Goal: Task Accomplishment & Management: Manage account settings

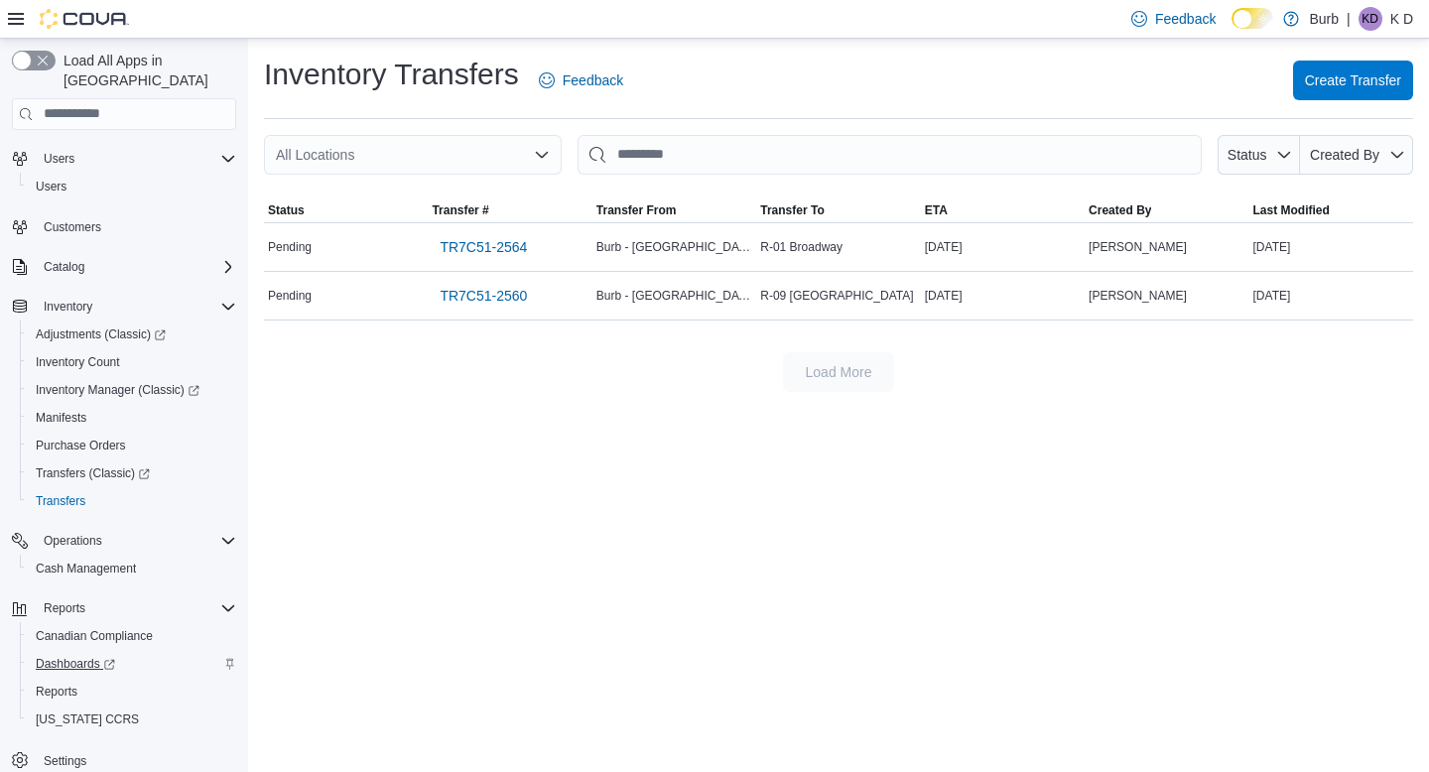
scroll to position [43, 0]
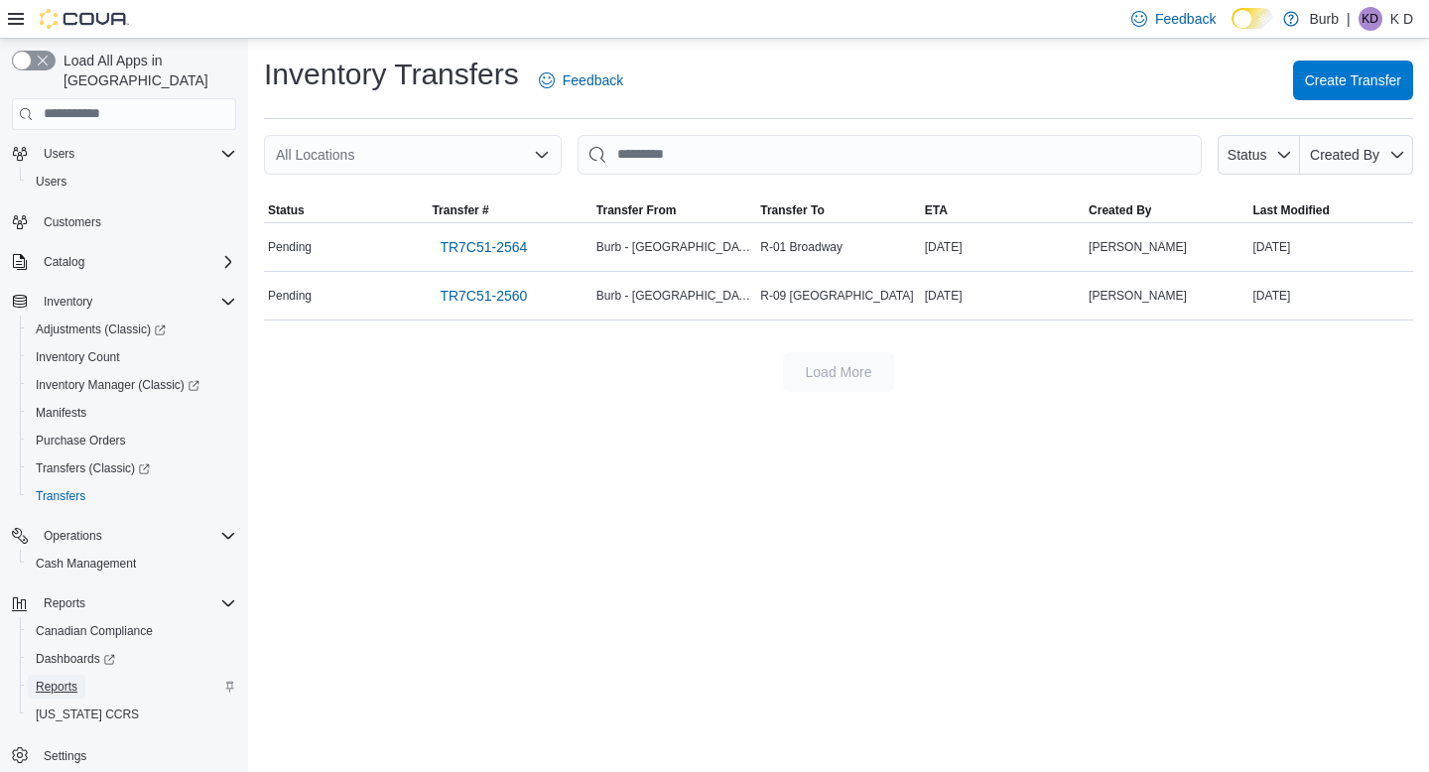
click at [68, 679] on span "Reports" at bounding box center [57, 687] width 42 height 16
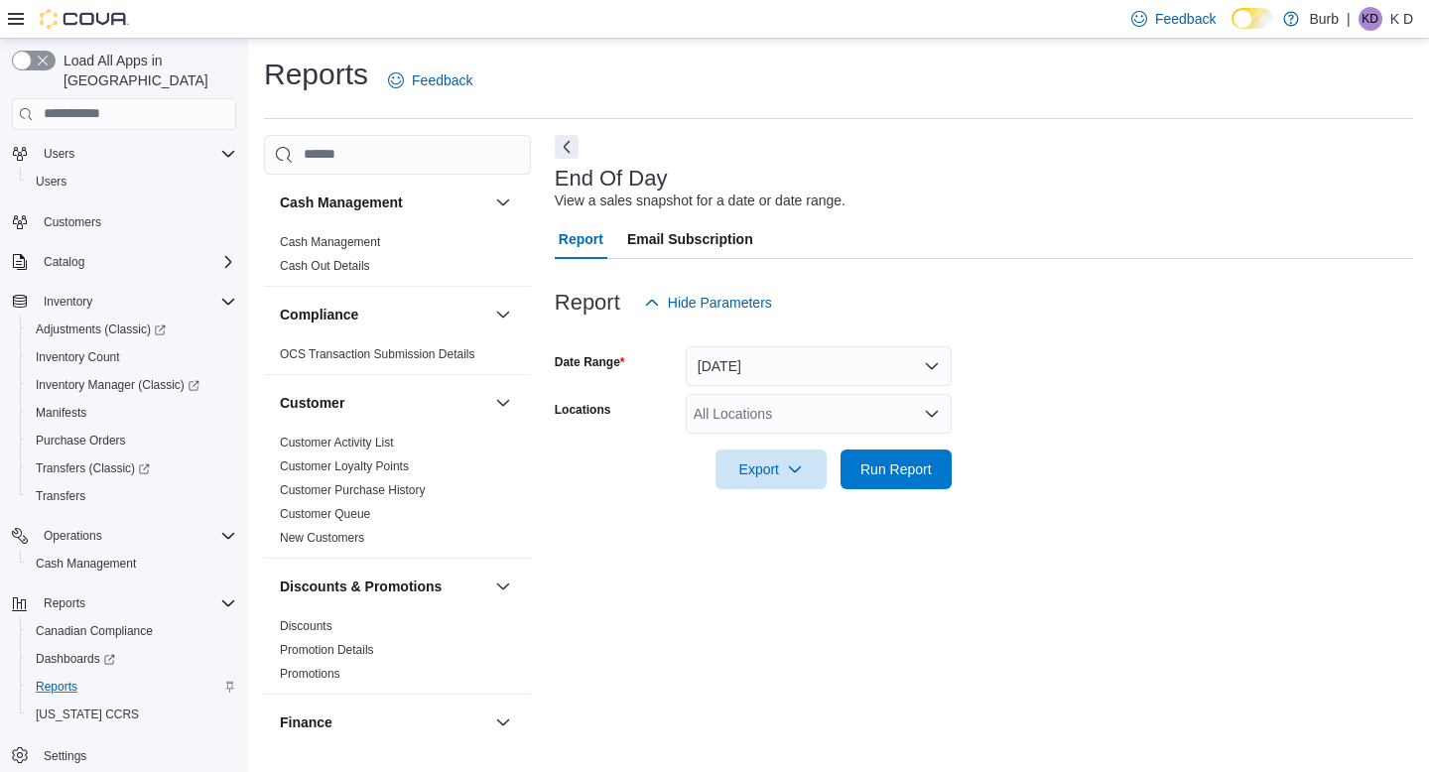
click at [755, 393] on form "Date Range Today Locations All Locations Export Run Report" at bounding box center [984, 406] width 859 height 167
click at [767, 414] on div "All Locations" at bounding box center [819, 414] width 266 height 40
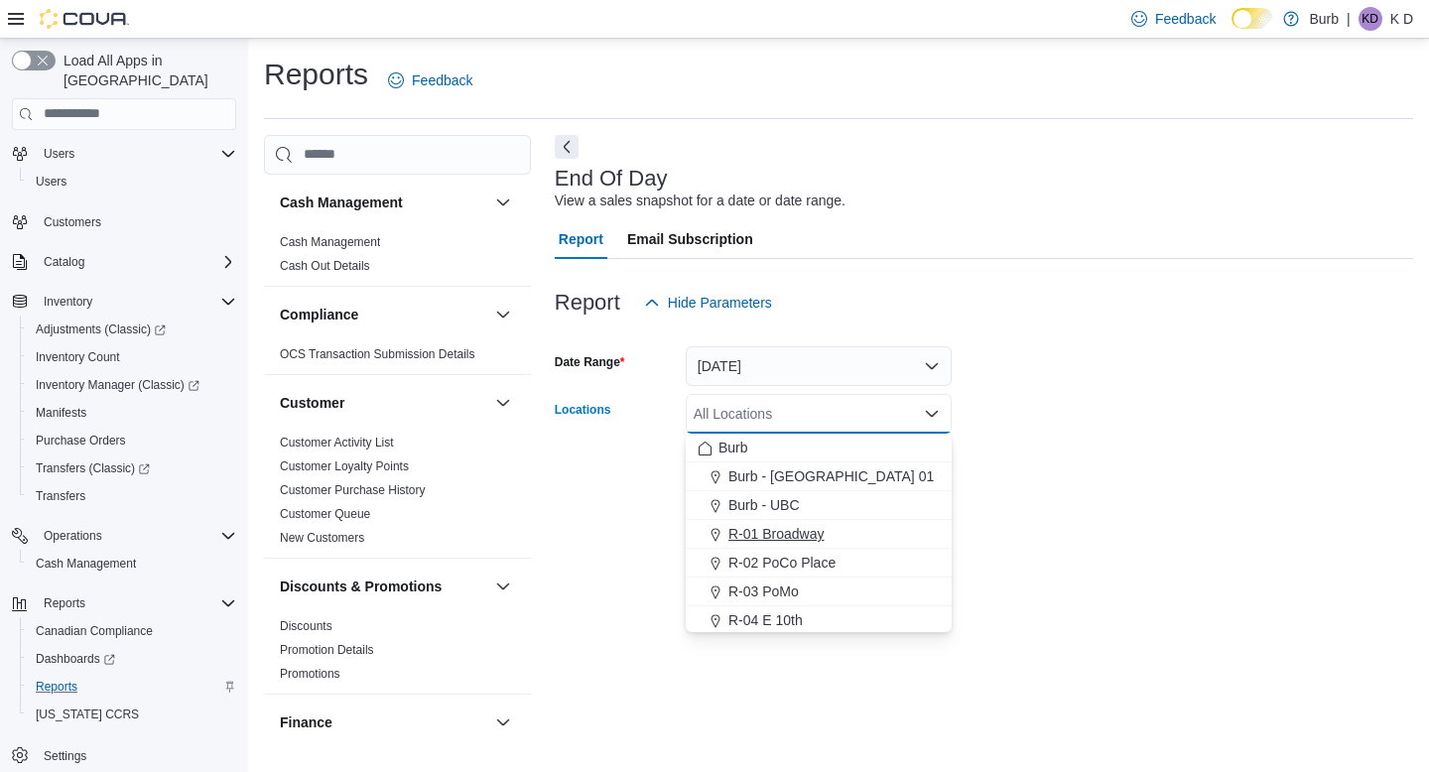
click at [816, 525] on span "R-01 Broadway" at bounding box center [777, 534] width 96 height 20
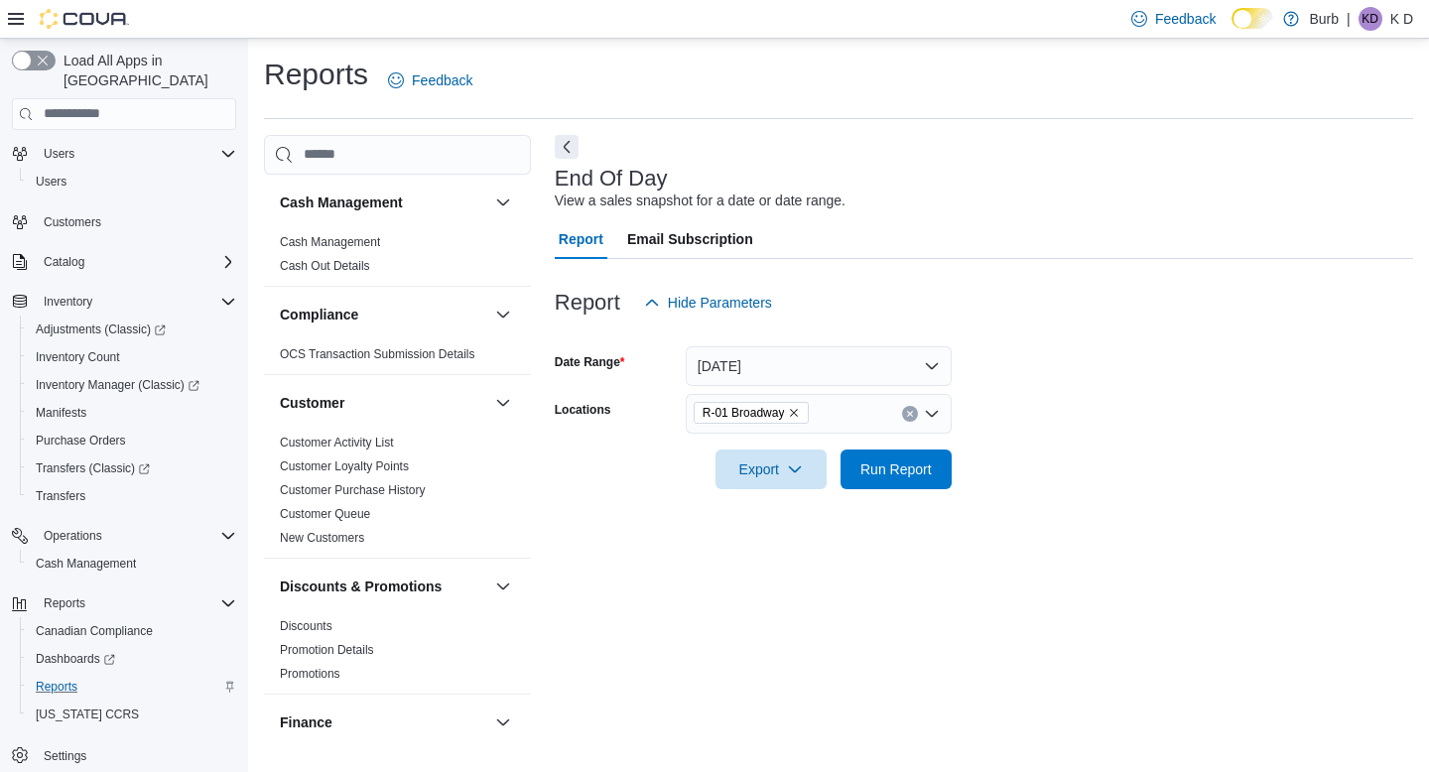
click at [1037, 478] on form "Date Range Today Locations R-01 Broadway Export Run Report" at bounding box center [984, 406] width 859 height 167
click at [929, 478] on span "Run Report" at bounding box center [896, 469] width 87 height 40
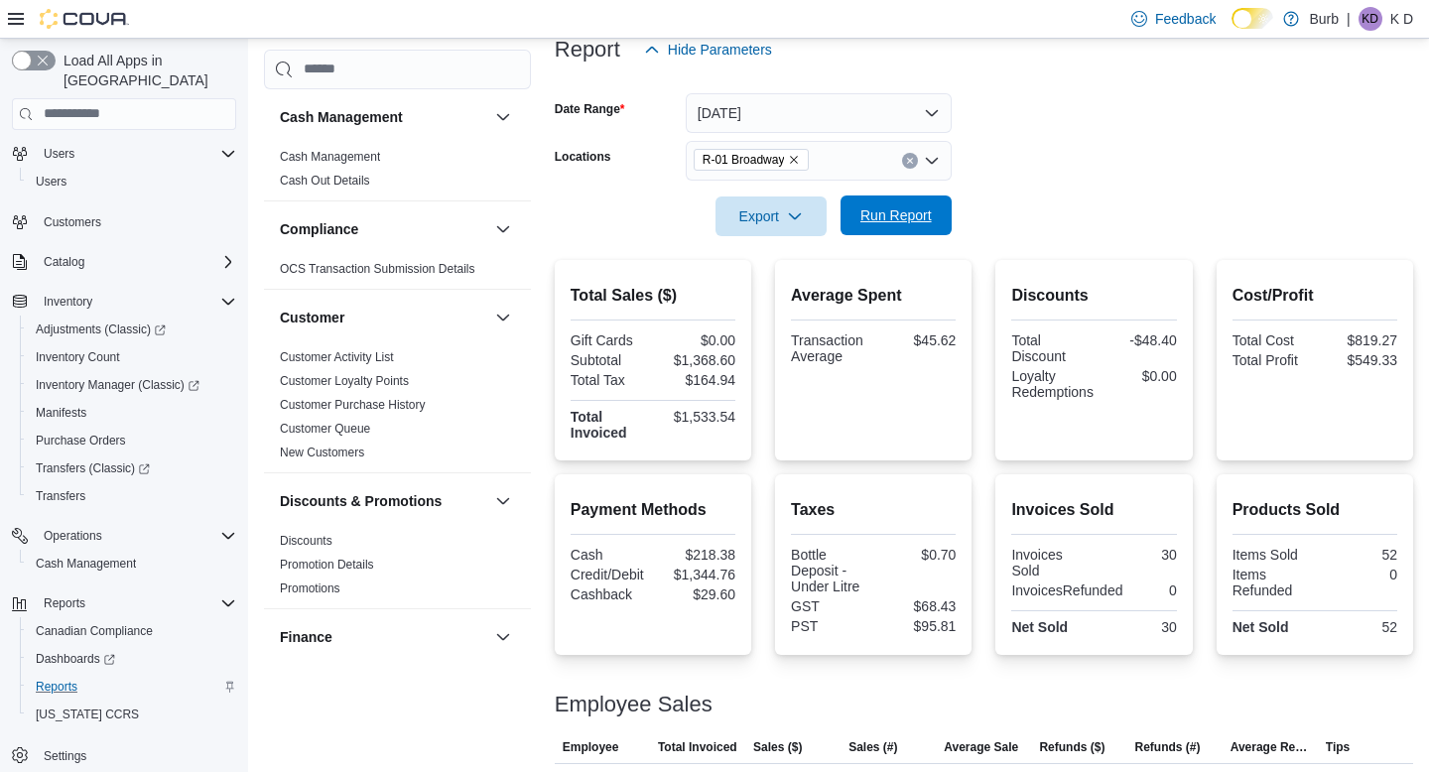
scroll to position [366, 0]
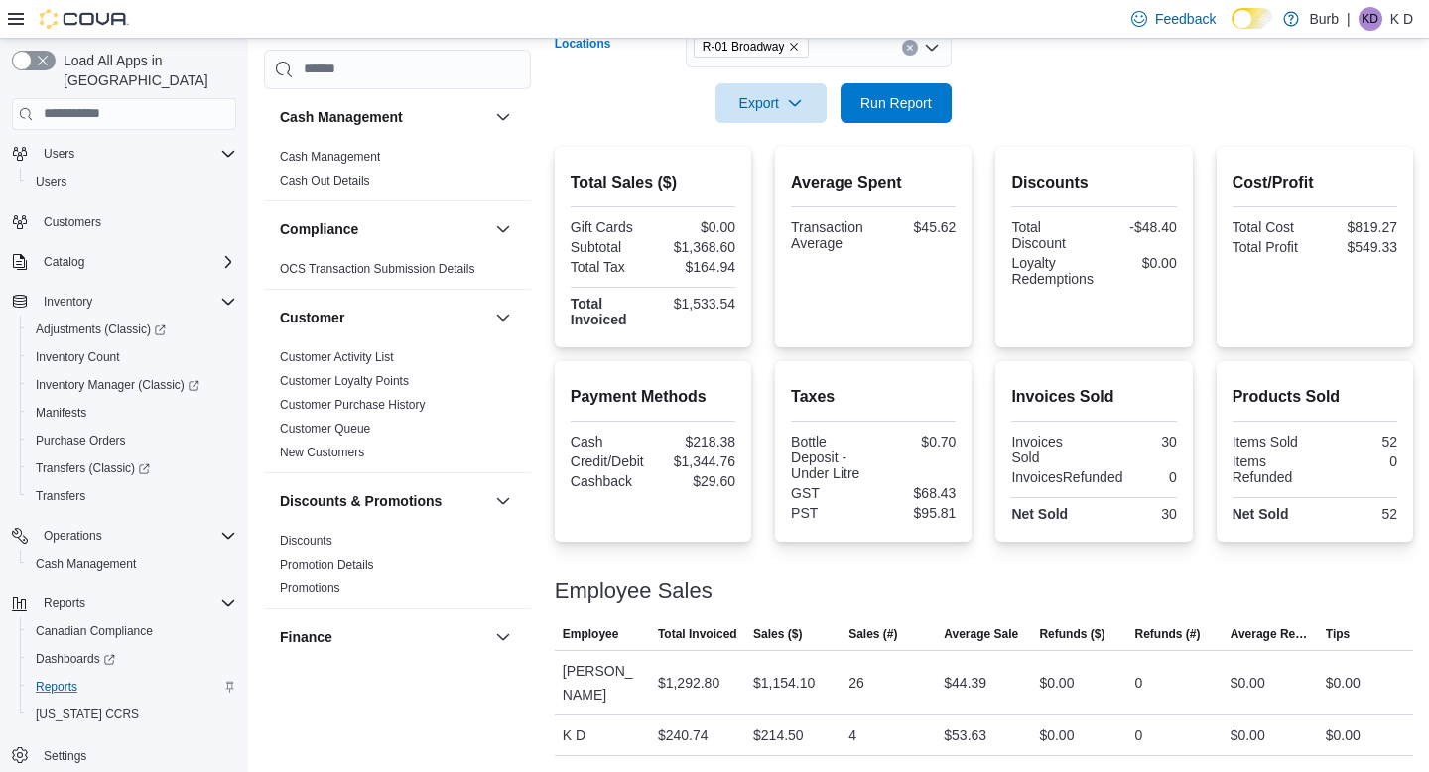
click at [912, 45] on icon "Clear input" at bounding box center [910, 48] width 8 height 8
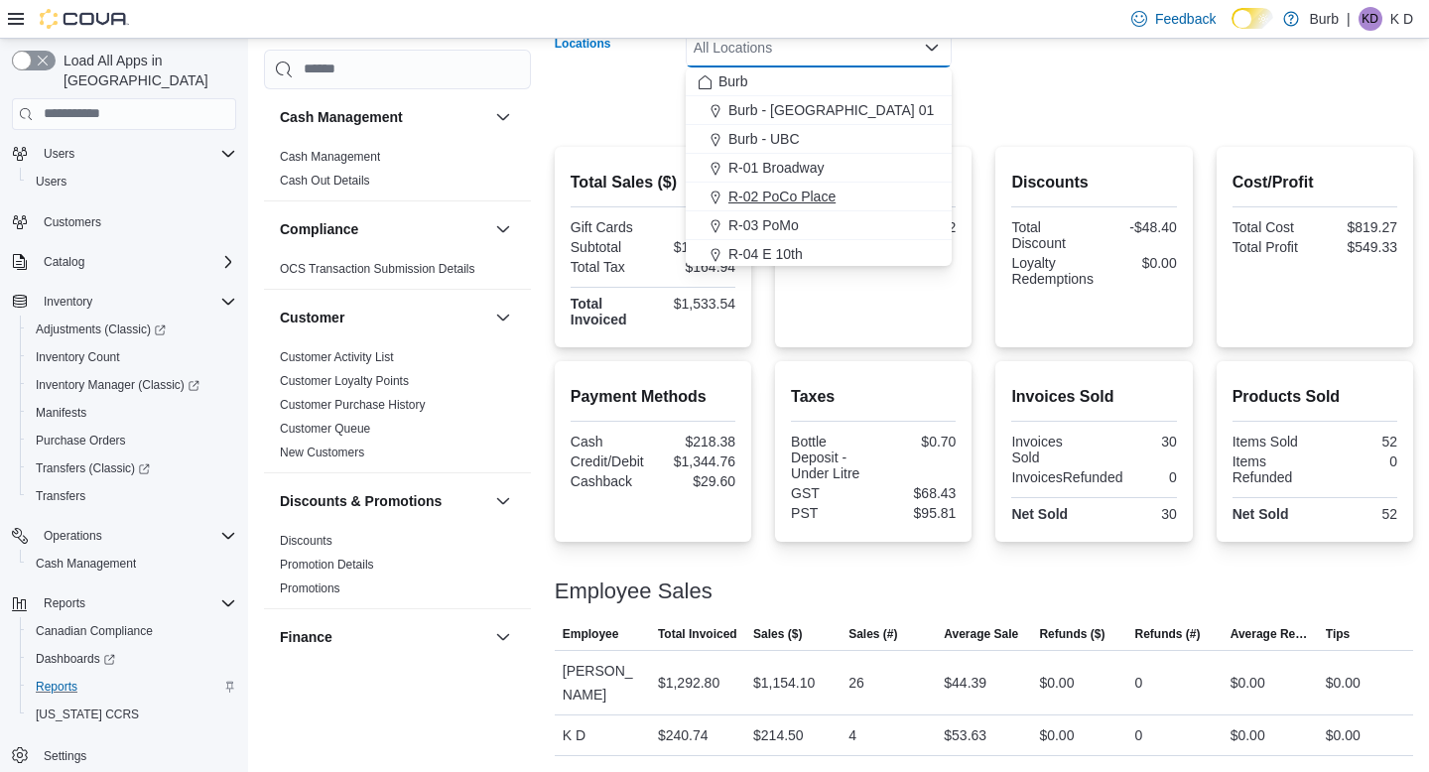
click at [892, 199] on div "R-02 PoCo Place" at bounding box center [819, 197] width 242 height 20
click at [1086, 95] on form "Date Range Today Locations R-02 PoCo Place Combo box. Selected. R-02 PoCo Place…" at bounding box center [984, 39] width 859 height 167
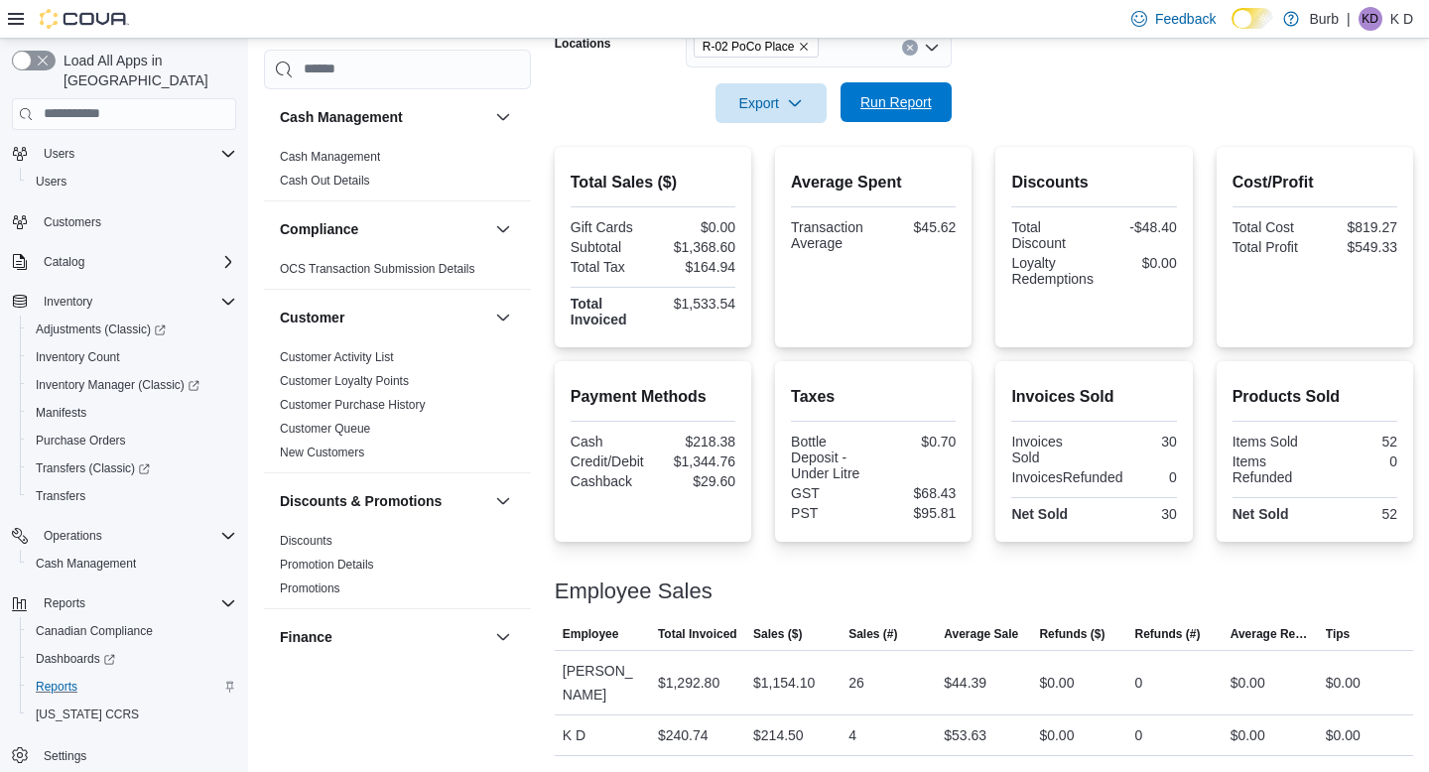
click at [908, 95] on span "Run Report" at bounding box center [896, 102] width 71 height 20
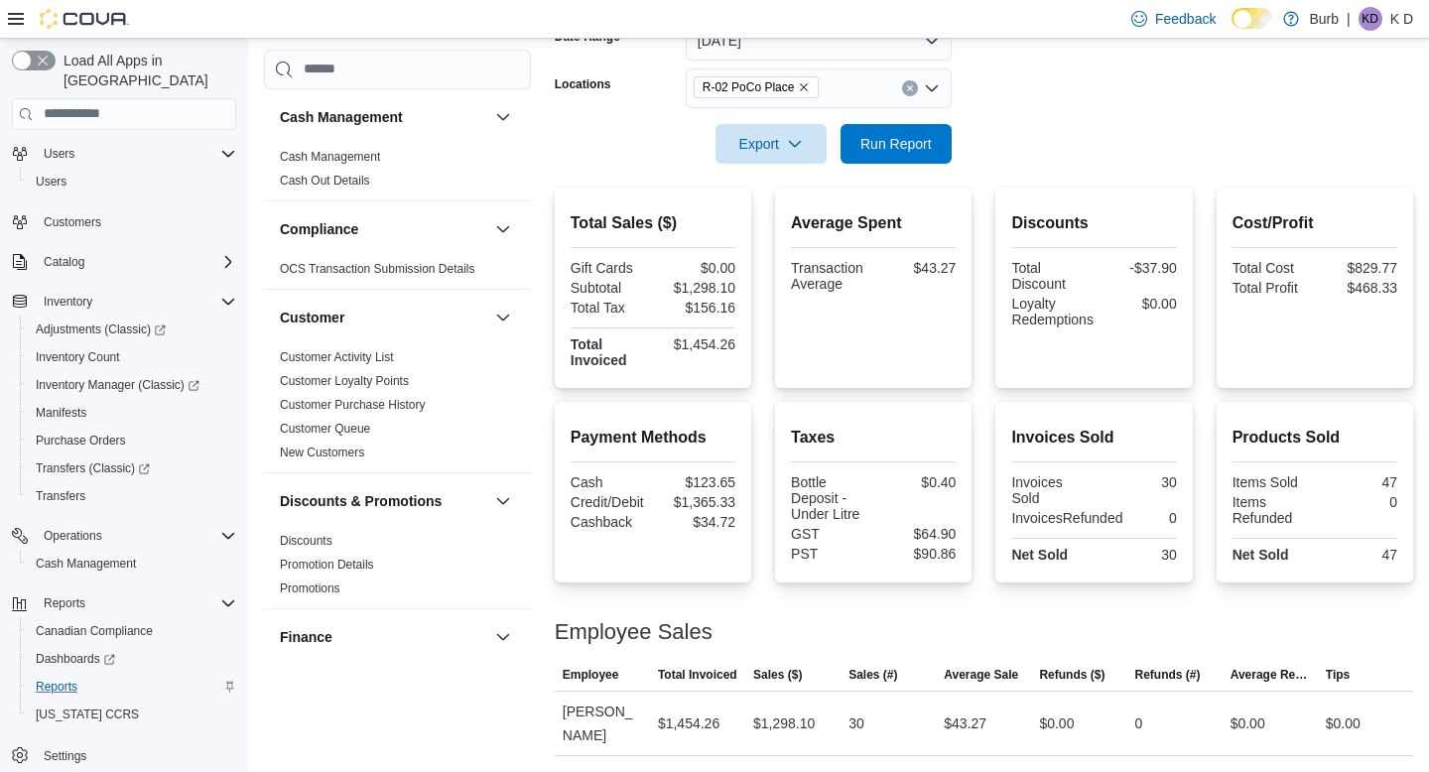
scroll to position [326, 0]
click at [912, 89] on icon "Clear input" at bounding box center [909, 87] width 5 height 5
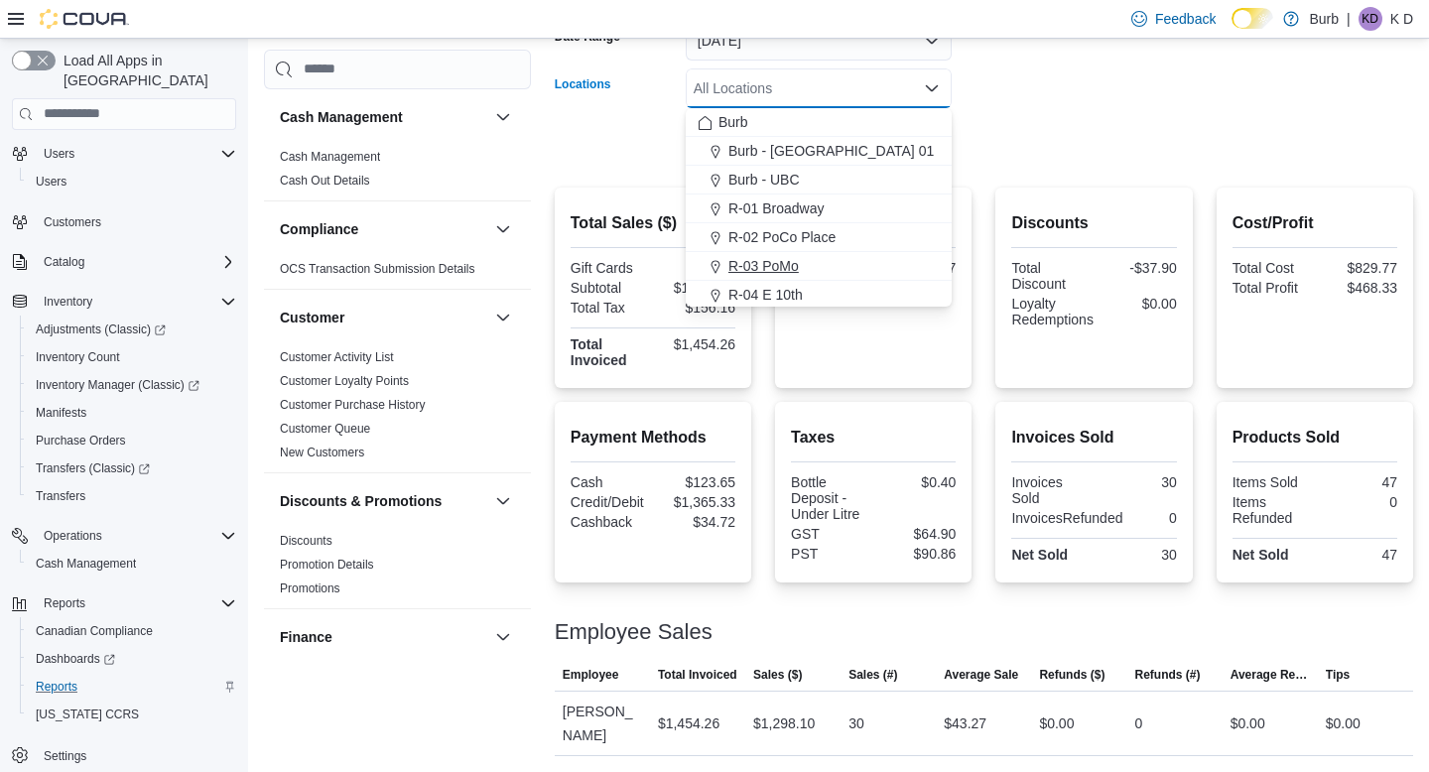
click at [838, 270] on div "R-03 PoMo" at bounding box center [819, 266] width 242 height 20
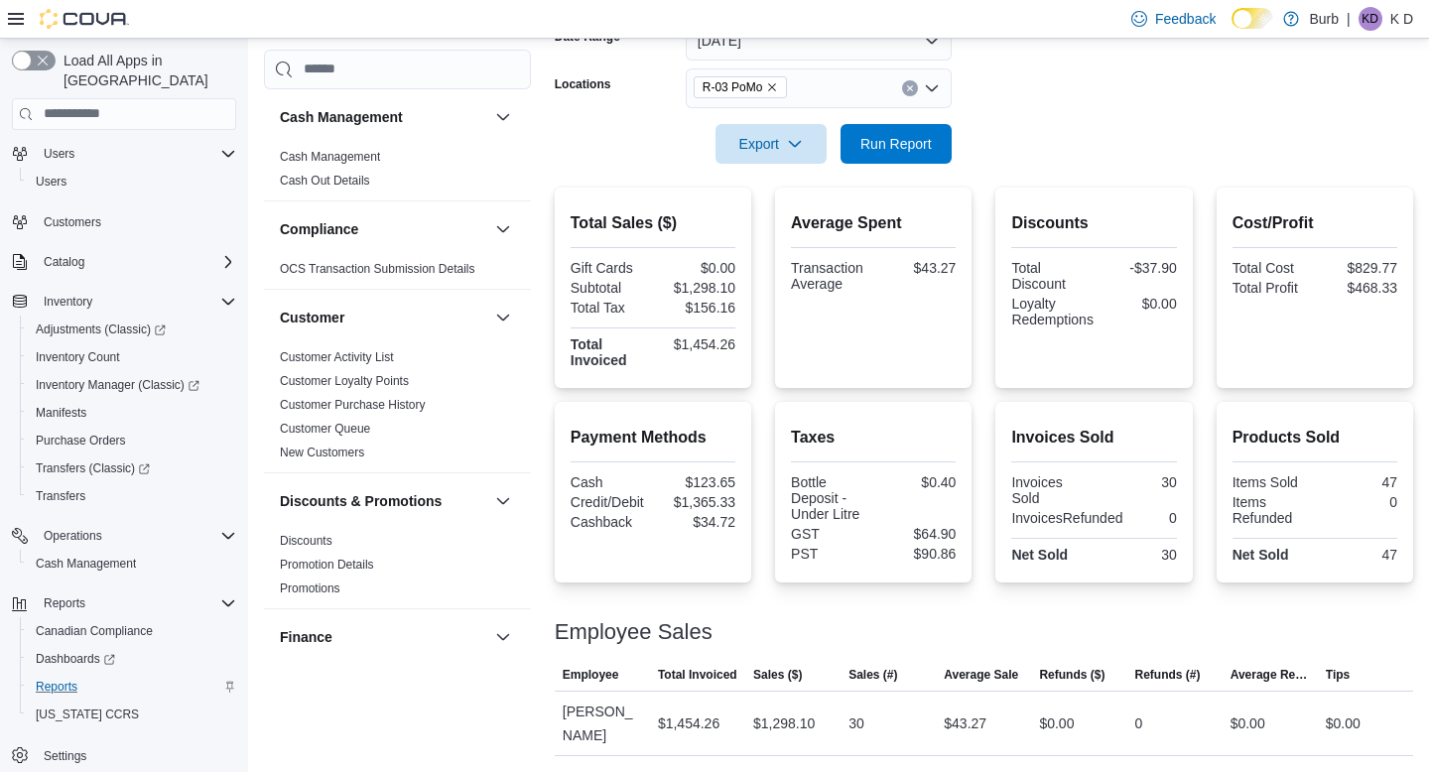
click at [987, 151] on form "Date Range Today Locations R-03 PoMo Export Run Report" at bounding box center [984, 80] width 859 height 167
click at [896, 162] on span "Run Report" at bounding box center [896, 143] width 87 height 40
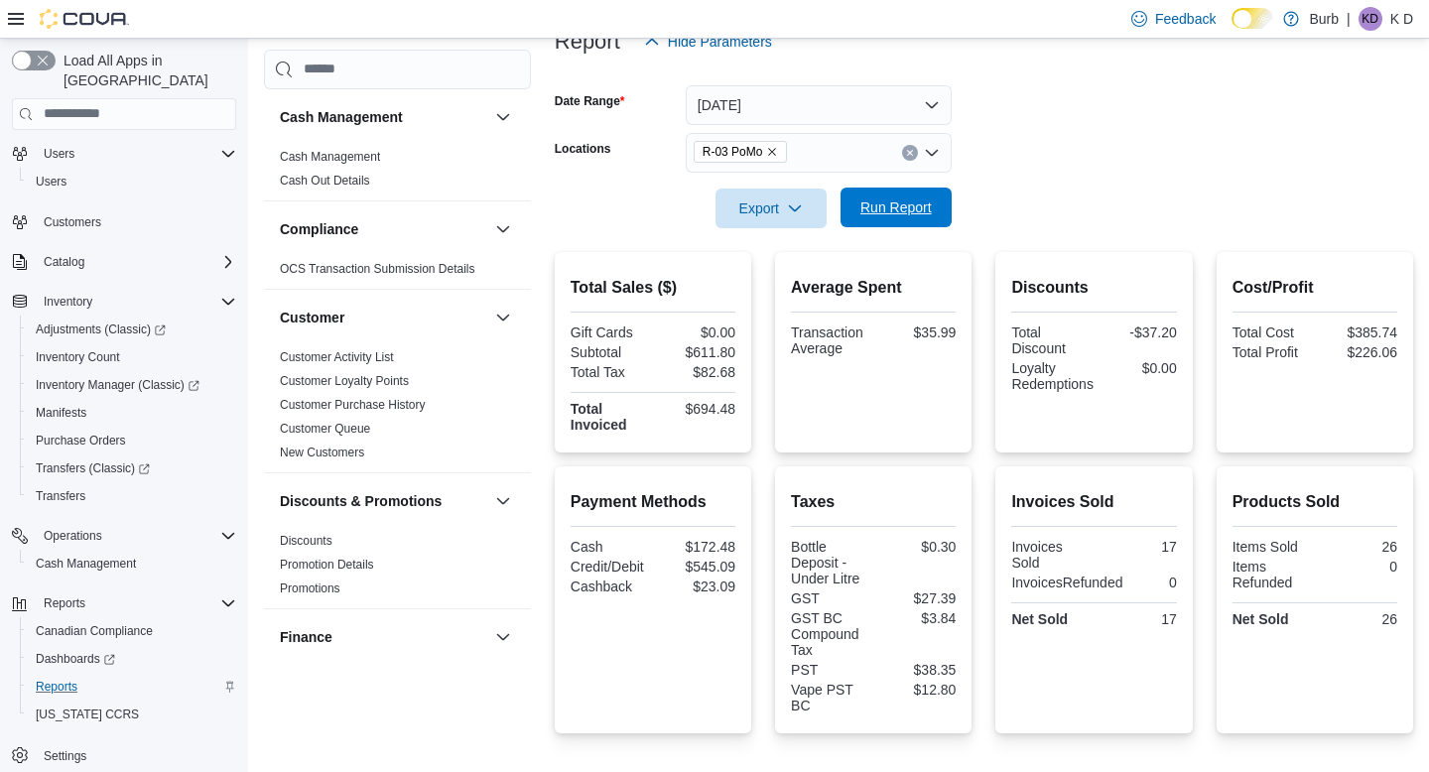
scroll to position [249, 0]
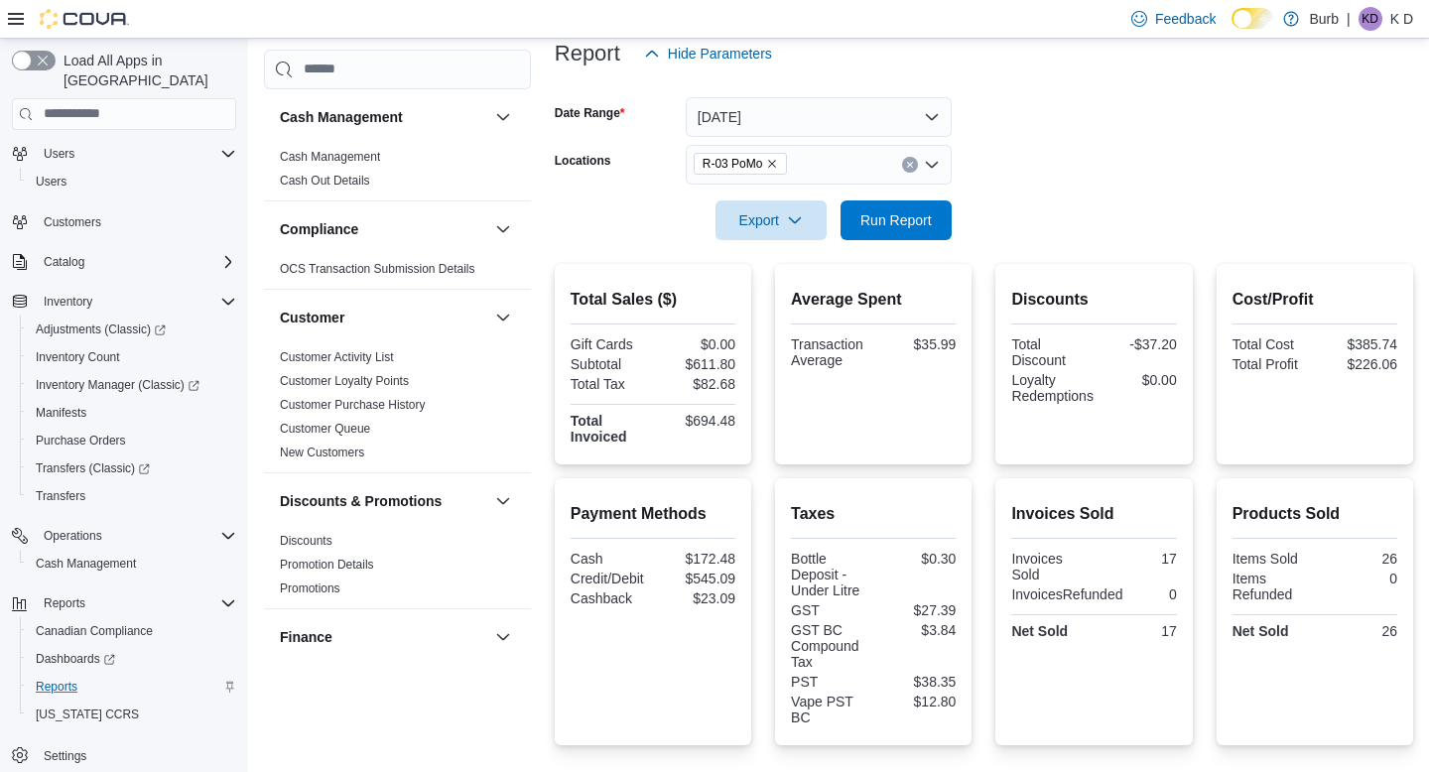
click at [910, 162] on icon "Clear input" at bounding box center [909, 164] width 5 height 5
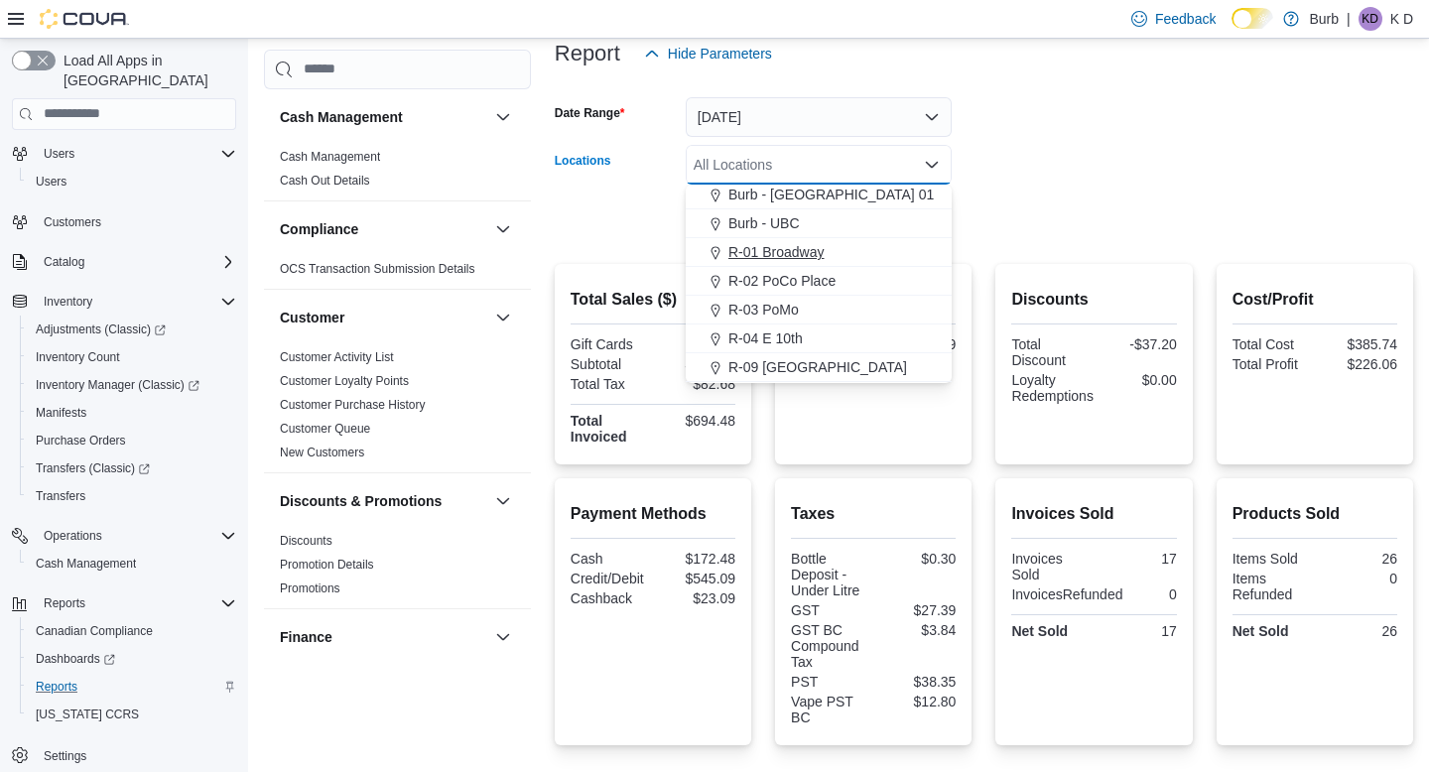
scroll to position [45, 0]
click at [862, 335] on div "R-04 E 10th" at bounding box center [819, 327] width 242 height 20
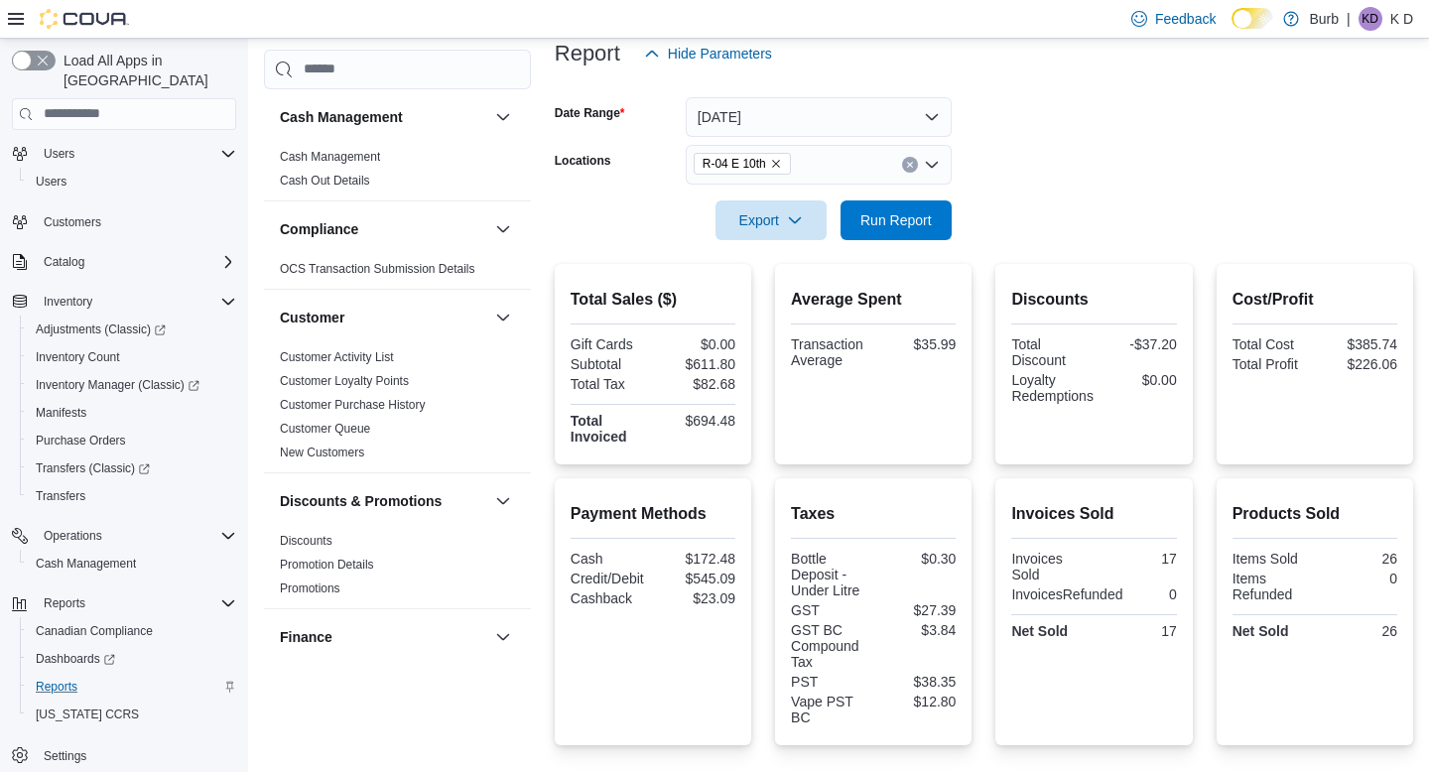
click at [988, 221] on form "Date Range Today Locations R-04 E 10th Export Run Report" at bounding box center [984, 156] width 859 height 167
click at [931, 221] on span "Run Report" at bounding box center [896, 219] width 71 height 20
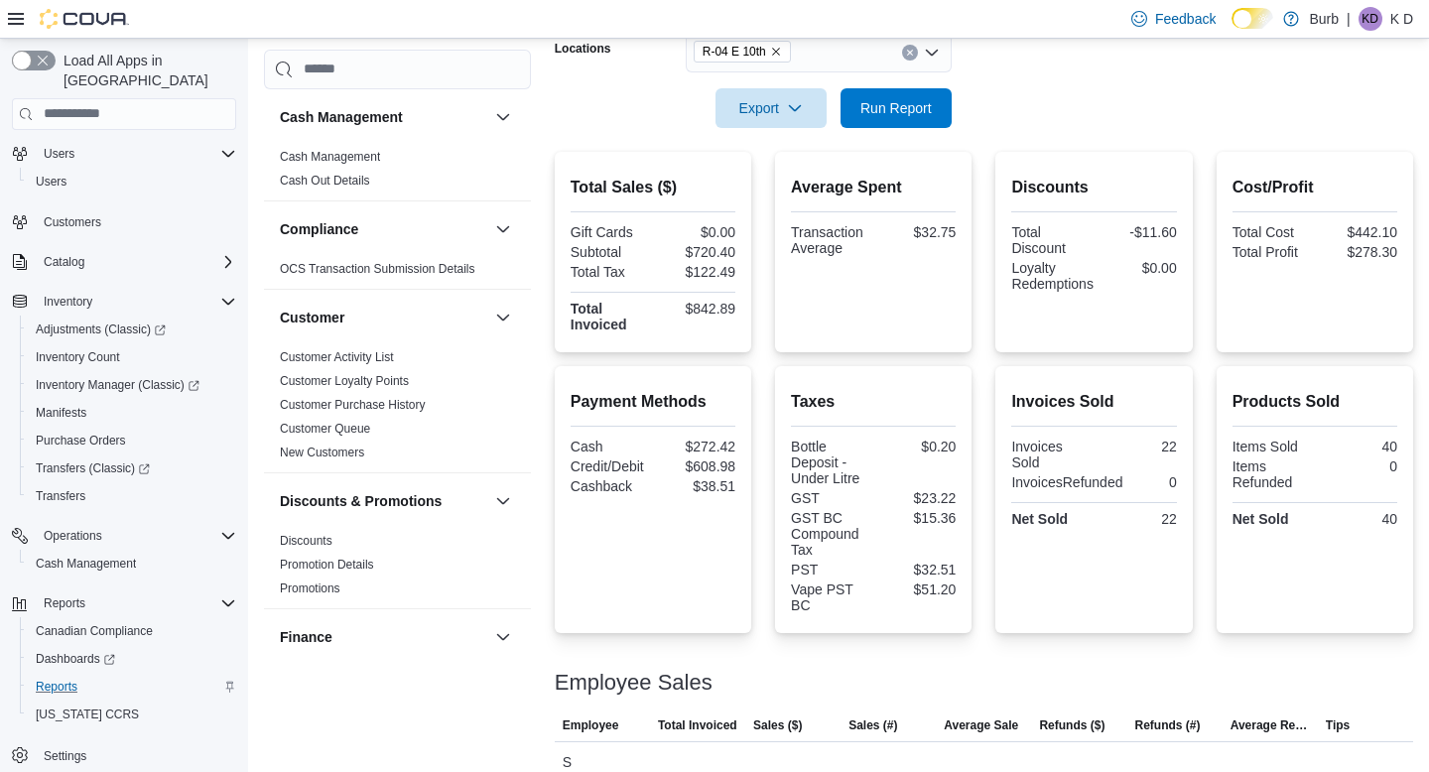
scroll to position [349, 0]
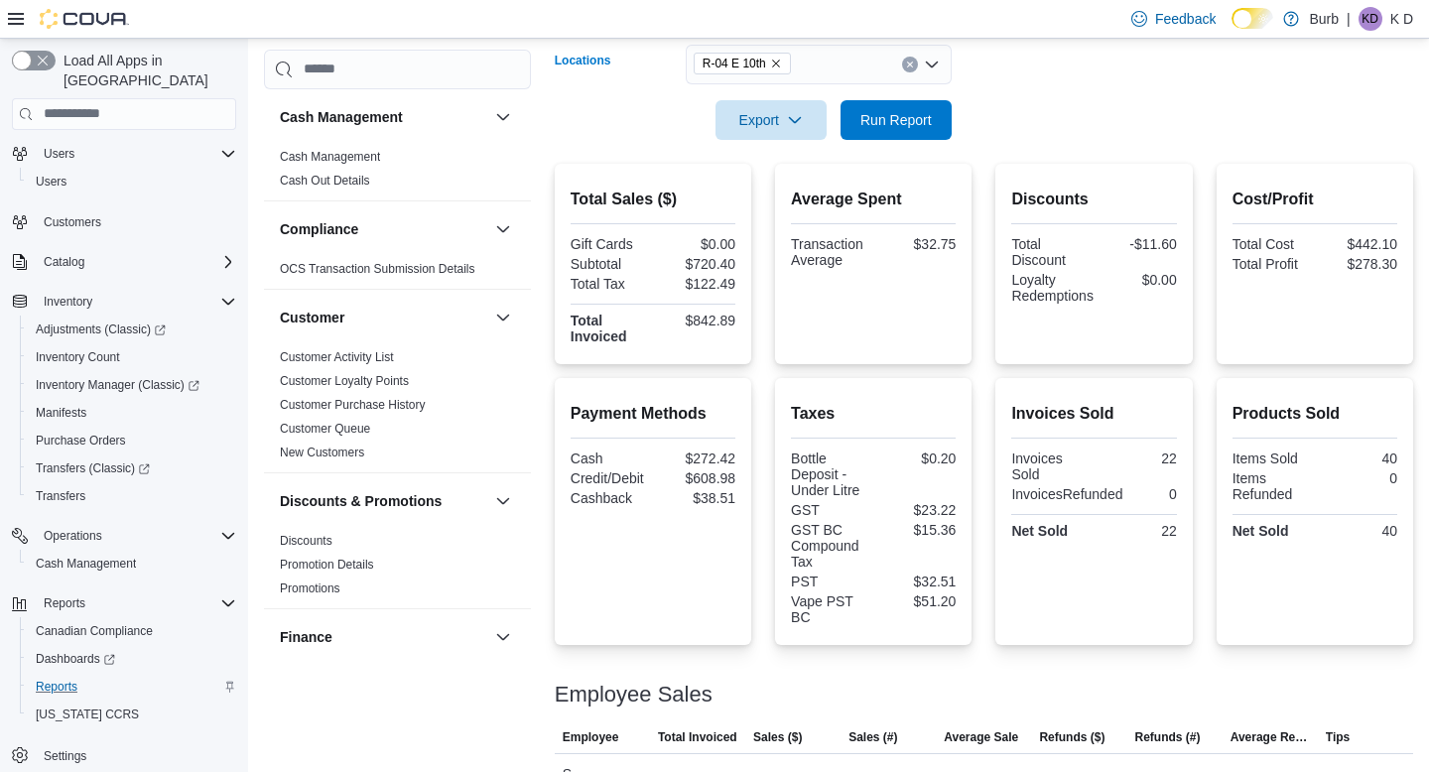
click at [910, 62] on icon "Clear input" at bounding box center [910, 65] width 8 height 8
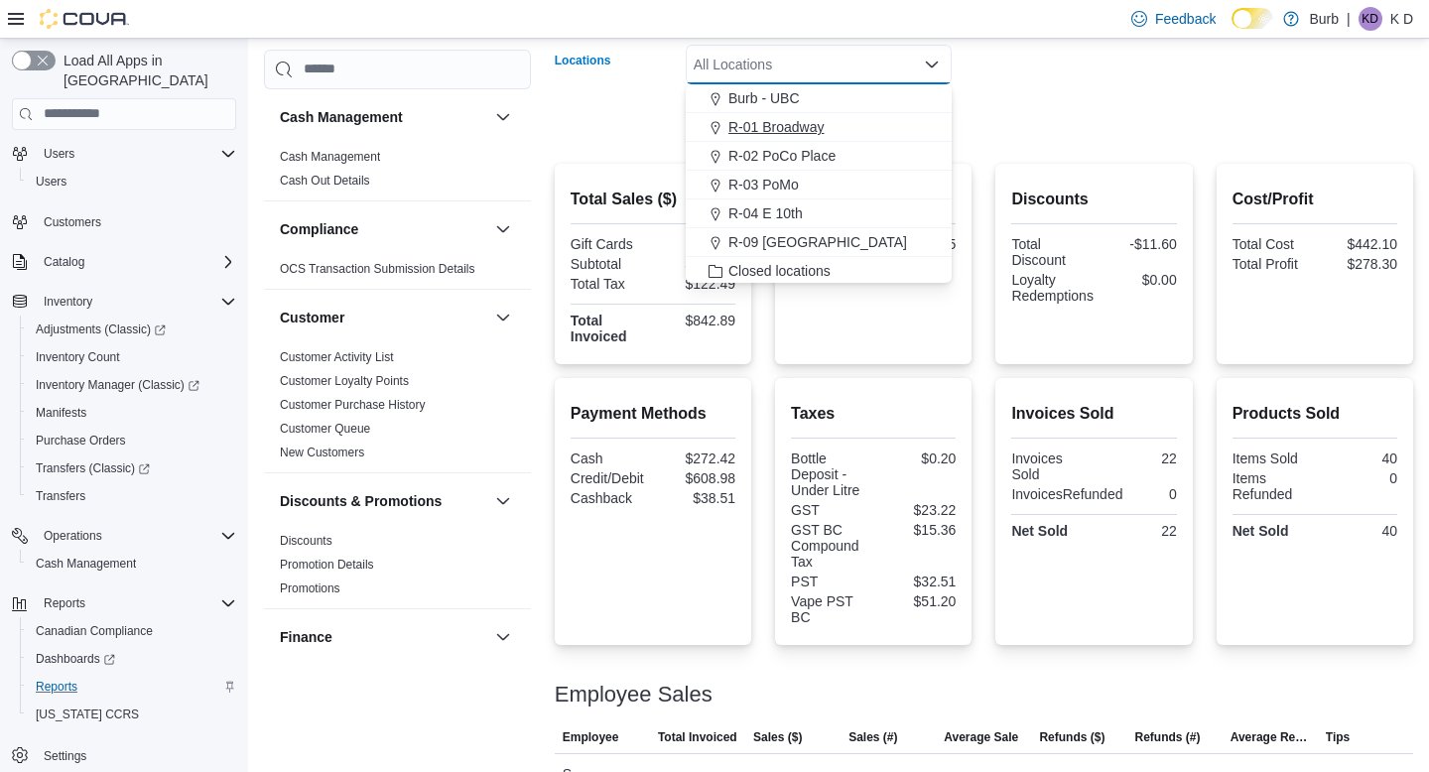
scroll to position [72, 0]
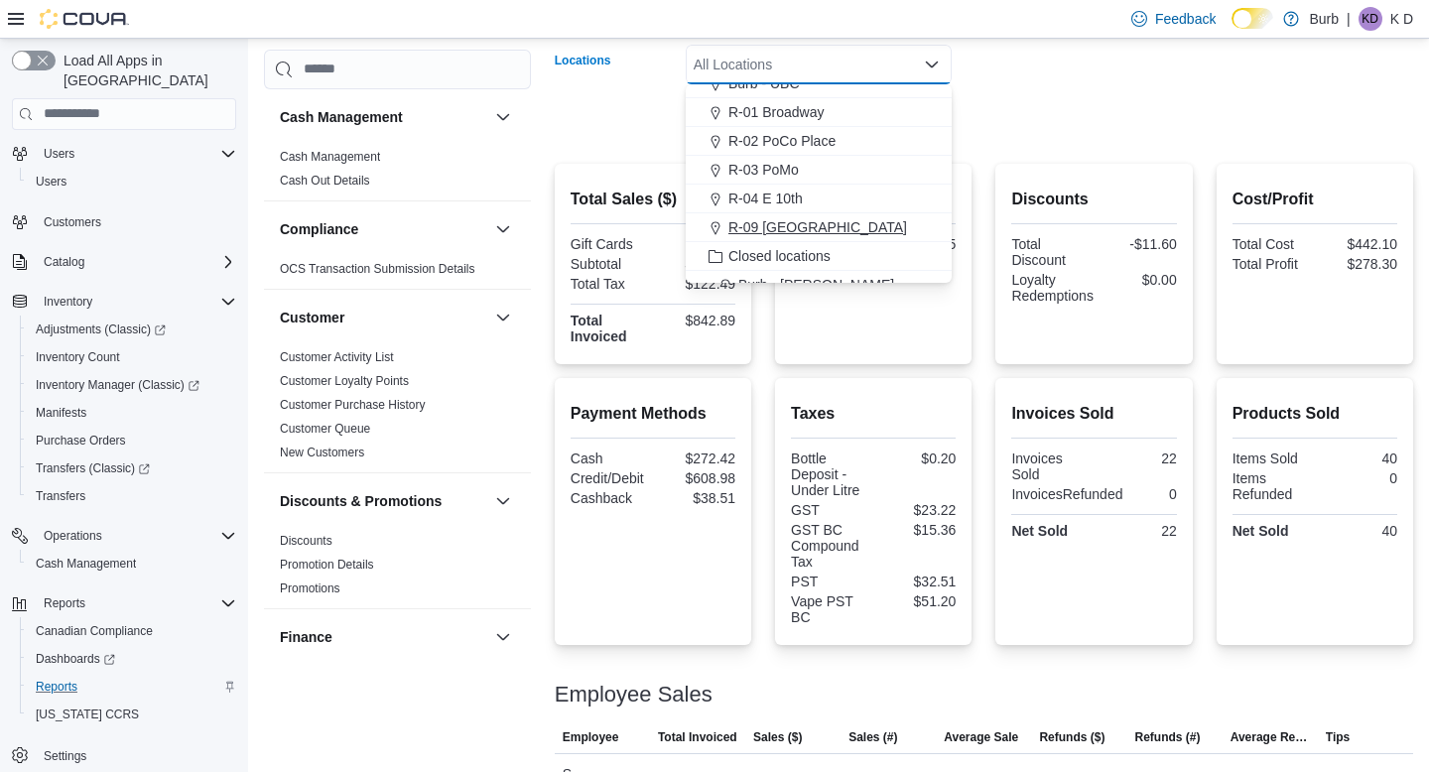
click at [847, 220] on span "R-09 Tuscany Village" at bounding box center [818, 227] width 179 height 20
click at [1066, 94] on div at bounding box center [984, 92] width 859 height 16
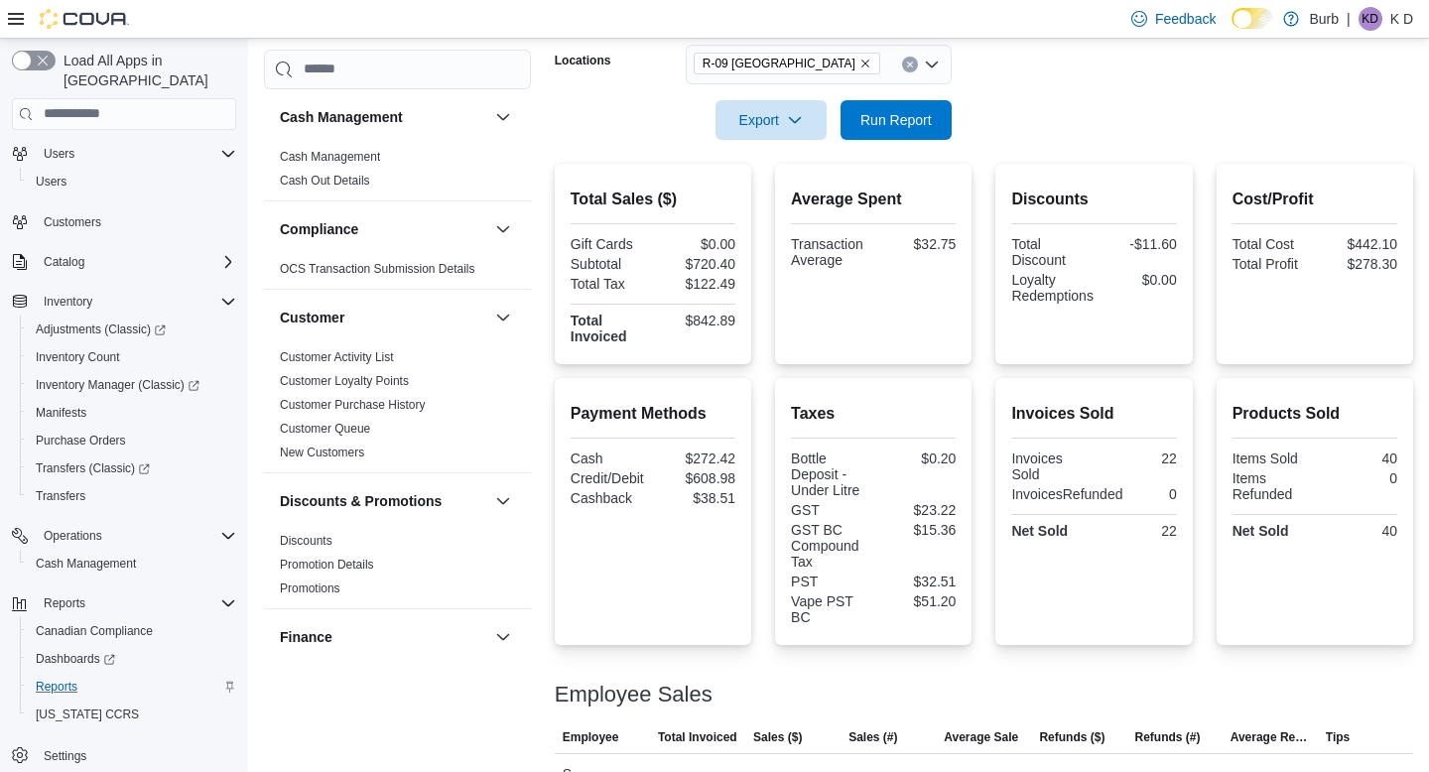
click at [952, 103] on form "Date Range Today Locations R-09 Tuscany Village Export Run Report" at bounding box center [984, 56] width 859 height 167
click at [943, 107] on button "Run Report" at bounding box center [896, 119] width 111 height 40
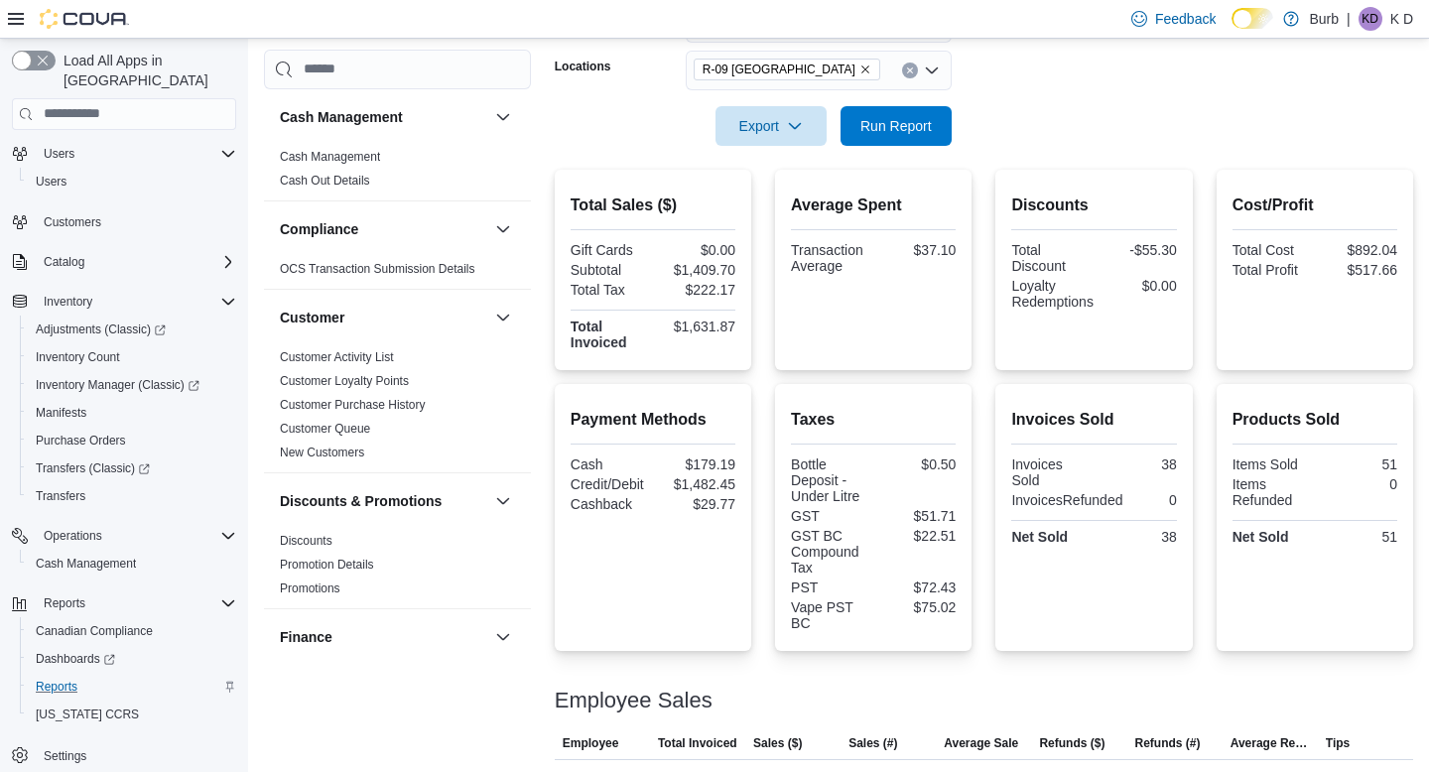
click at [911, 76] on button "Clear input" at bounding box center [910, 71] width 16 height 16
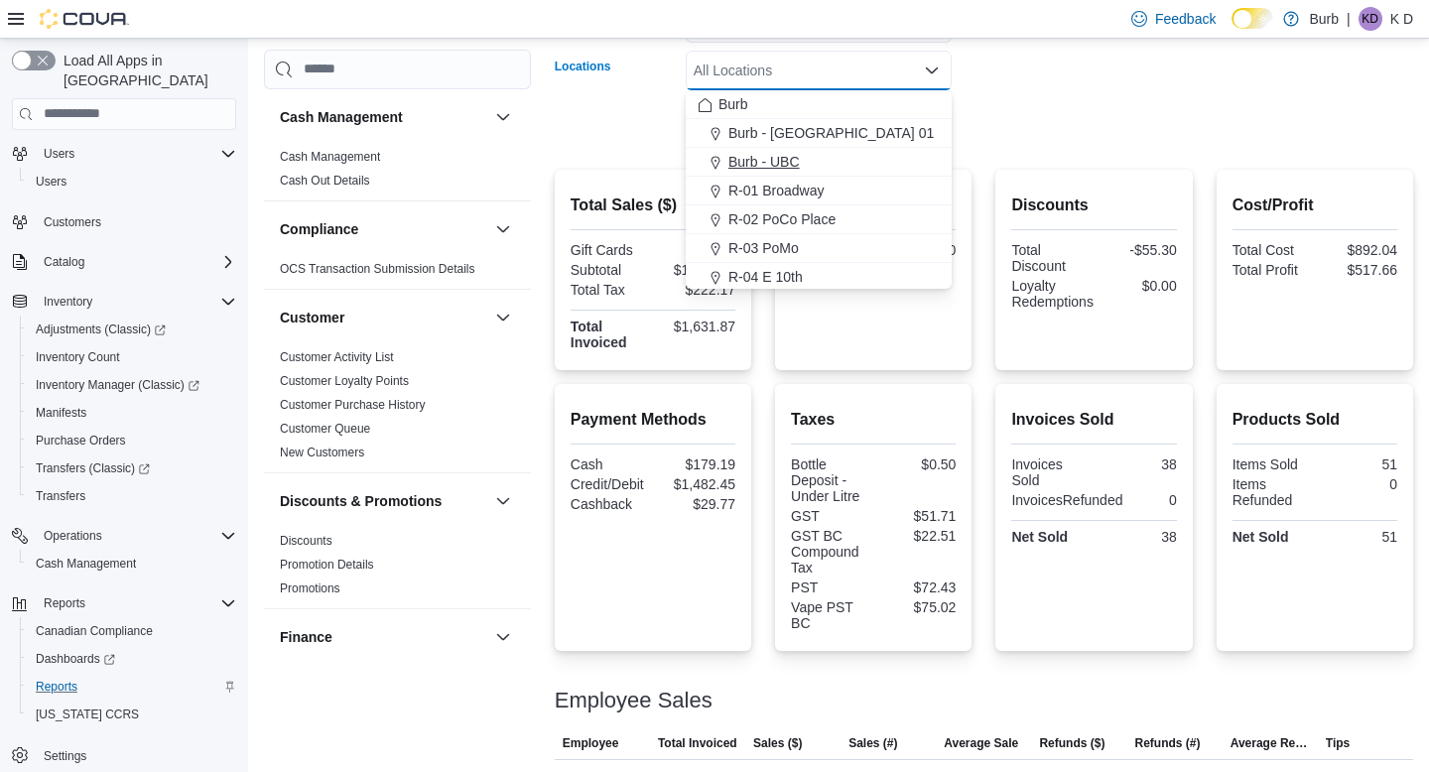
click at [906, 154] on div "Burb - UBC" at bounding box center [819, 162] width 242 height 20
click at [1002, 101] on div at bounding box center [984, 98] width 859 height 16
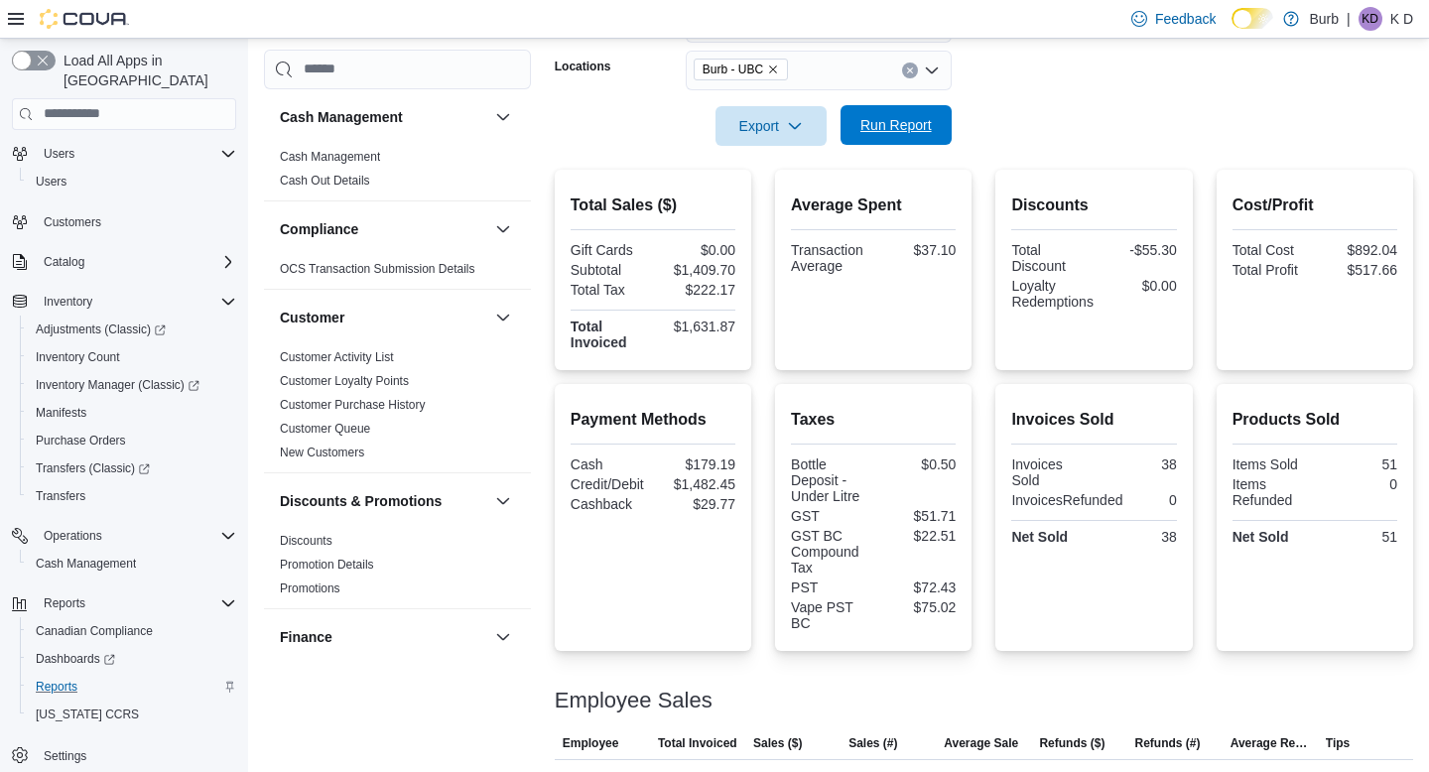
click at [907, 109] on span "Run Report" at bounding box center [896, 125] width 87 height 40
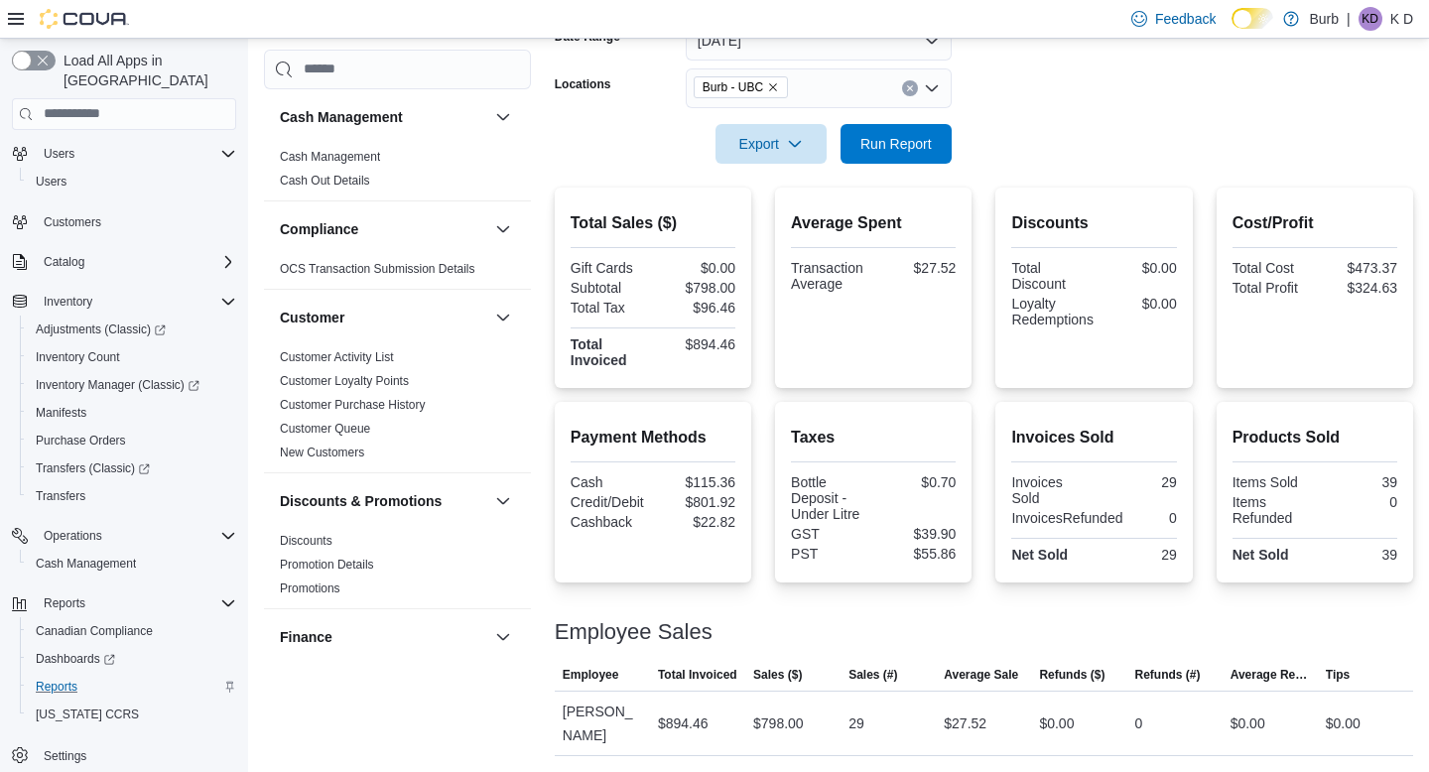
scroll to position [302, 0]
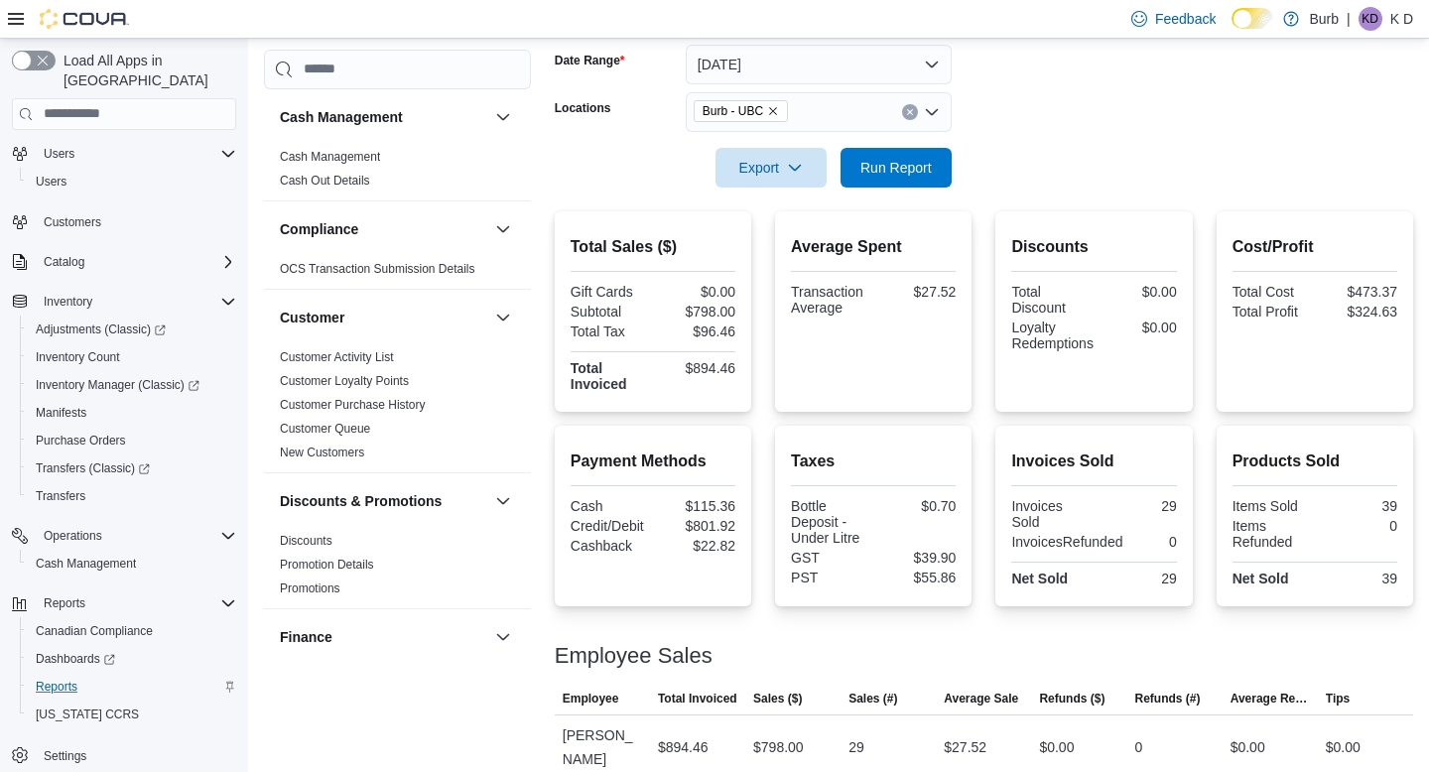
click at [909, 112] on icon "Clear input" at bounding box center [909, 111] width 5 height 5
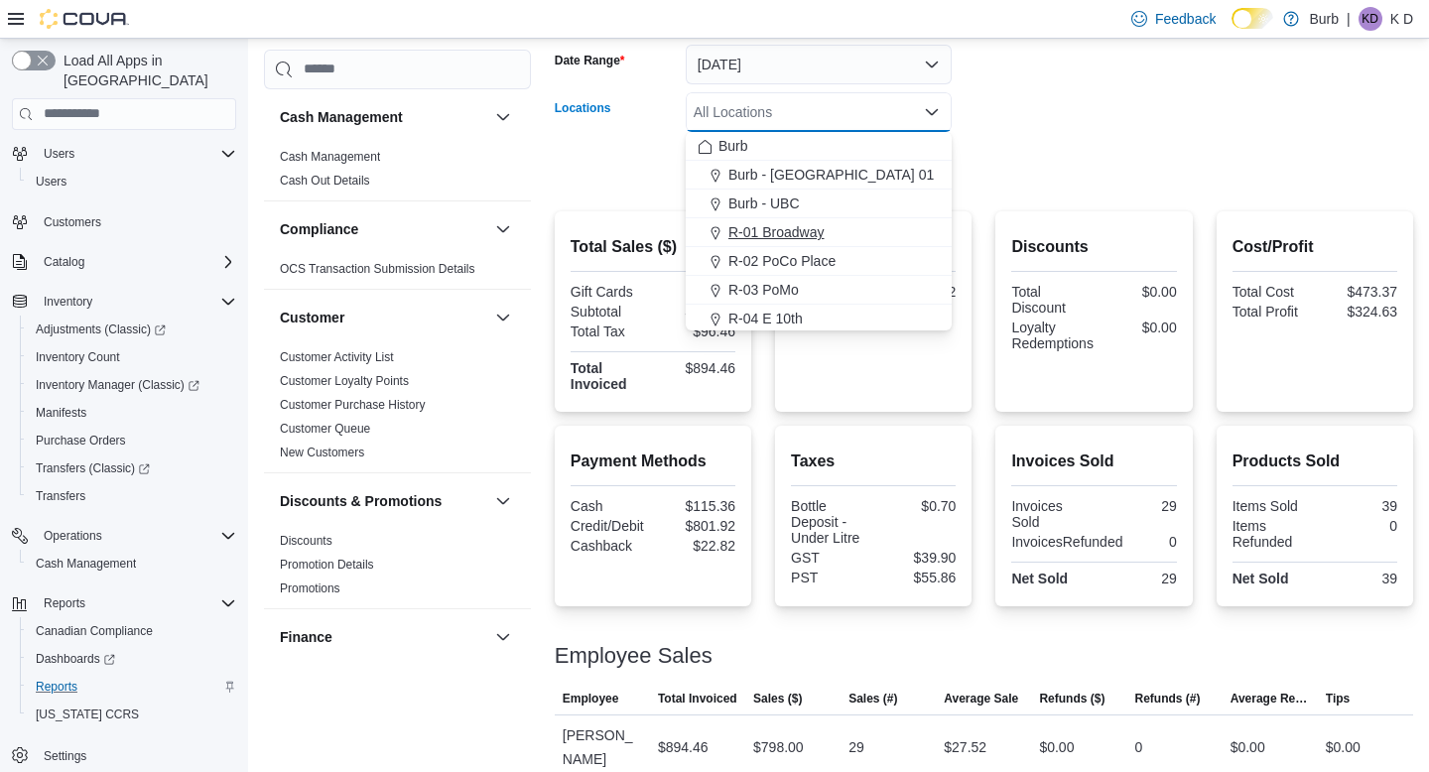
click at [888, 238] on div "R-01 Broadway" at bounding box center [819, 232] width 242 height 20
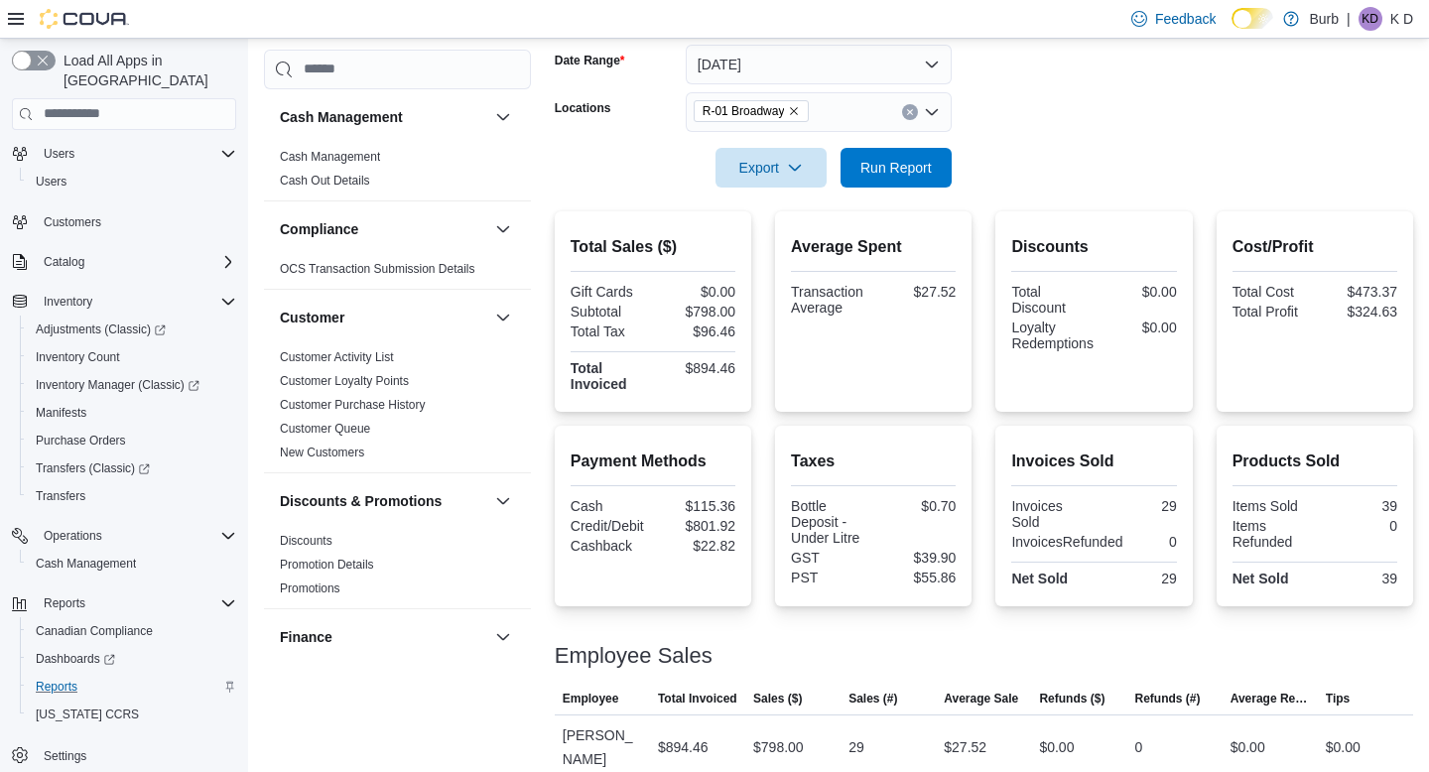
click at [1044, 120] on form "Date Range Today Locations R-01 Broadway Export Run Report" at bounding box center [984, 104] width 859 height 167
click at [900, 159] on span "Run Report" at bounding box center [896, 167] width 71 height 20
click at [871, 176] on span "Run Report" at bounding box center [896, 167] width 71 height 20
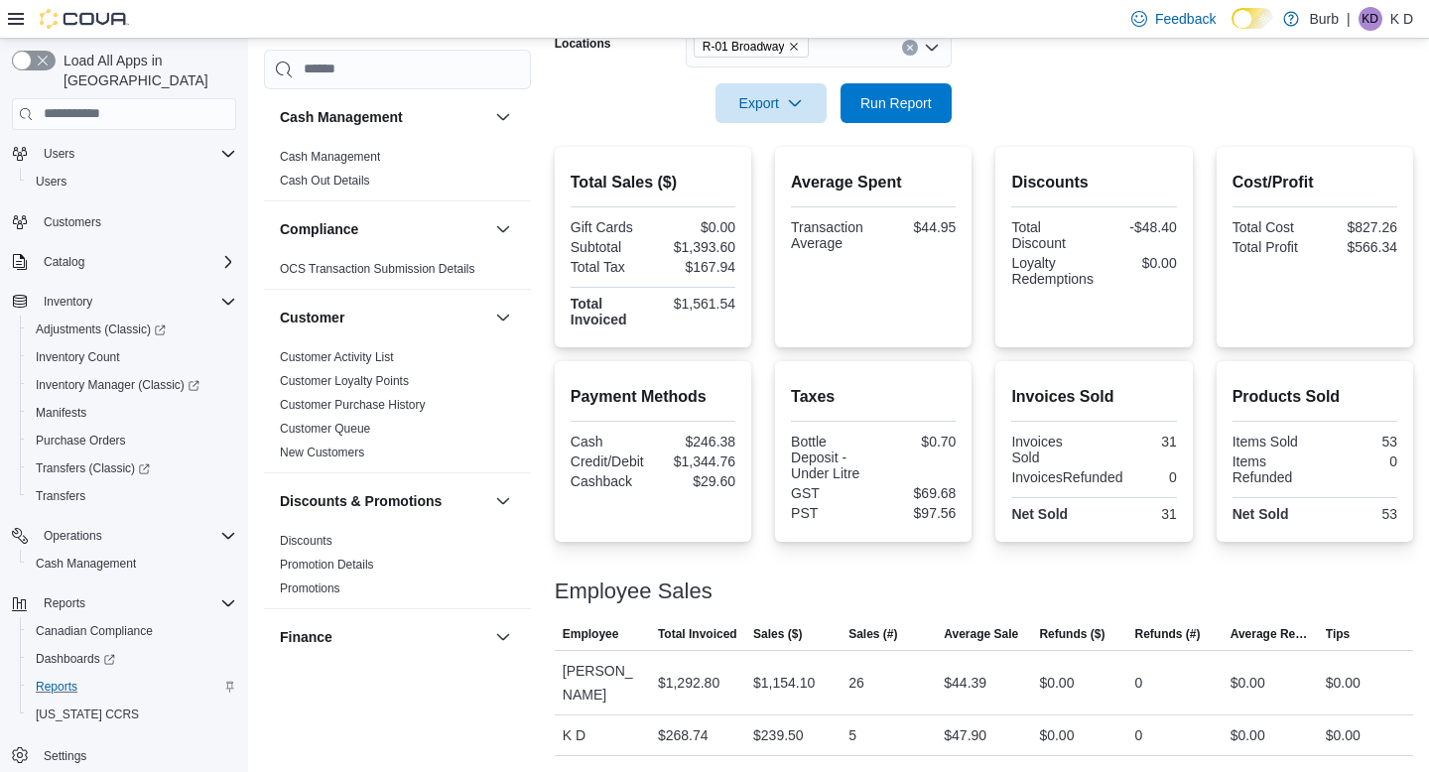
scroll to position [302, 0]
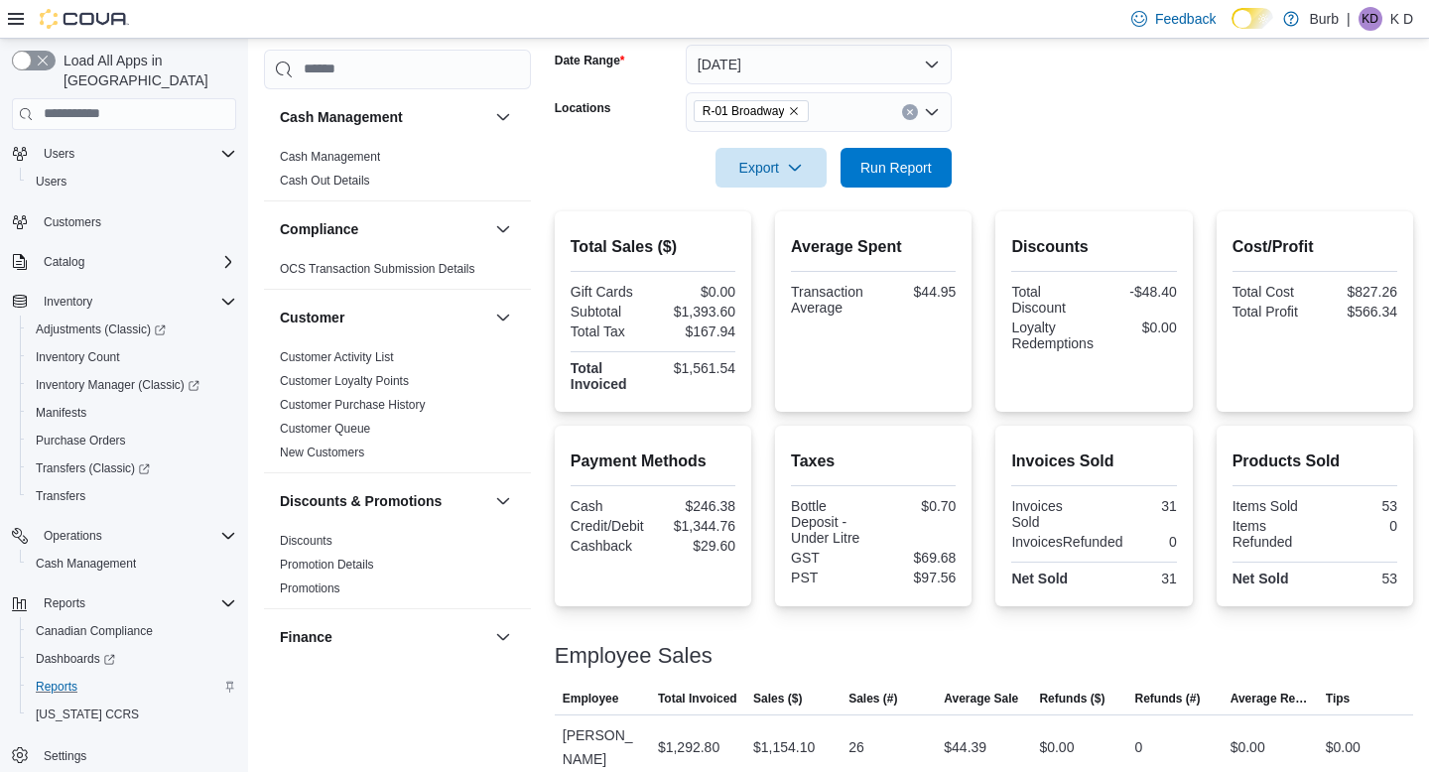
scroll to position [366, 0]
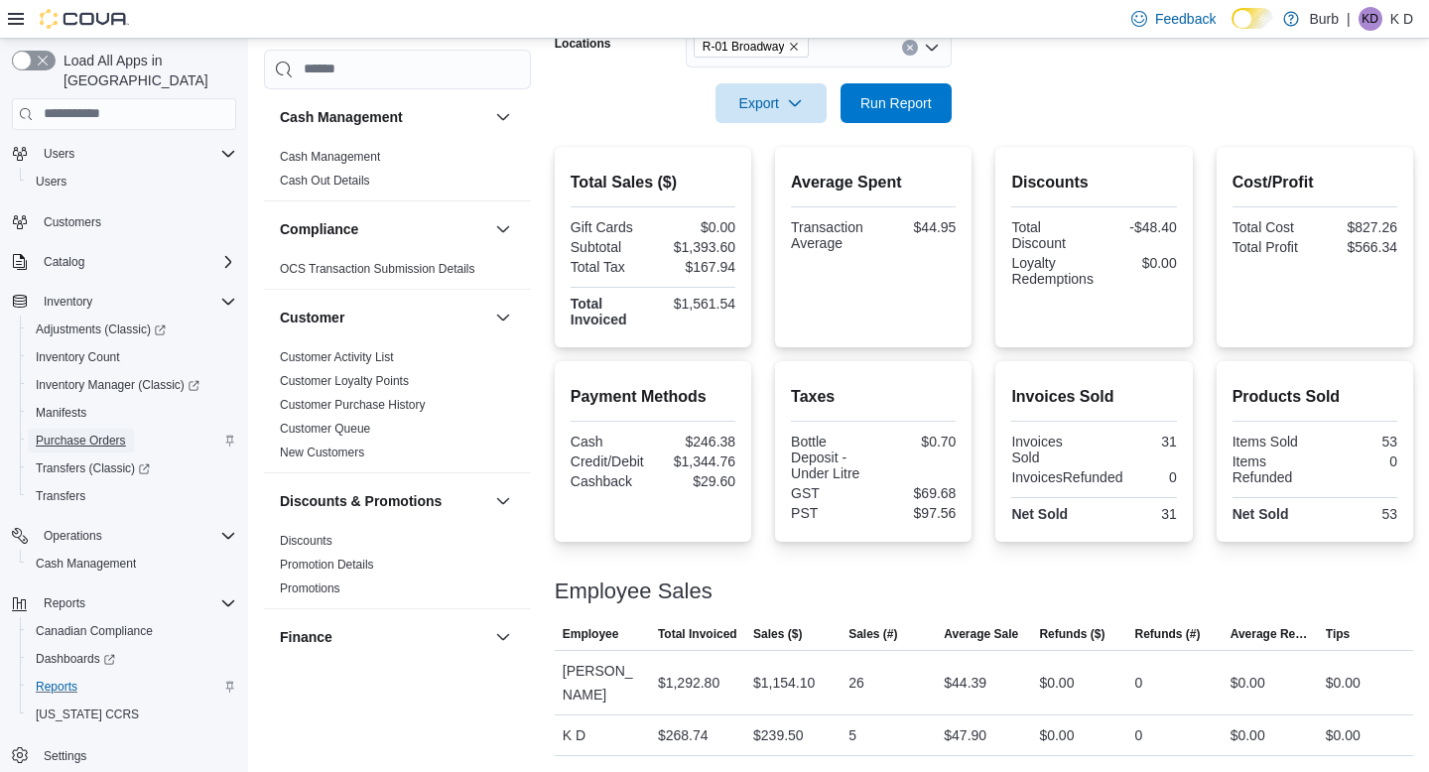
click at [126, 433] on span "Purchase Orders" at bounding box center [81, 441] width 90 height 16
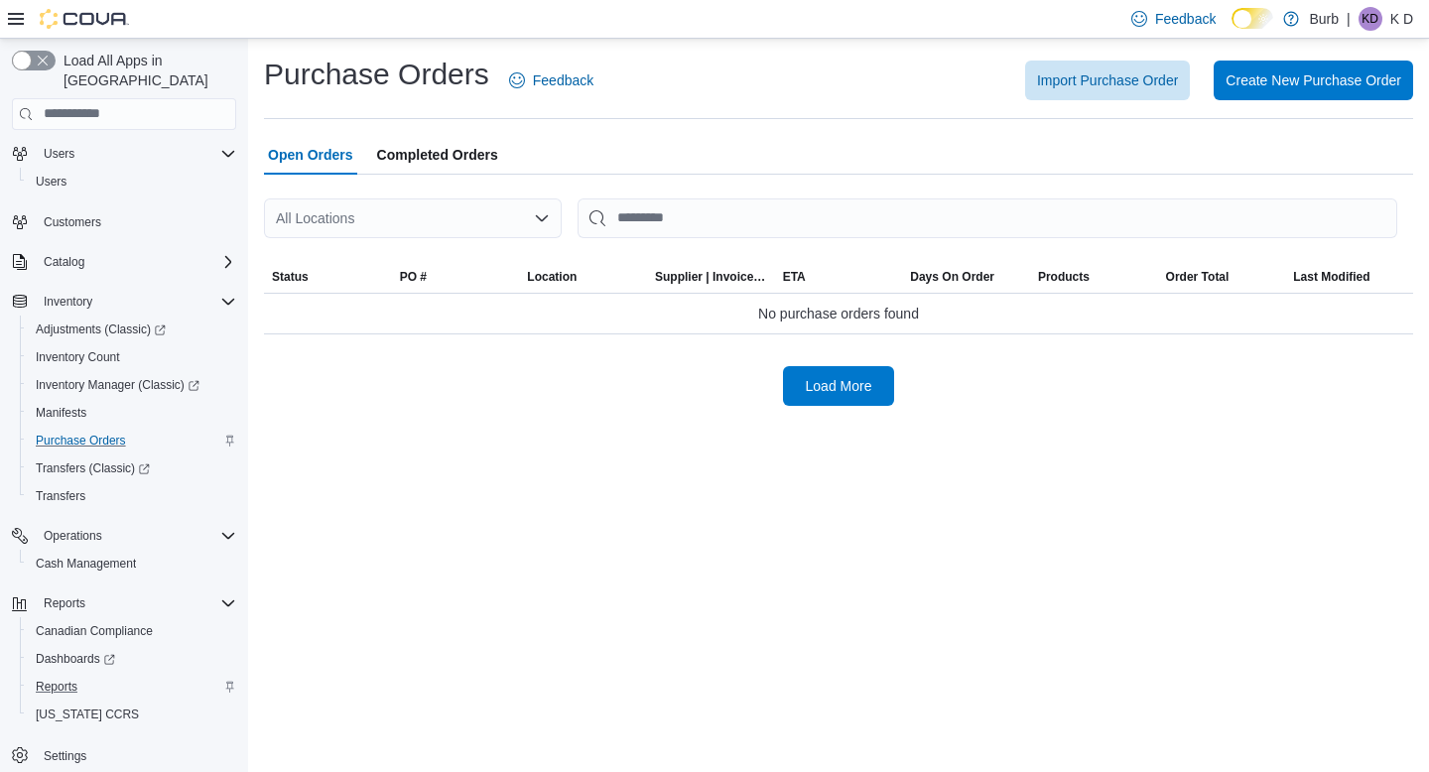
click at [498, 159] on span "Completed Orders" at bounding box center [437, 155] width 121 height 40
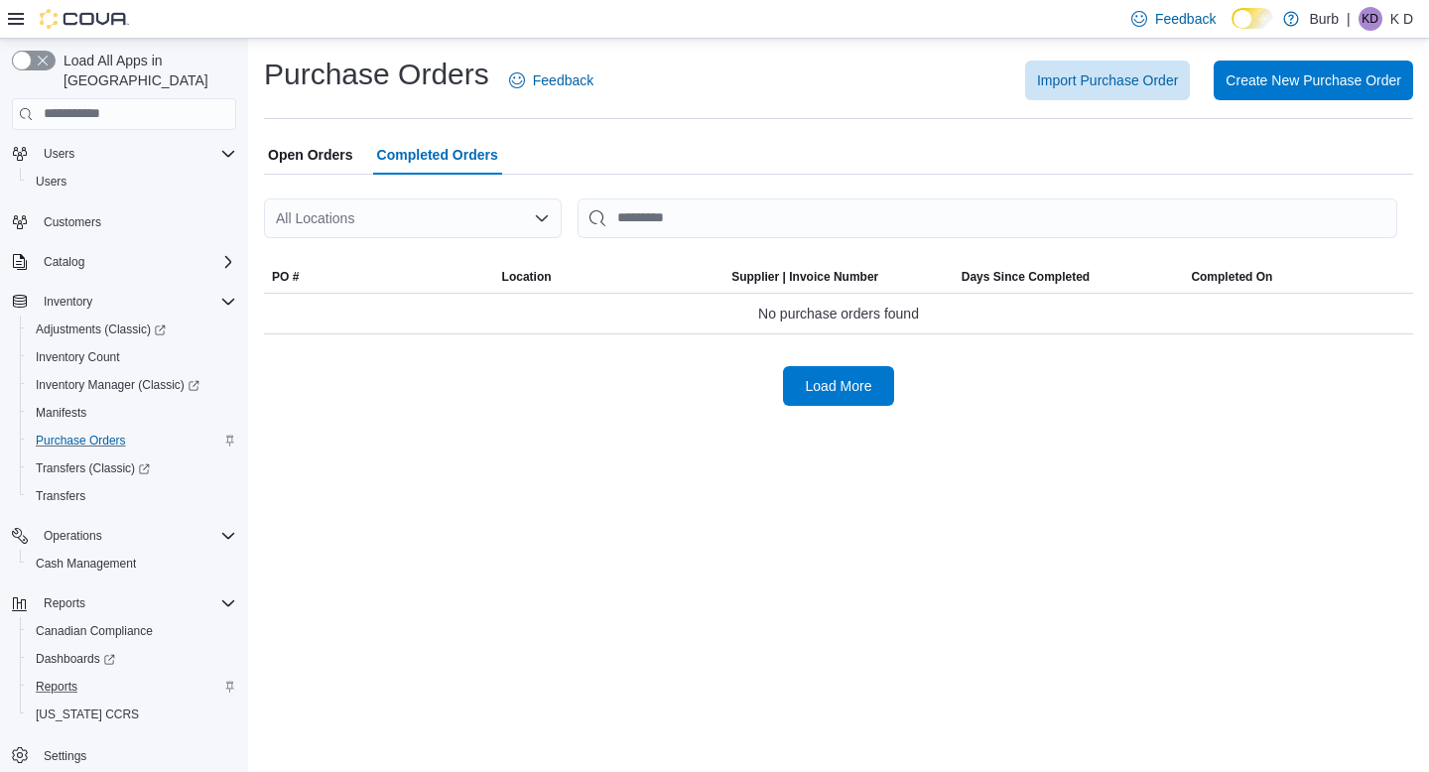
click at [321, 166] on span "Open Orders" at bounding box center [310, 155] width 85 height 40
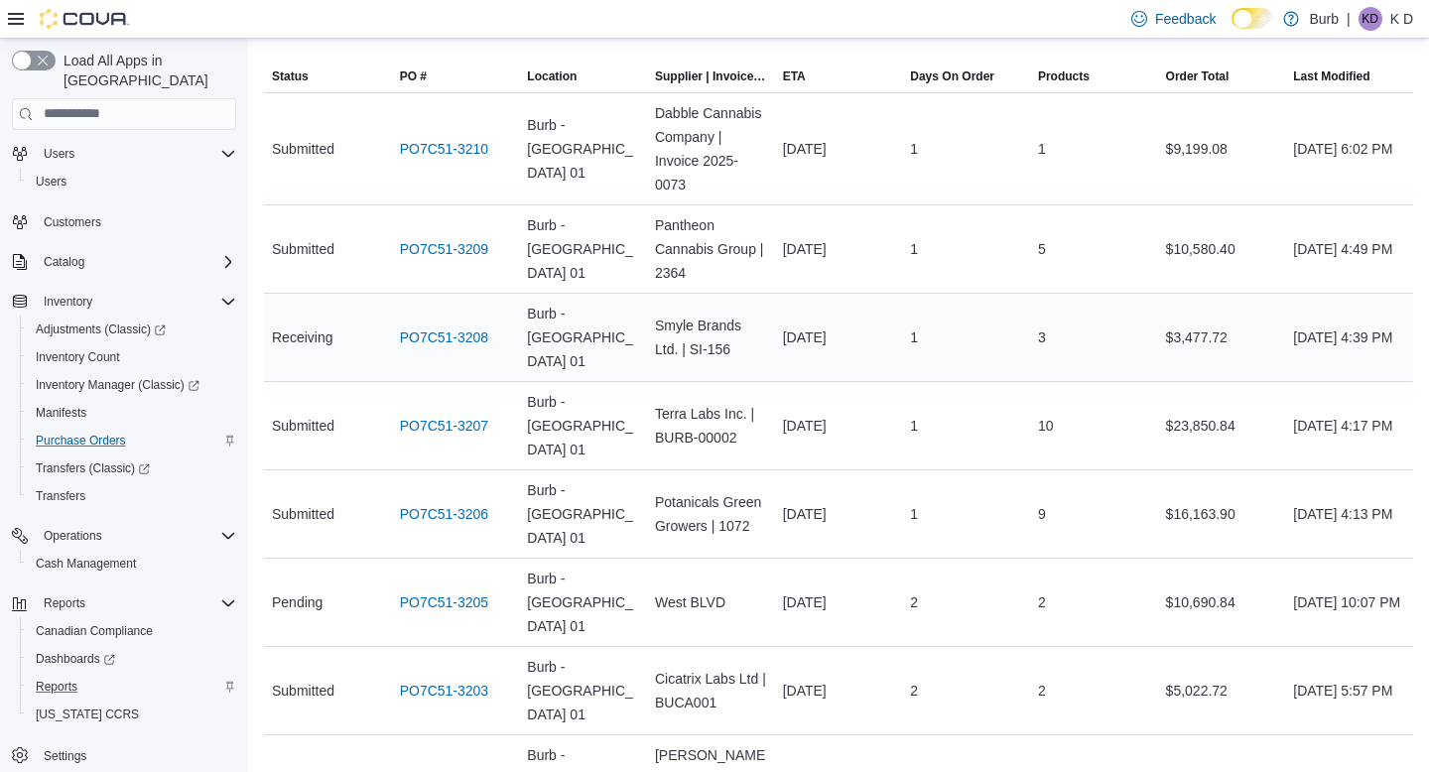
scroll to position [219, 0]
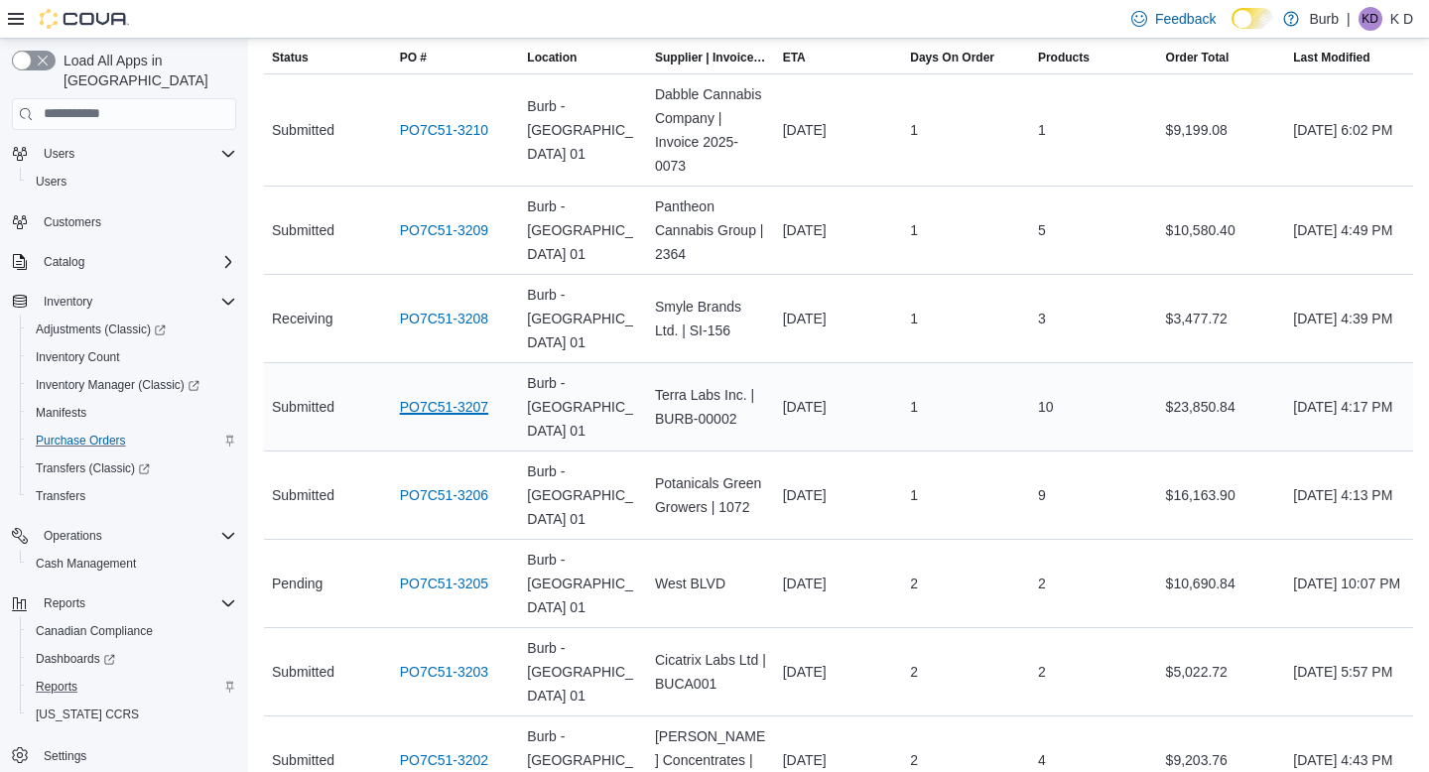
click at [489, 395] on link "PO7C51-3207" at bounding box center [444, 407] width 89 height 24
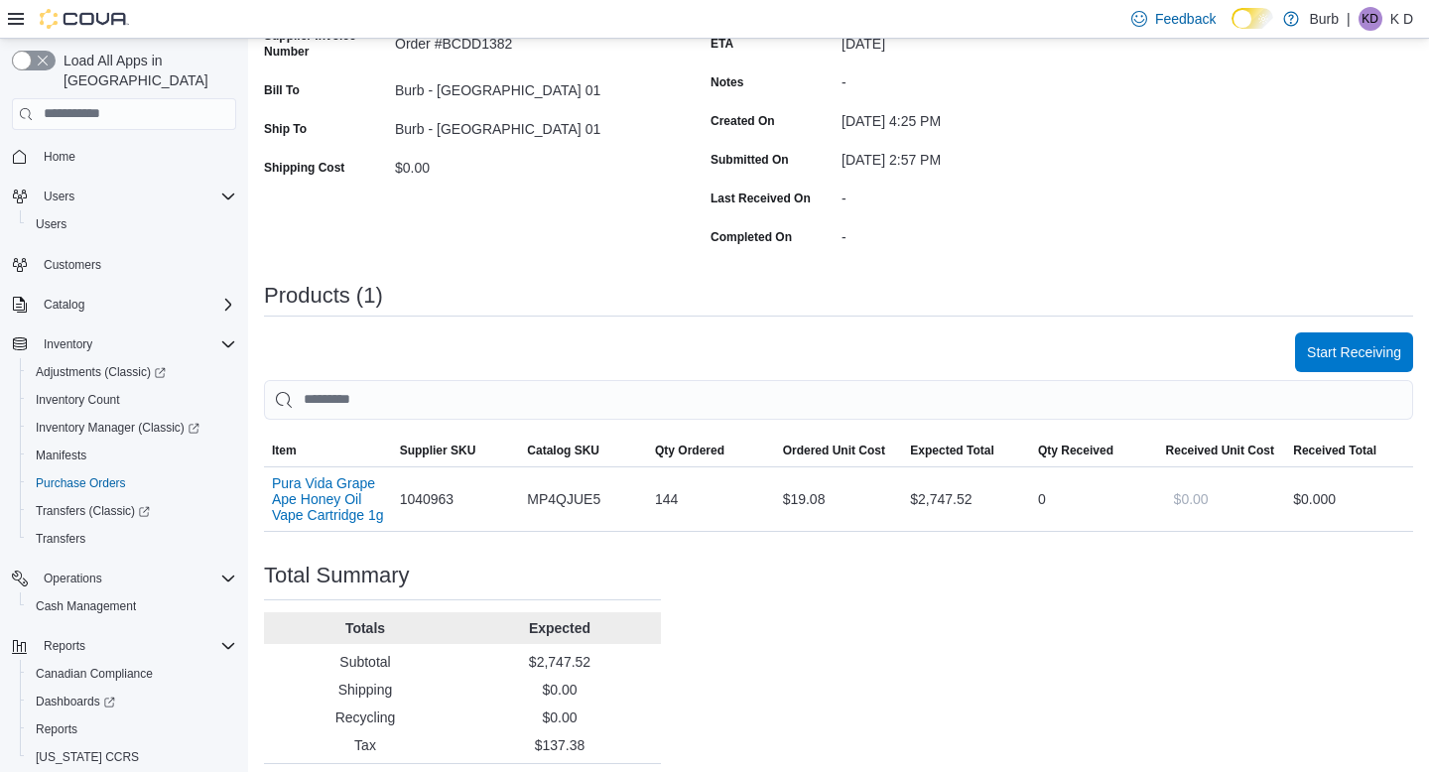
scroll to position [338, 0]
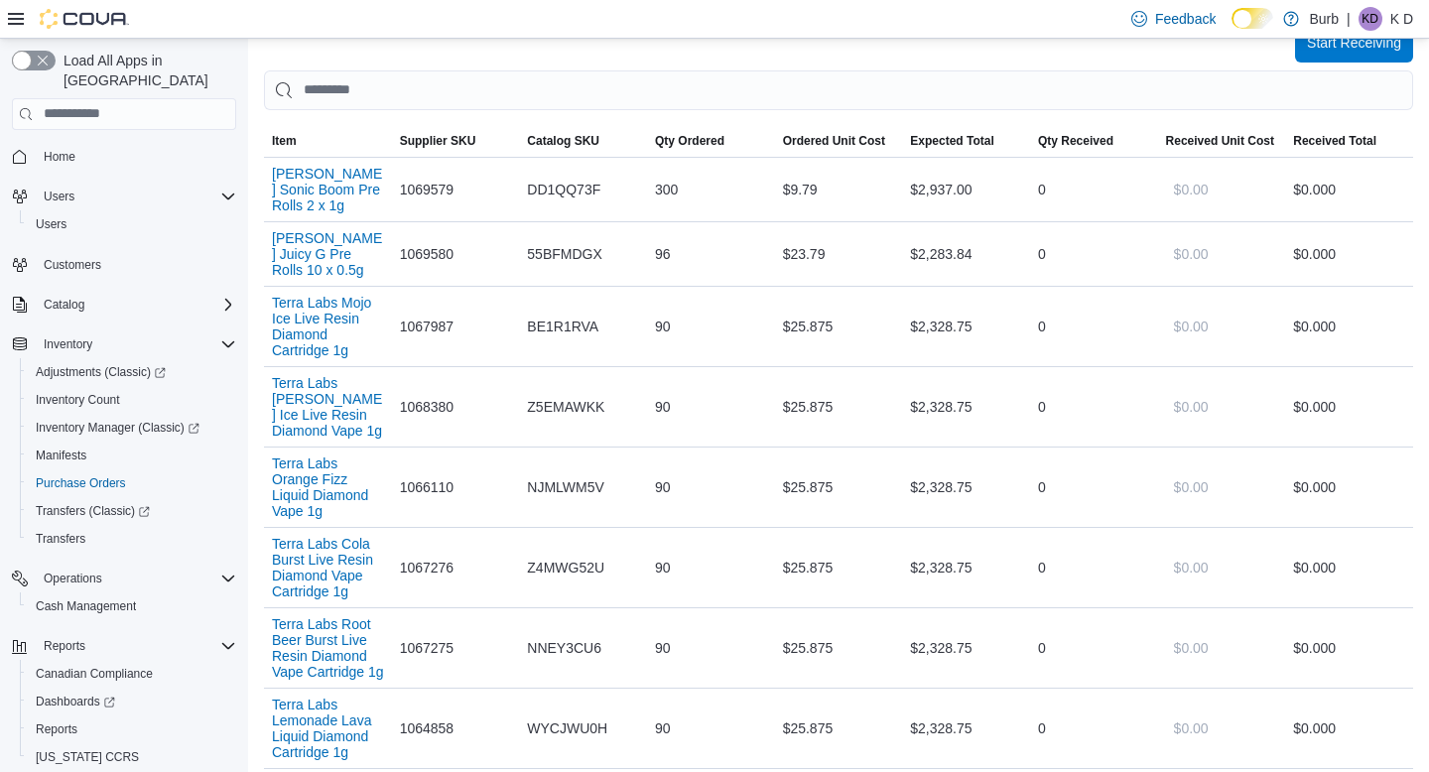
scroll to position [587, 0]
click at [364, 172] on button "[PERSON_NAME] Sonic Boom Pre Rolls 2 x 1g" at bounding box center [328, 189] width 112 height 48
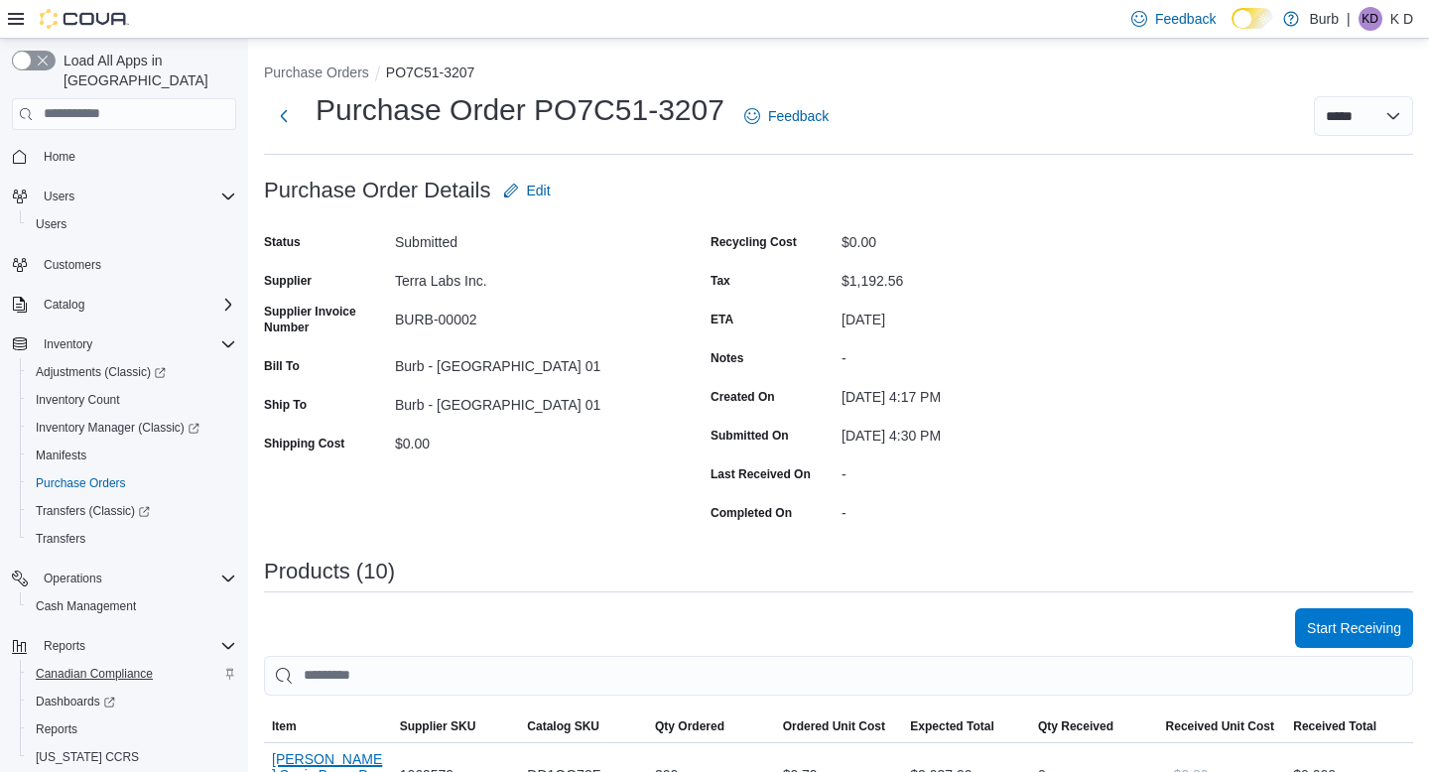
scroll to position [43, 0]
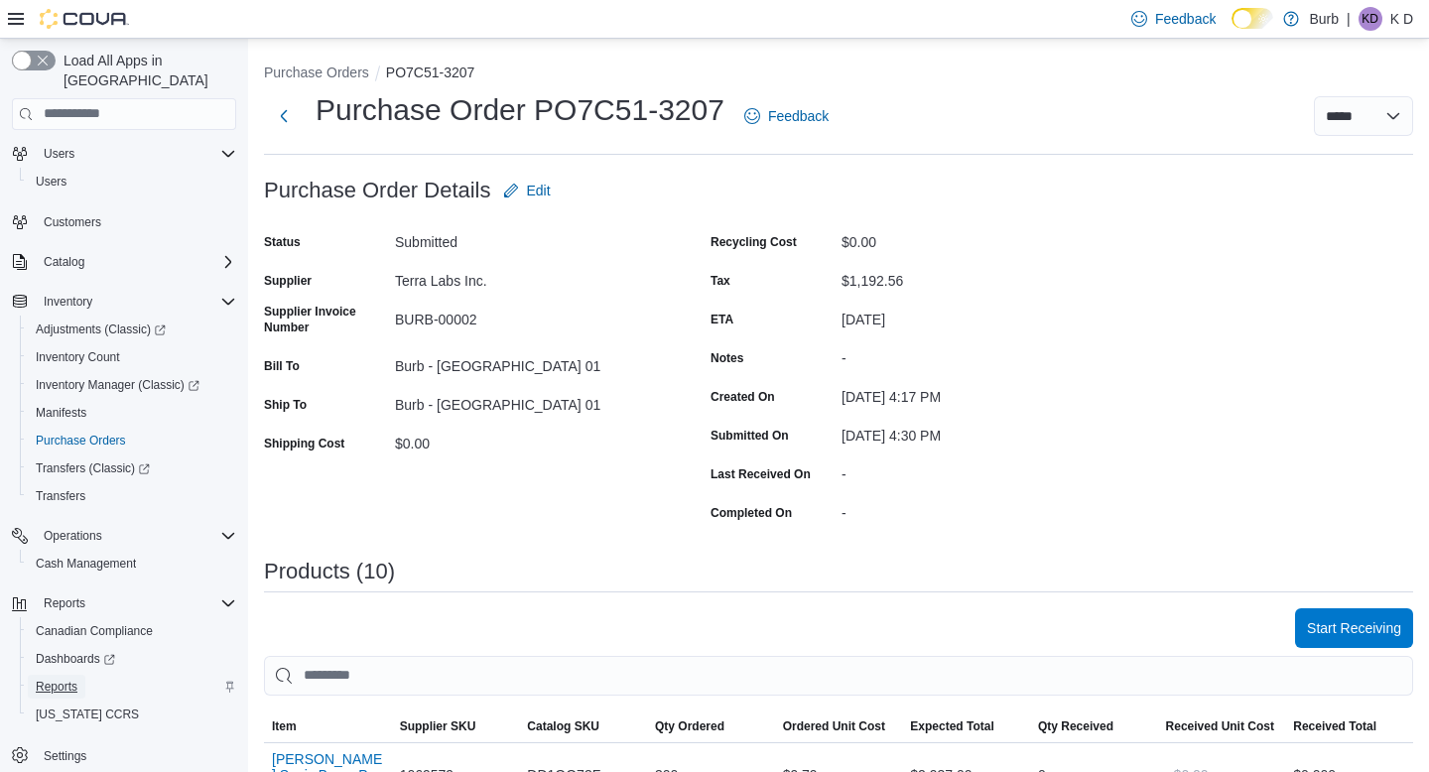
click at [64, 679] on span "Reports" at bounding box center [57, 687] width 42 height 16
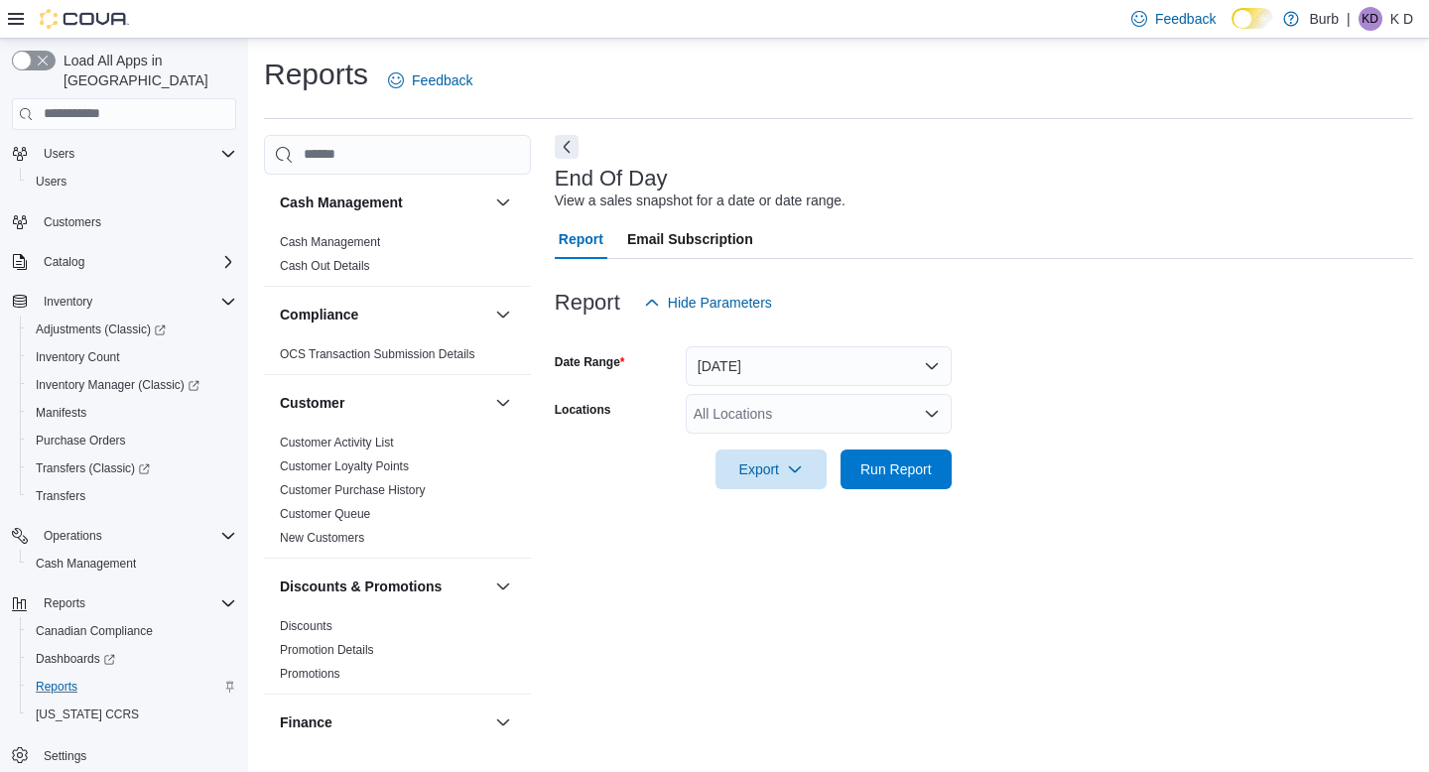
click at [740, 399] on div "All Locations" at bounding box center [819, 414] width 266 height 40
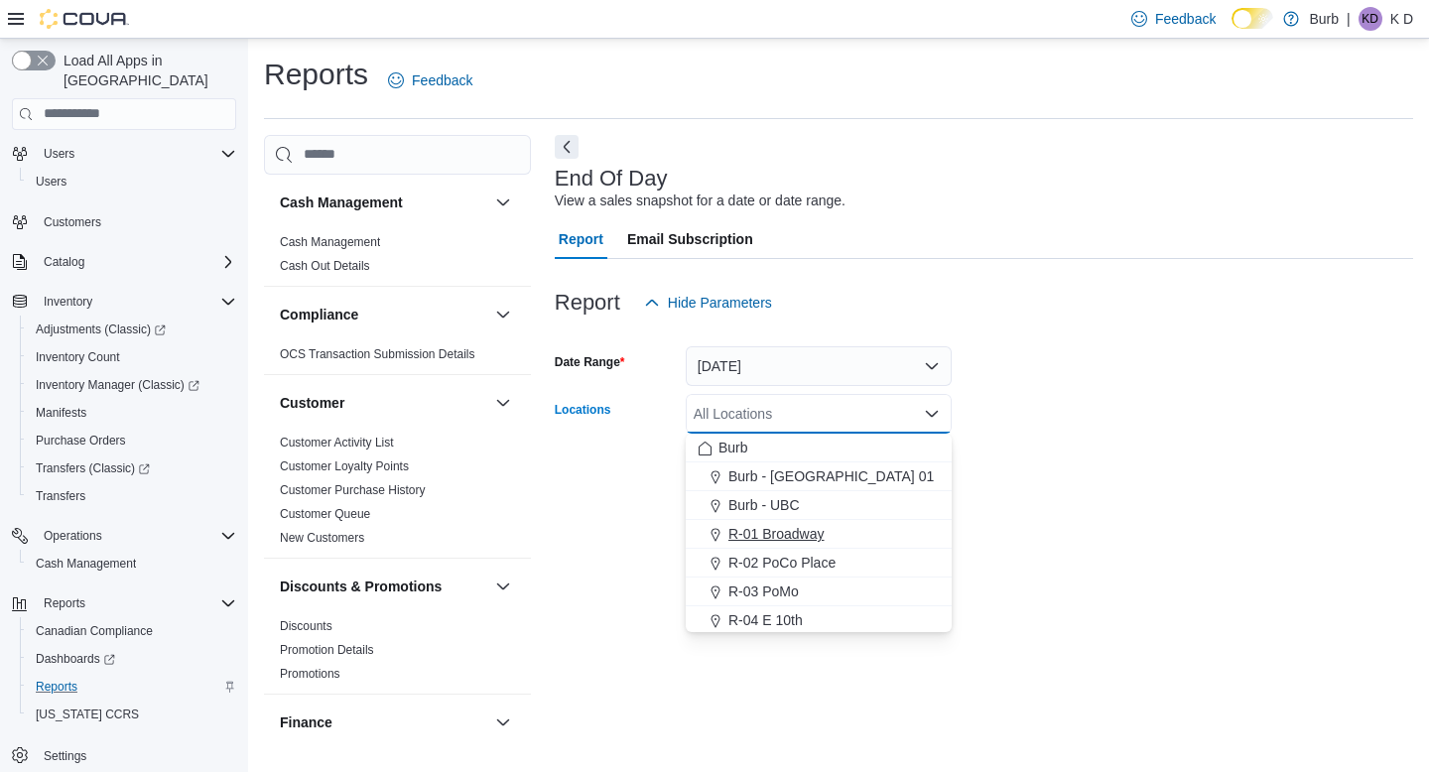
click at [801, 535] on span "R-01 Broadway" at bounding box center [777, 534] width 96 height 20
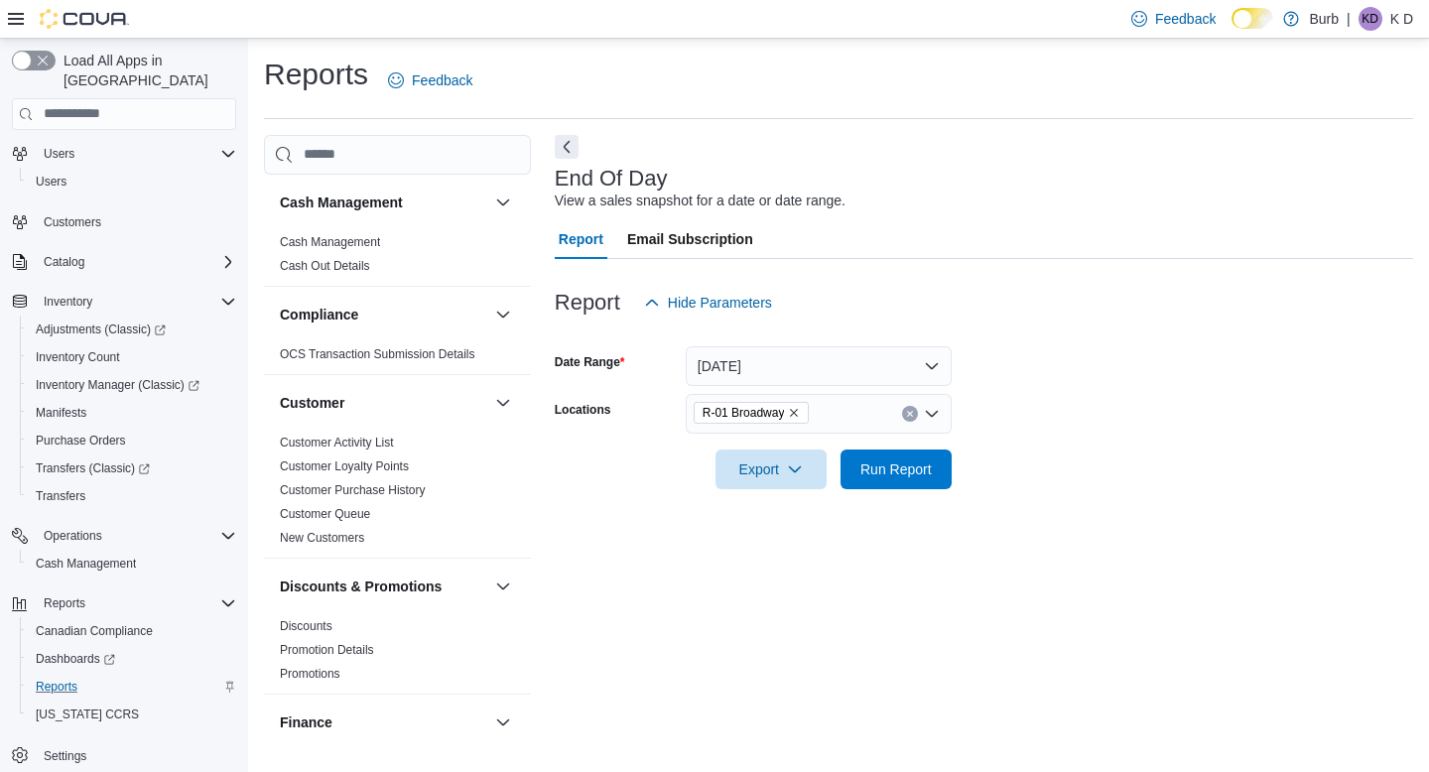
click at [995, 478] on form "Date Range Today Locations R-01 Broadway Export Run Report" at bounding box center [984, 406] width 859 height 167
click at [928, 478] on span "Run Report" at bounding box center [896, 469] width 71 height 20
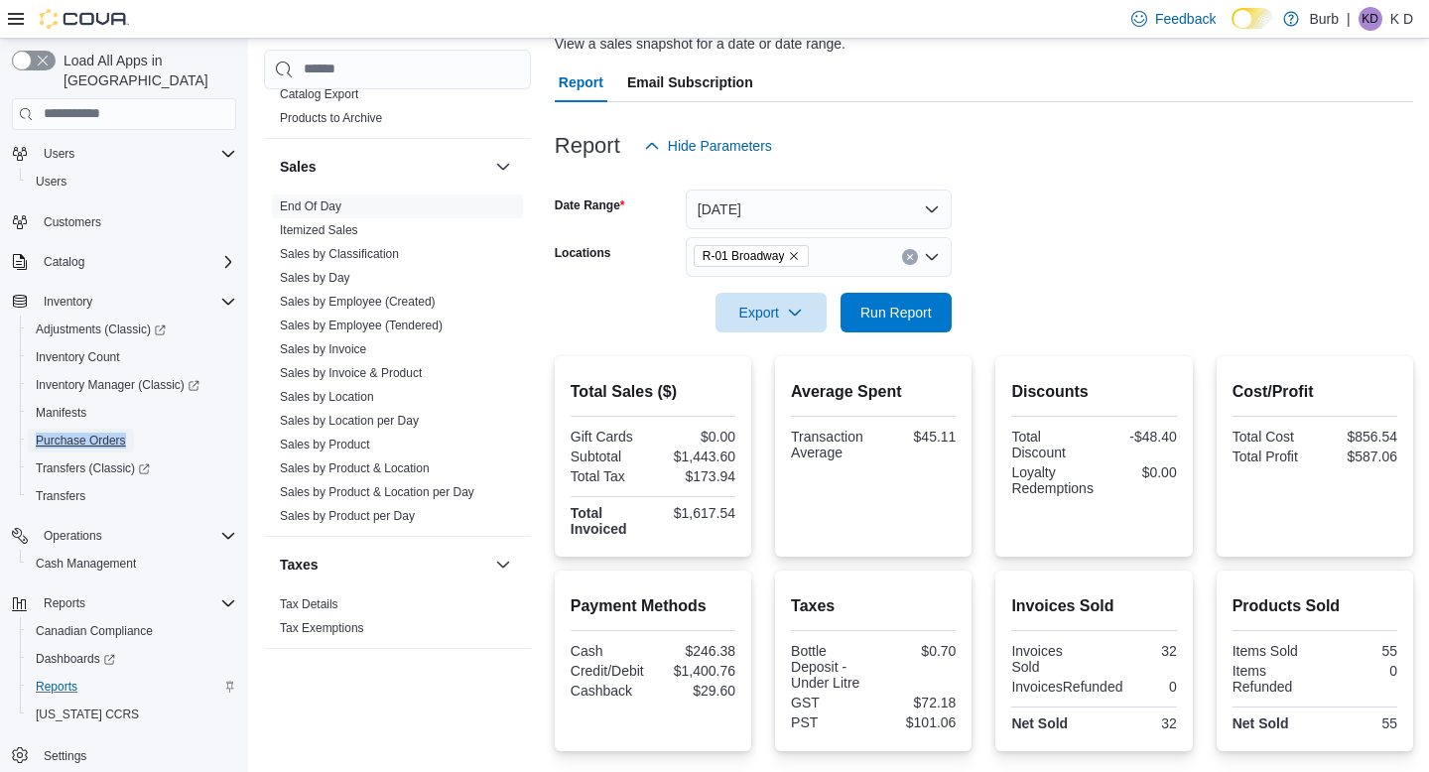
scroll to position [164, 0]
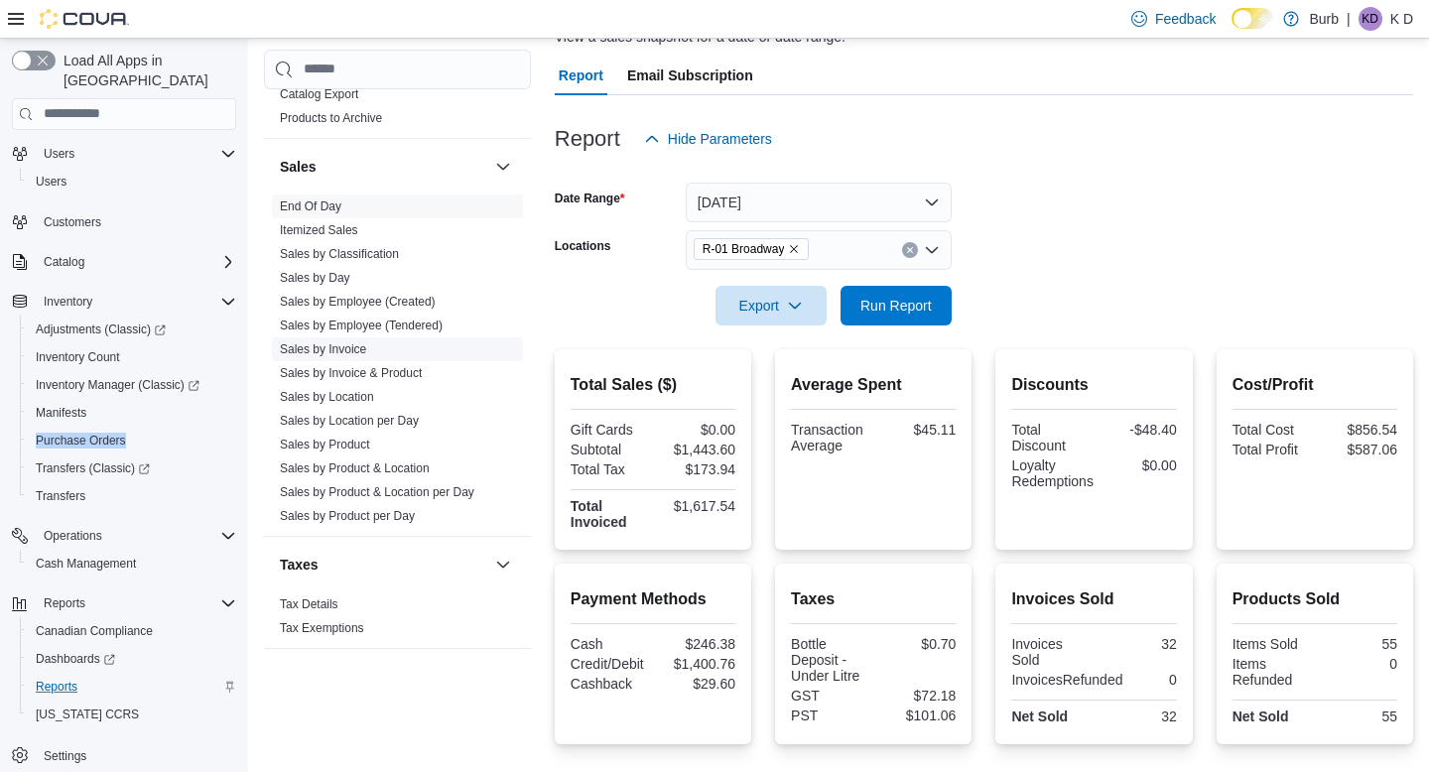
click at [356, 350] on link "Sales by Invoice" at bounding box center [323, 349] width 86 height 14
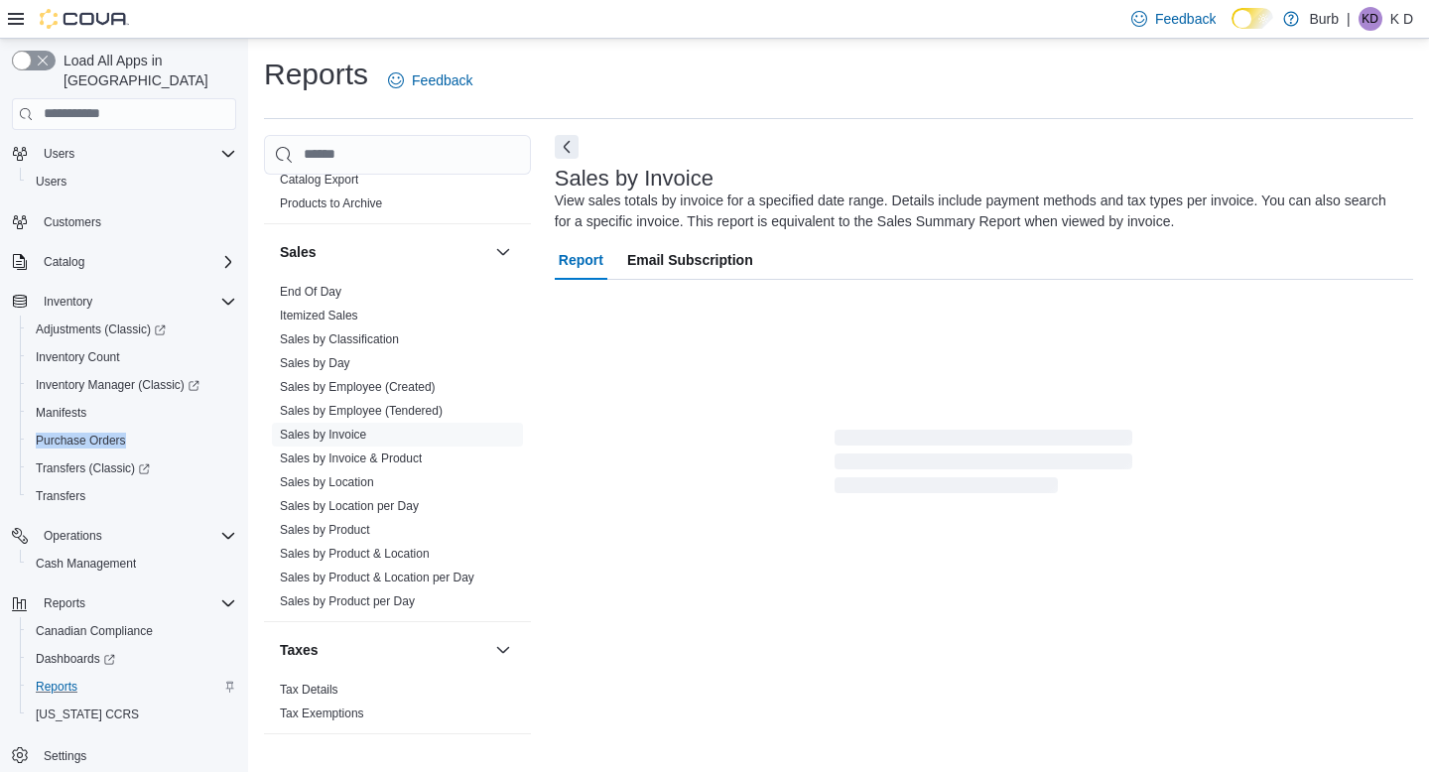
scroll to position [16, 0]
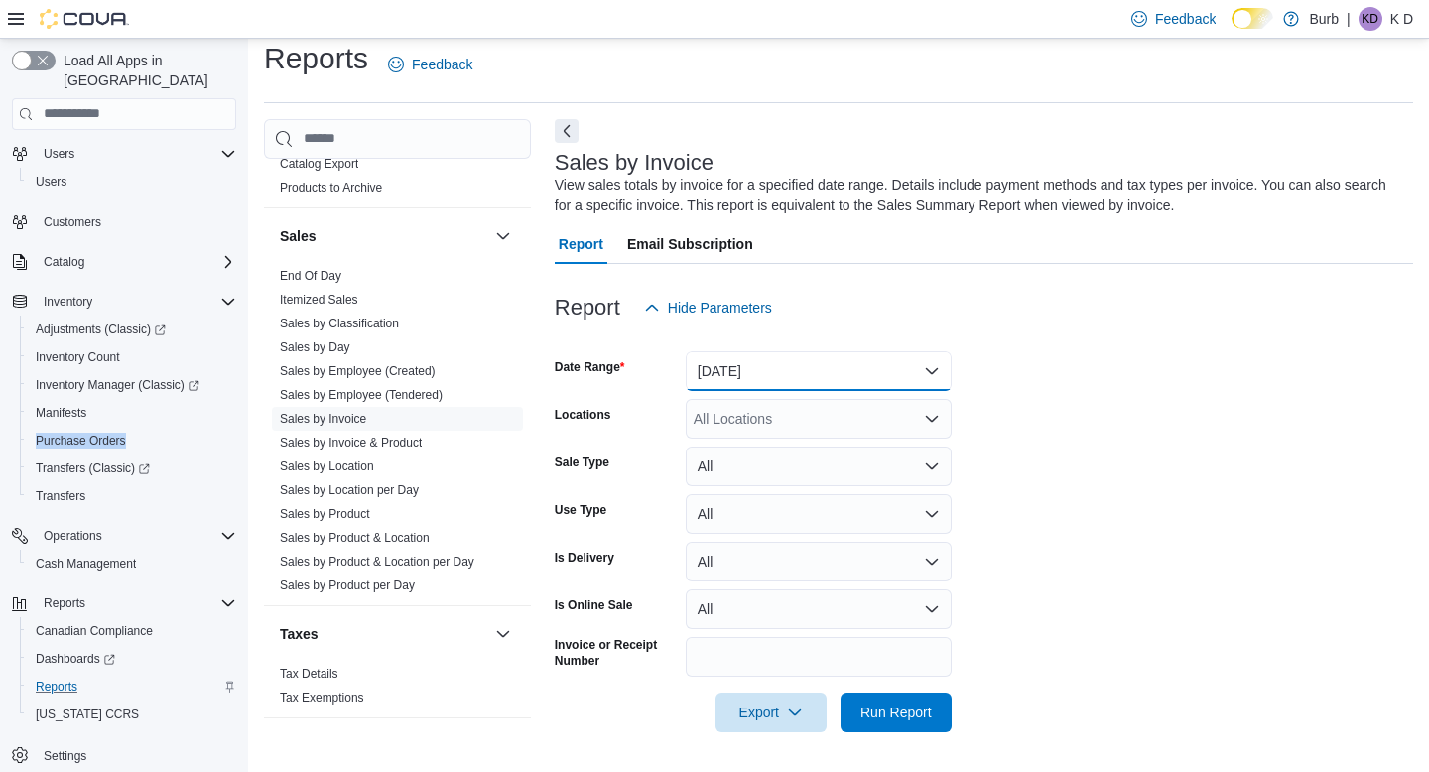
click at [764, 375] on button "Yesterday" at bounding box center [819, 371] width 266 height 40
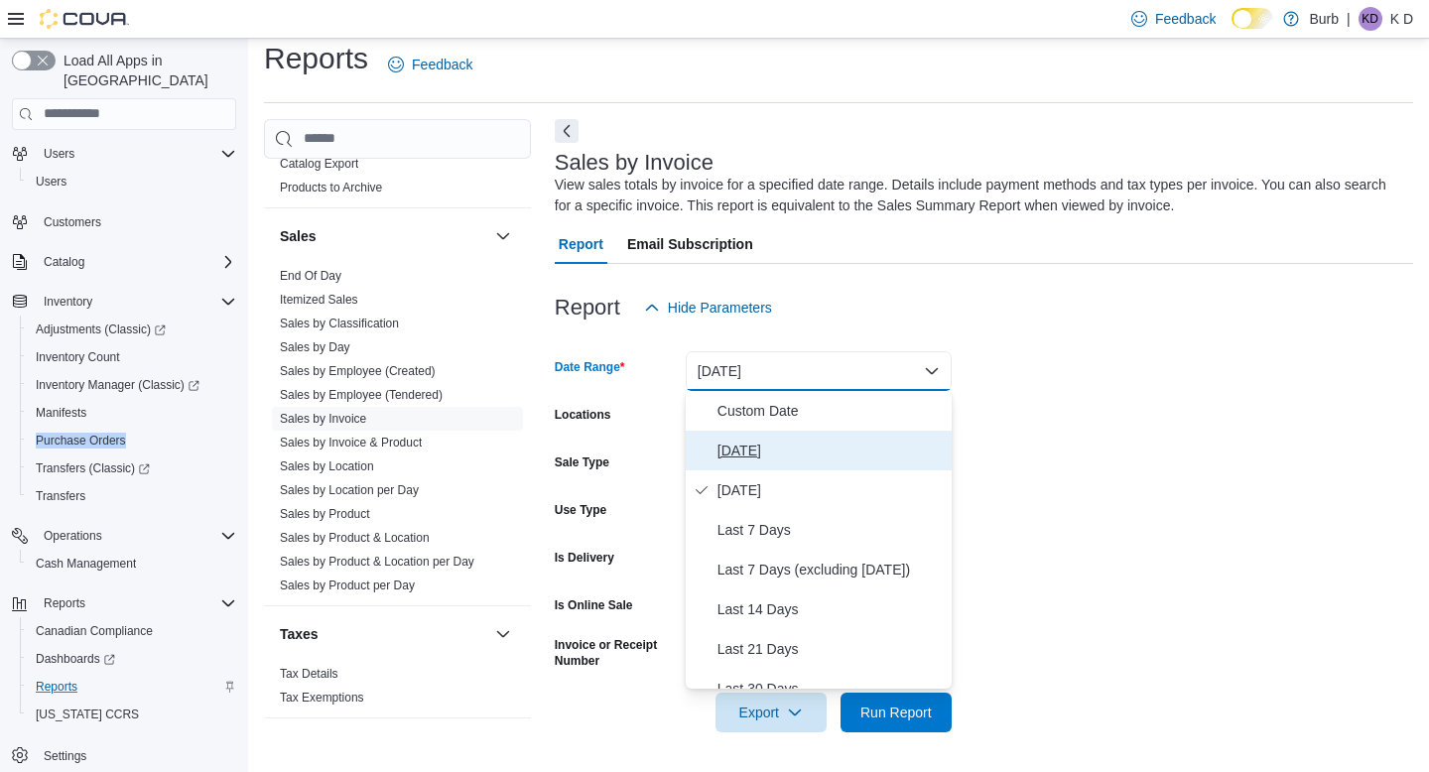
click at [779, 451] on span "Today" at bounding box center [831, 451] width 226 height 24
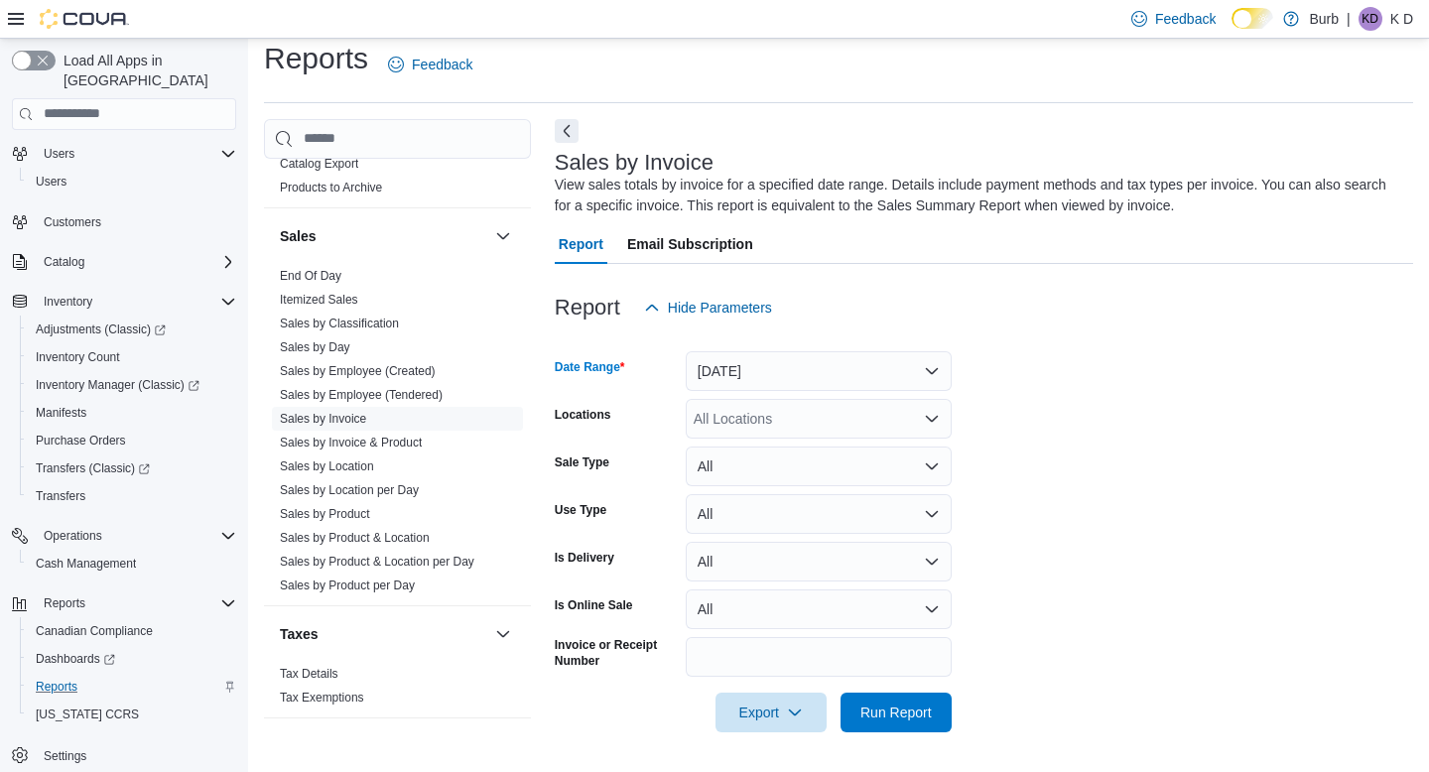
click at [780, 420] on div "All Locations" at bounding box center [819, 419] width 266 height 40
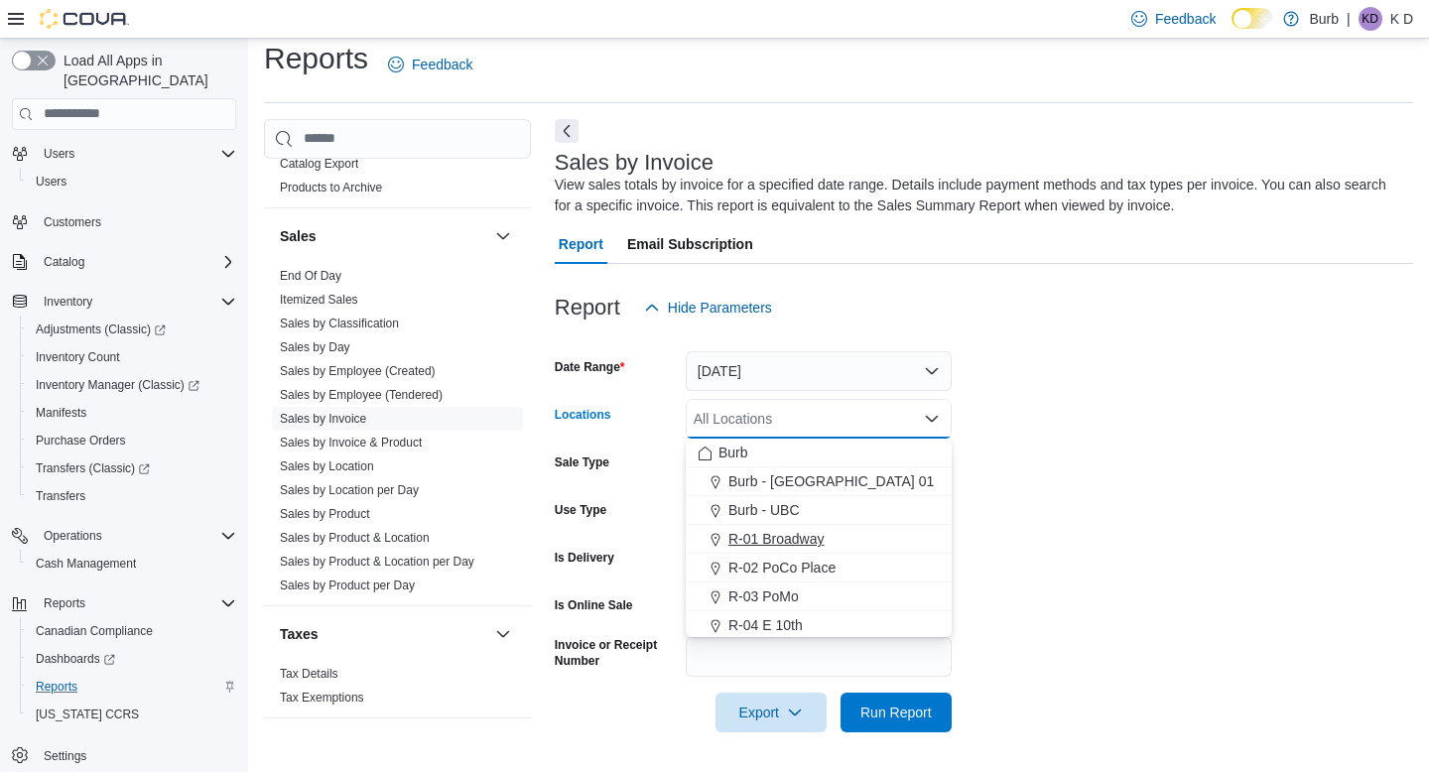
click at [810, 536] on span "R-01 Broadway" at bounding box center [777, 539] width 96 height 20
click at [988, 533] on form "Date Range Today Locations R-01 Broadway Combo box. Selected. R-01 Broadway. Pr…" at bounding box center [984, 530] width 859 height 405
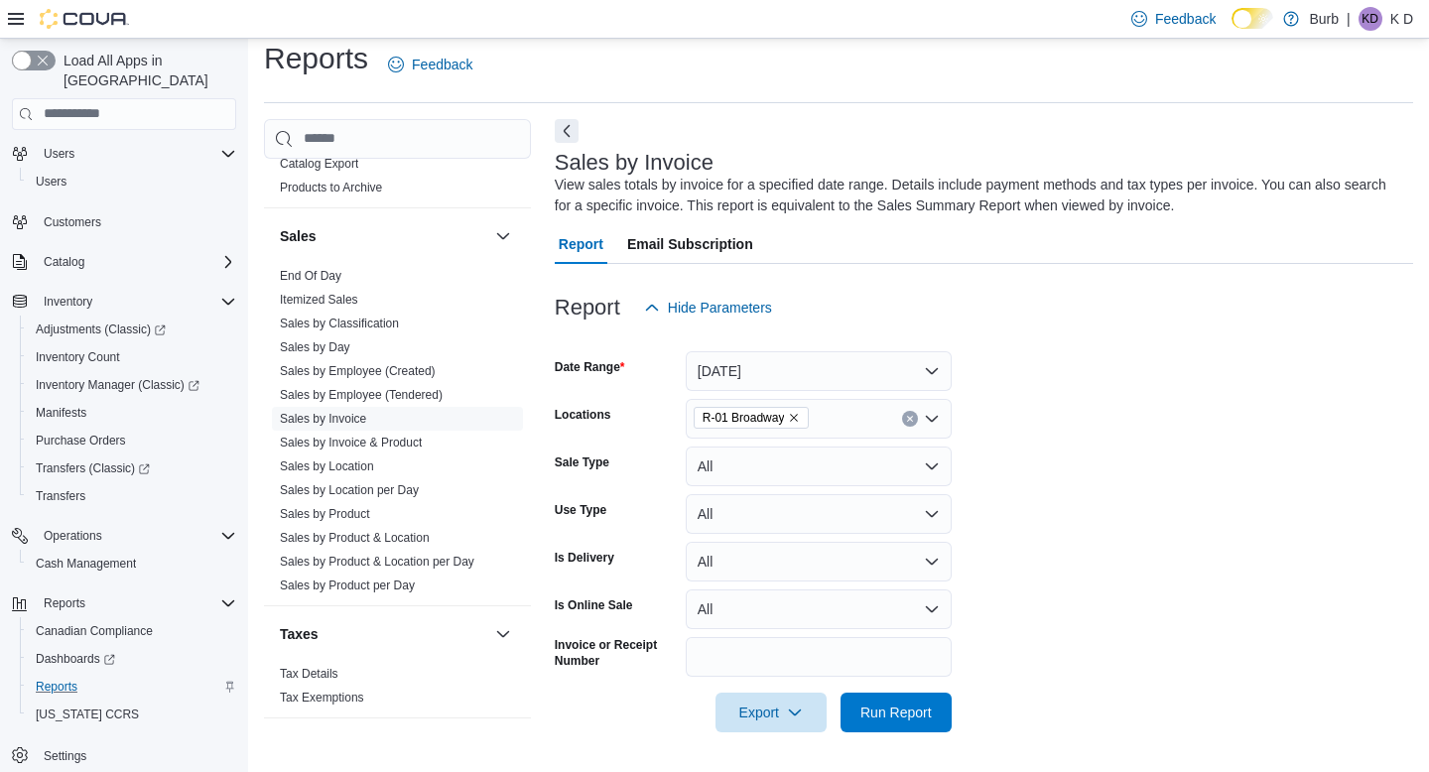
click at [954, 707] on form "Date Range Today Locations R-01 Broadway Sale Type All Use Type All Is Delivery…" at bounding box center [984, 530] width 859 height 405
click at [923, 702] on span "Run Report" at bounding box center [896, 712] width 87 height 40
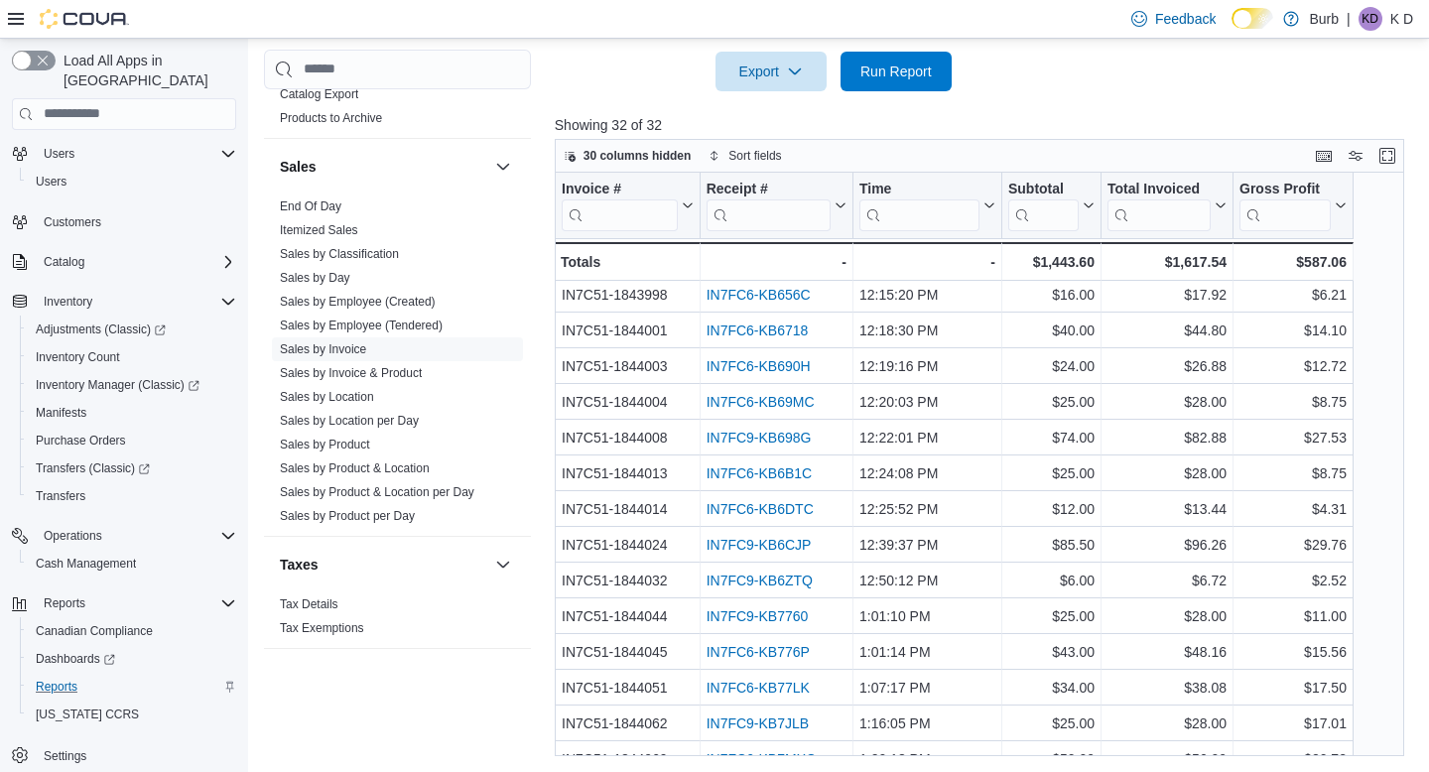
scroll to position [667, 0]
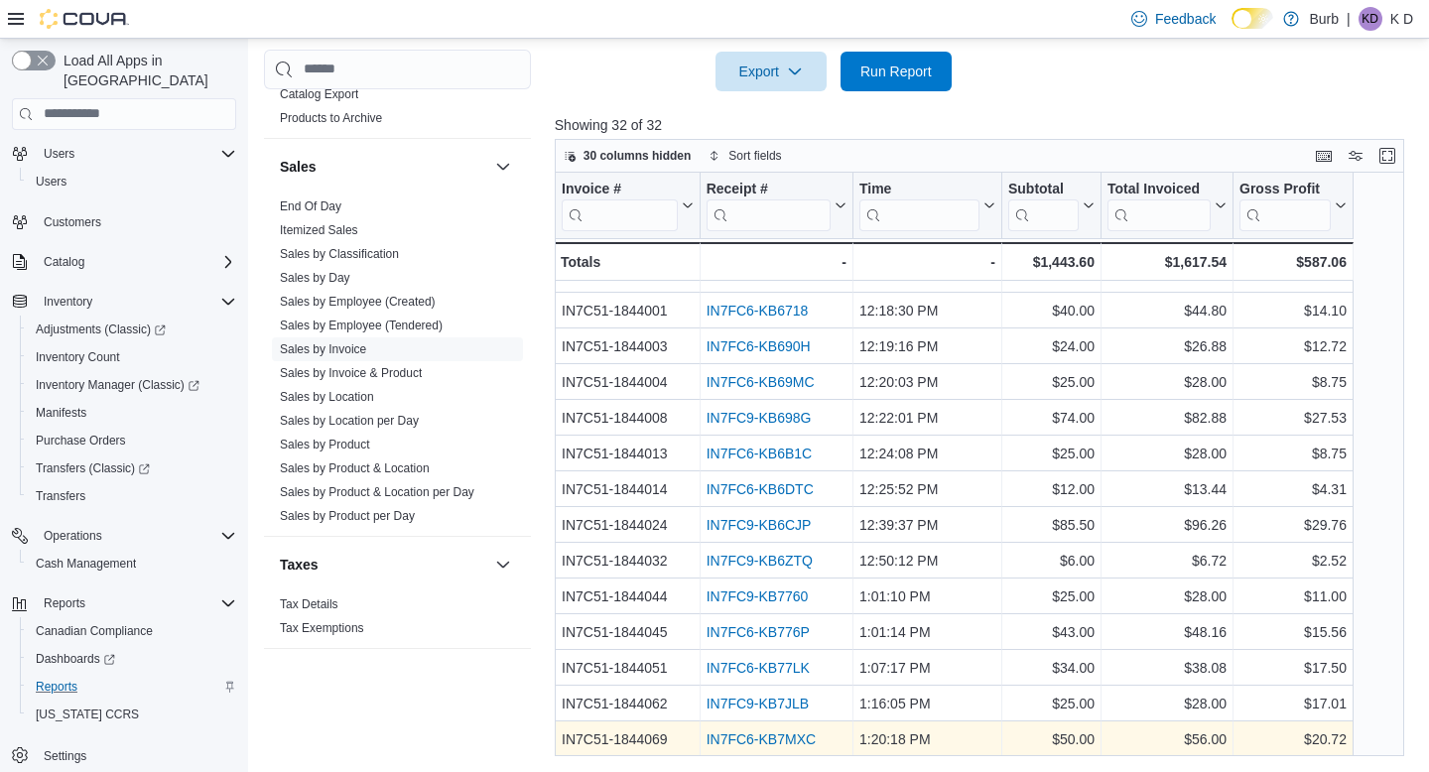
click at [776, 736] on link "IN7FC6-KB7MXC" at bounding box center [760, 740] width 109 height 16
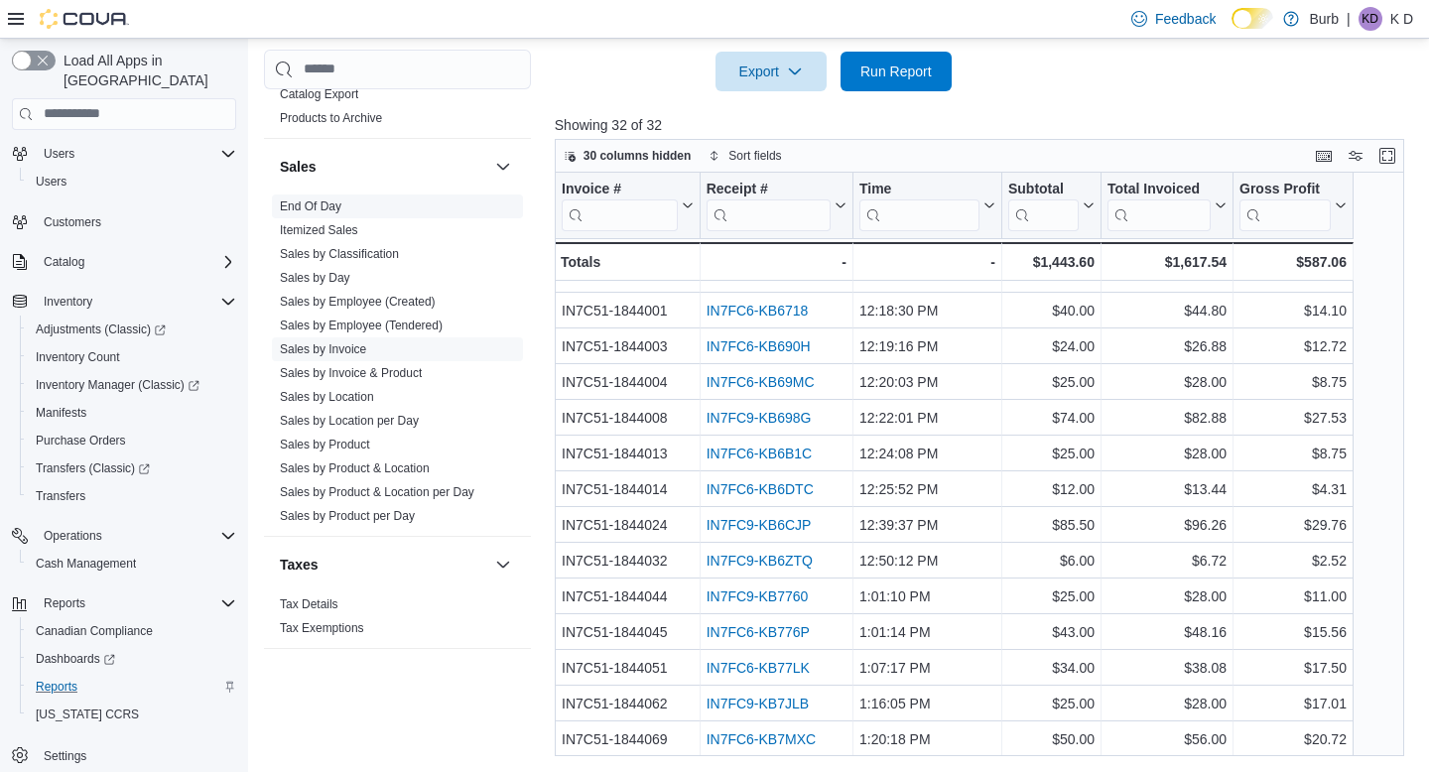
click at [313, 196] on span "End Of Day" at bounding box center [397, 207] width 251 height 24
click at [313, 205] on link "End Of Day" at bounding box center [311, 207] width 62 height 14
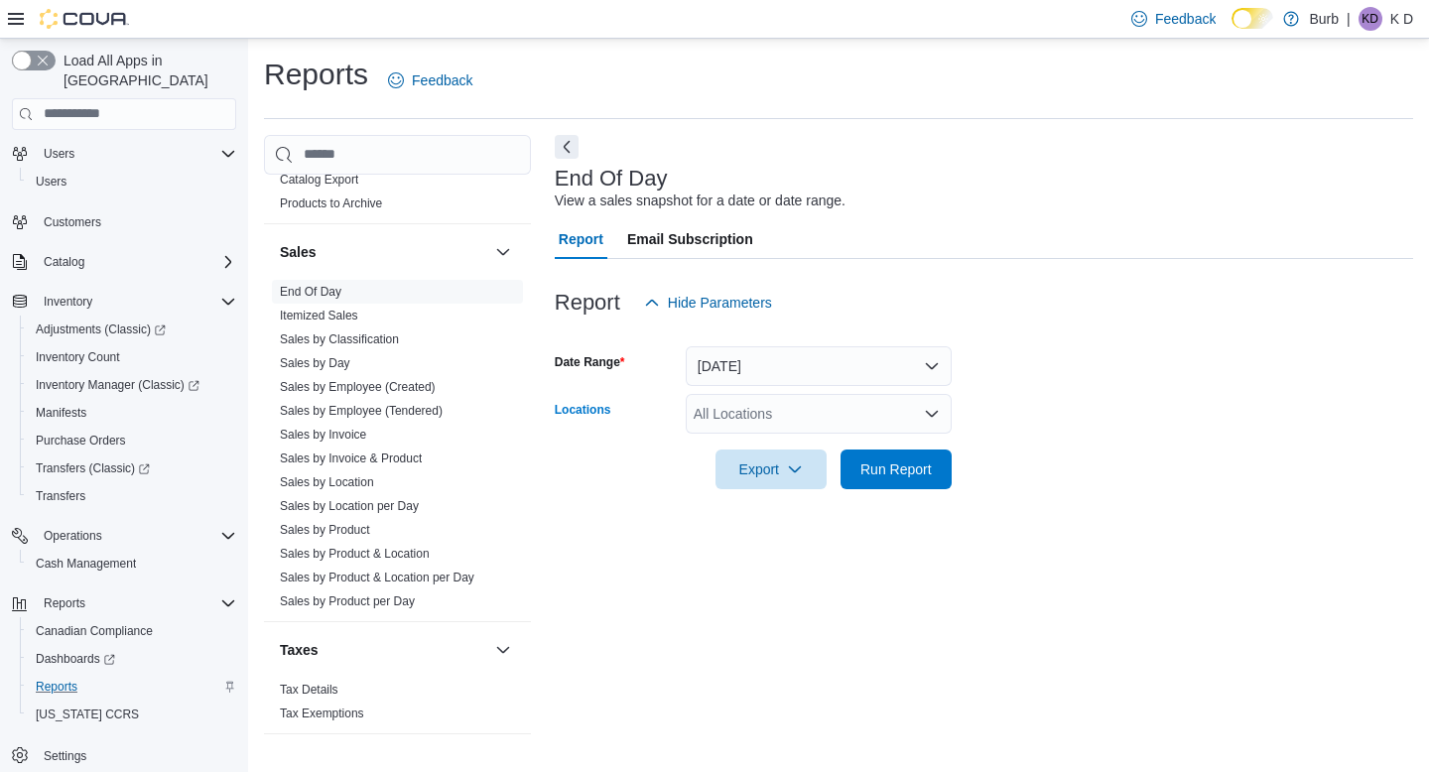
click at [793, 404] on div "All Locations" at bounding box center [819, 414] width 266 height 40
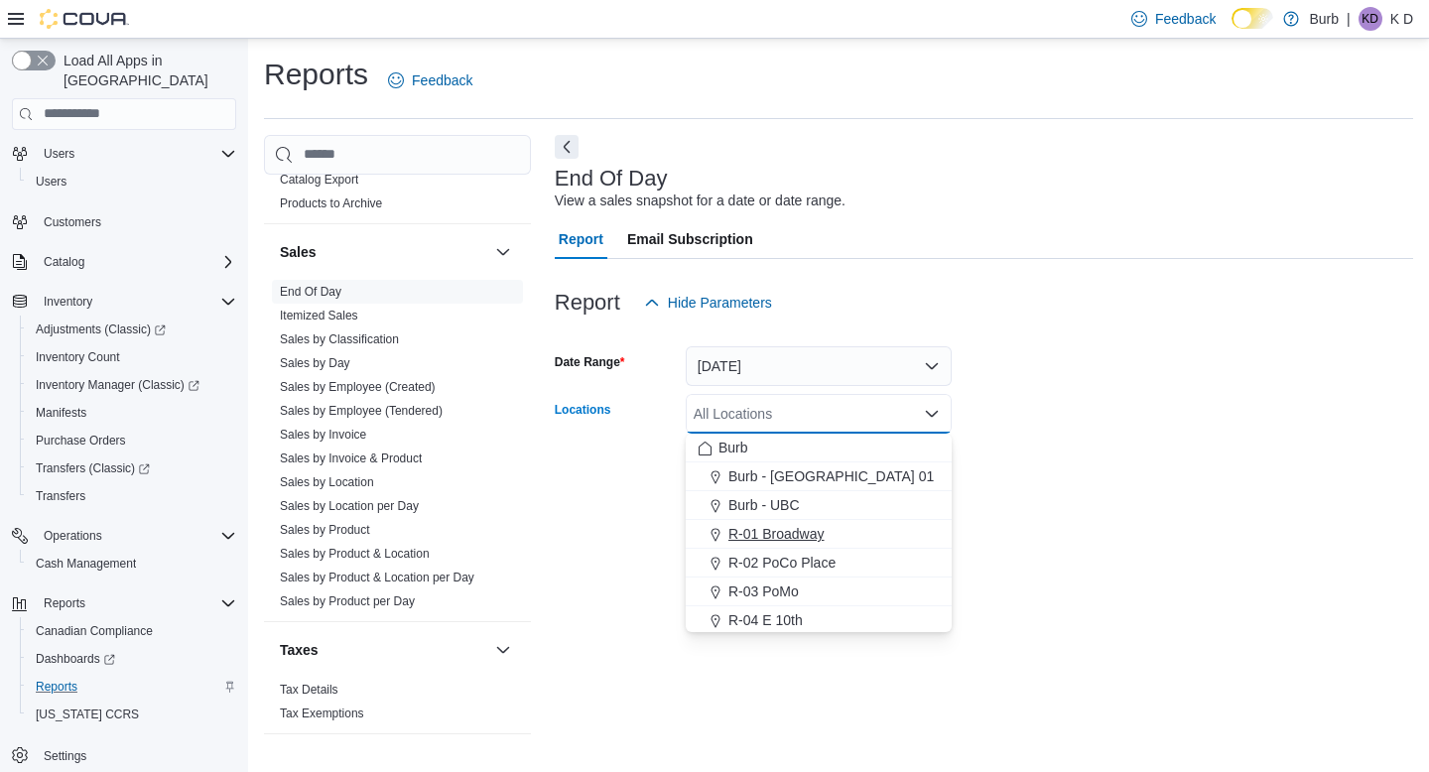
click at [823, 544] on button "R-01 Broadway" at bounding box center [819, 534] width 266 height 29
click at [1006, 527] on div "End Of Day View a sales snapshot for a date or date range. Report Email Subscri…" at bounding box center [984, 444] width 859 height 619
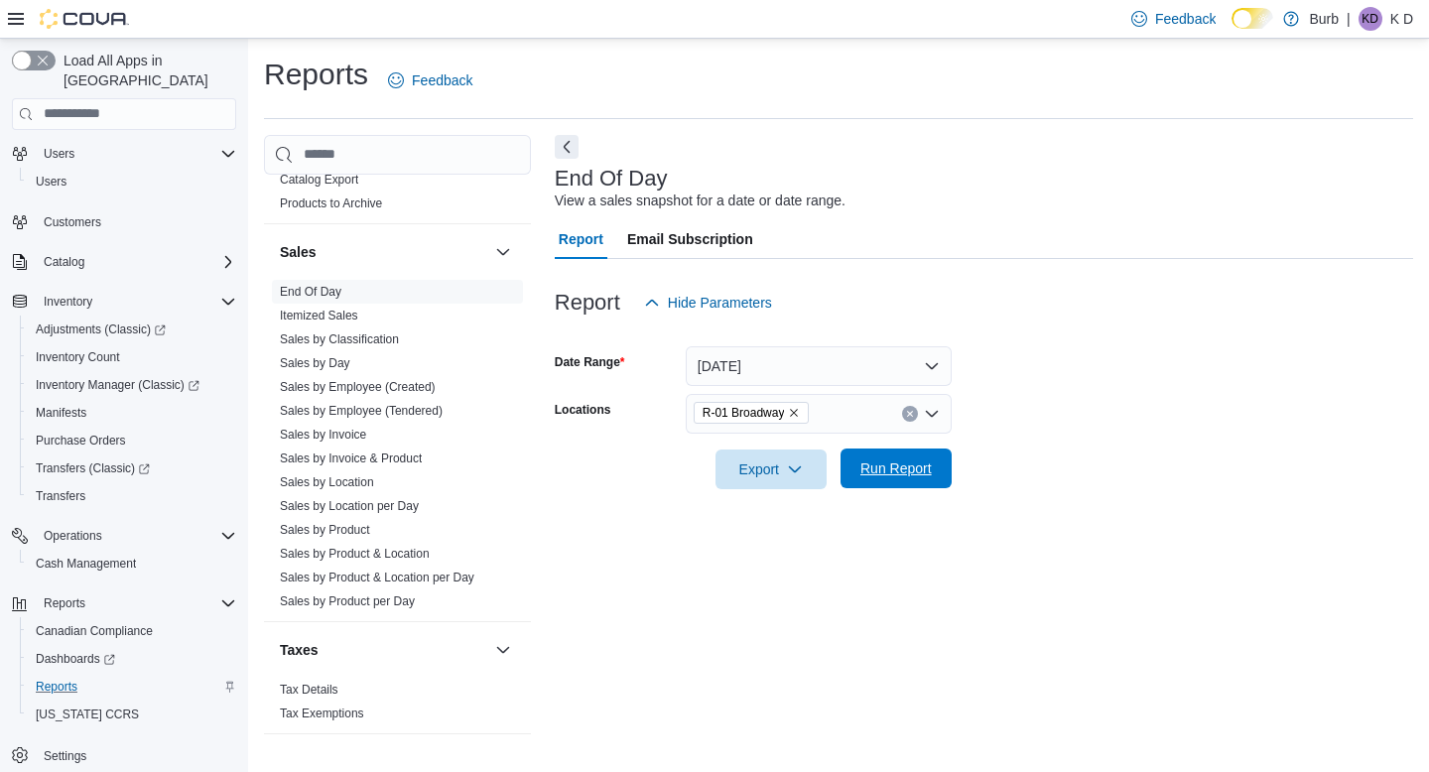
click at [913, 470] on span "Run Report" at bounding box center [896, 469] width 71 height 20
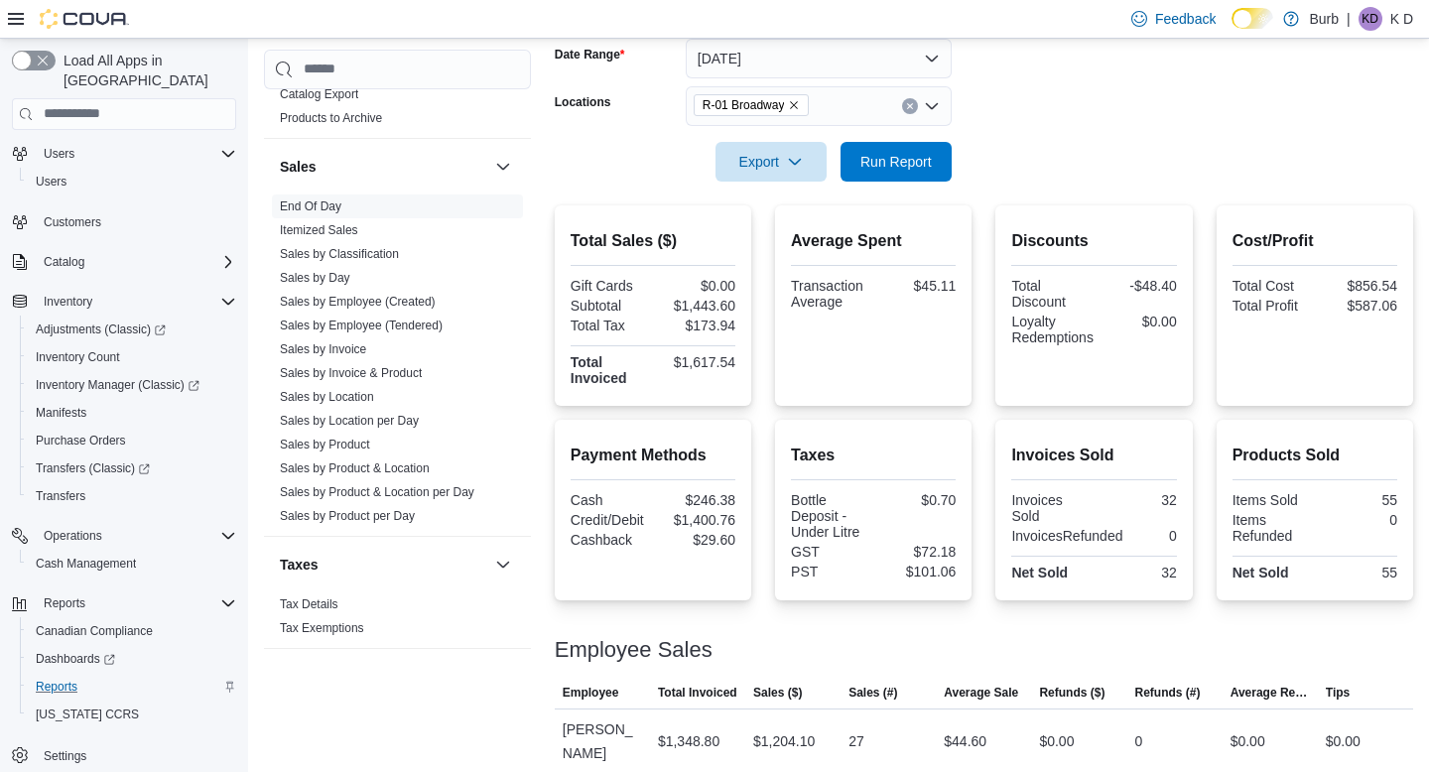
scroll to position [366, 0]
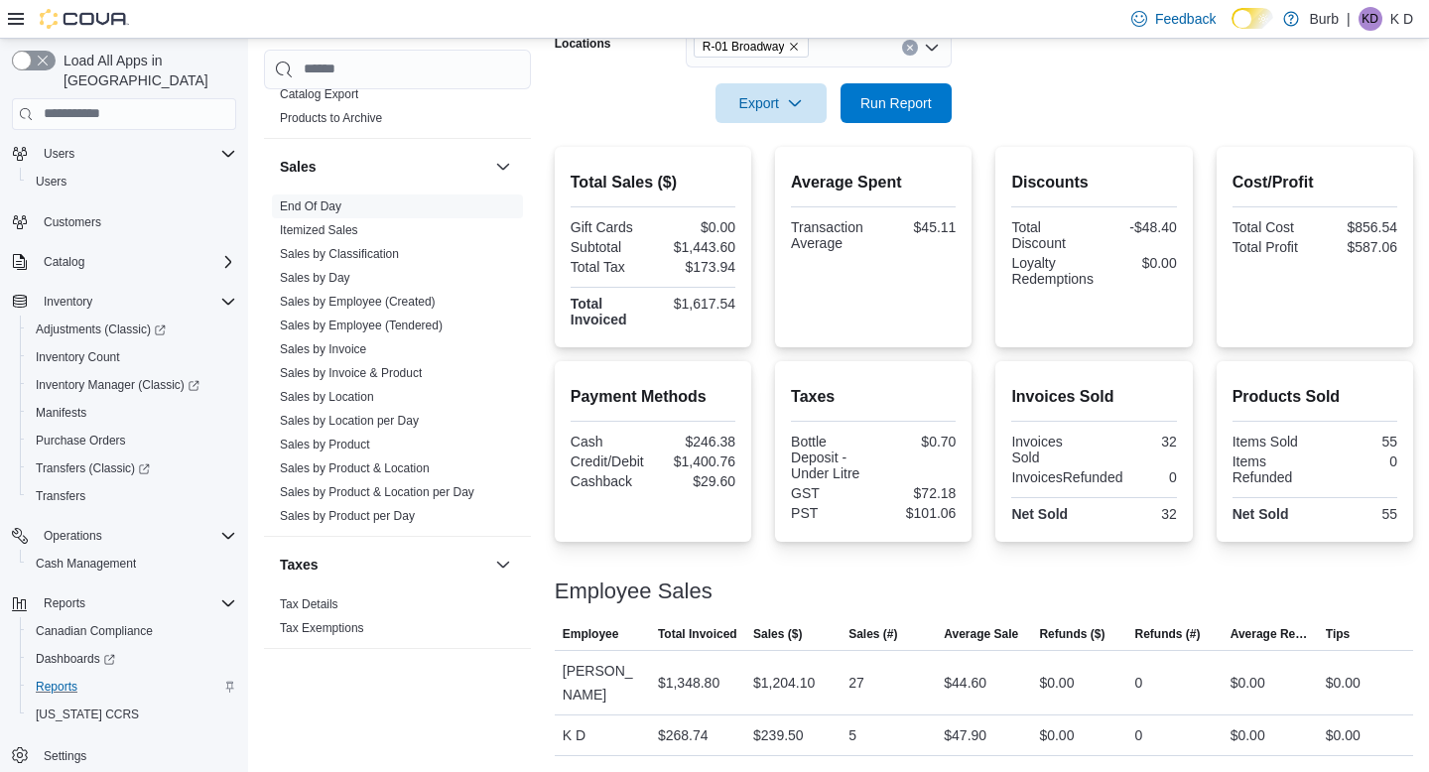
click at [988, 193] on div "Total Sales ($) Gift Cards $0.00 Subtotal $1,443.60 Total Tax $173.94 Total Inv…" at bounding box center [984, 247] width 859 height 201
click at [907, 185] on h2 "Average Spent" at bounding box center [873, 183] width 165 height 24
click at [912, 114] on span "Run Report" at bounding box center [896, 102] width 87 height 40
click at [934, 105] on span "Run Report" at bounding box center [896, 102] width 87 height 40
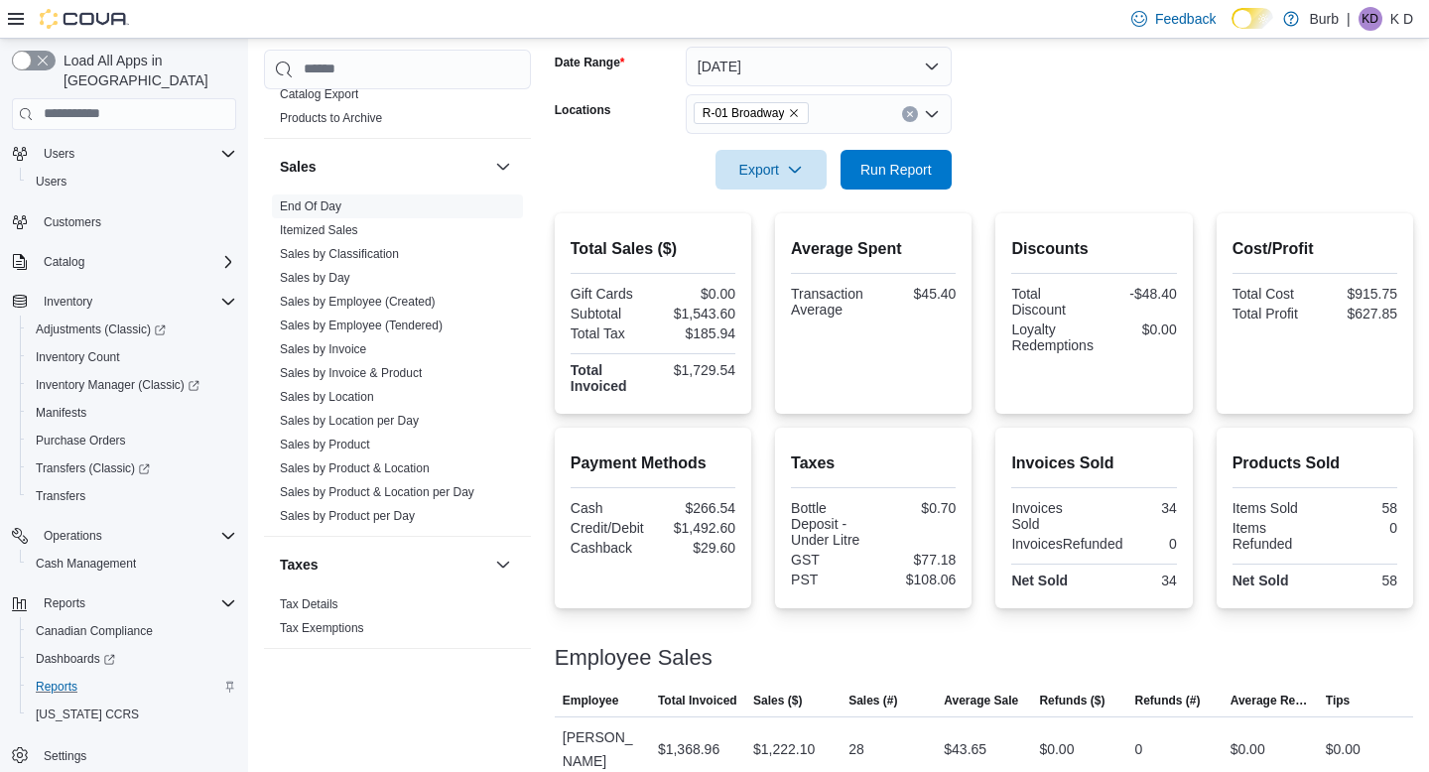
scroll to position [278, 0]
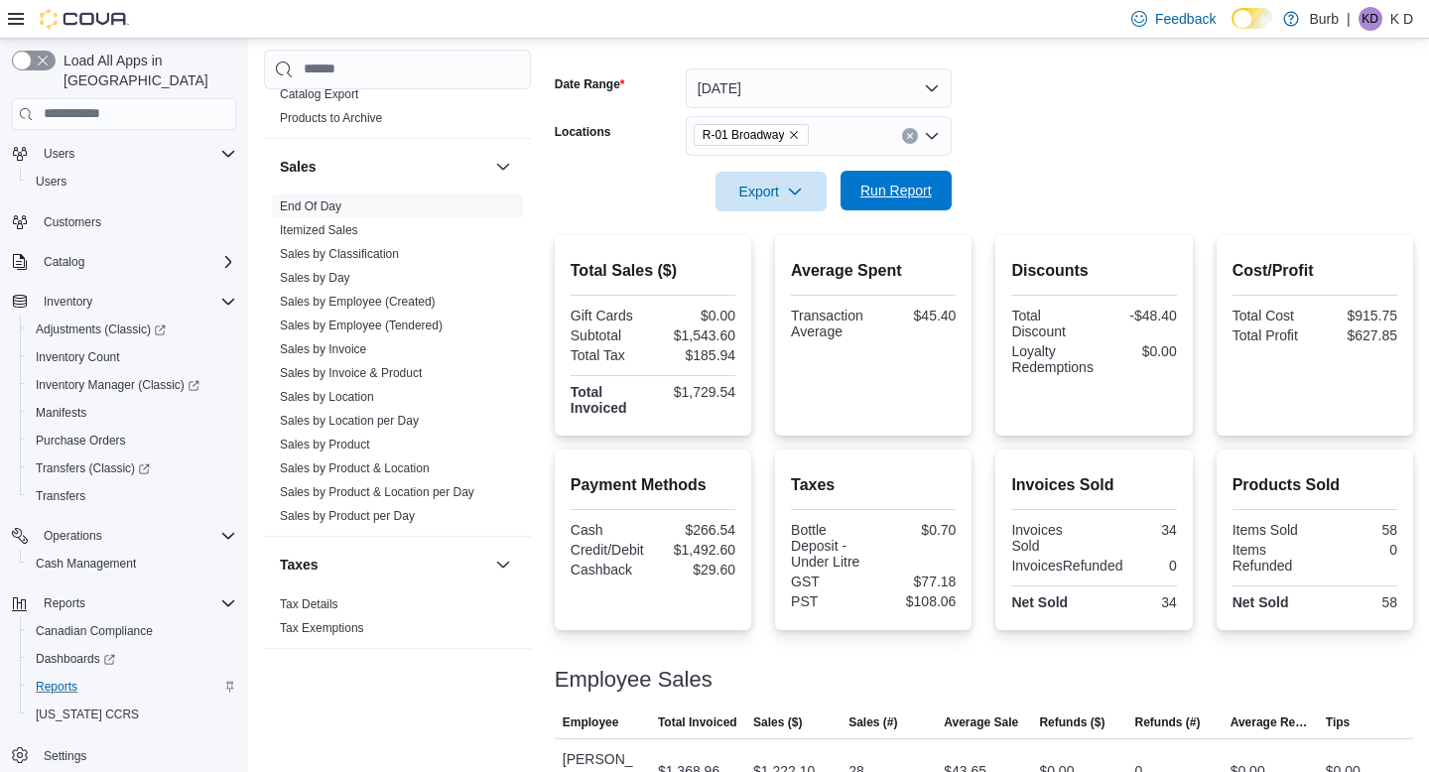
click at [875, 196] on span "Run Report" at bounding box center [896, 191] width 71 height 20
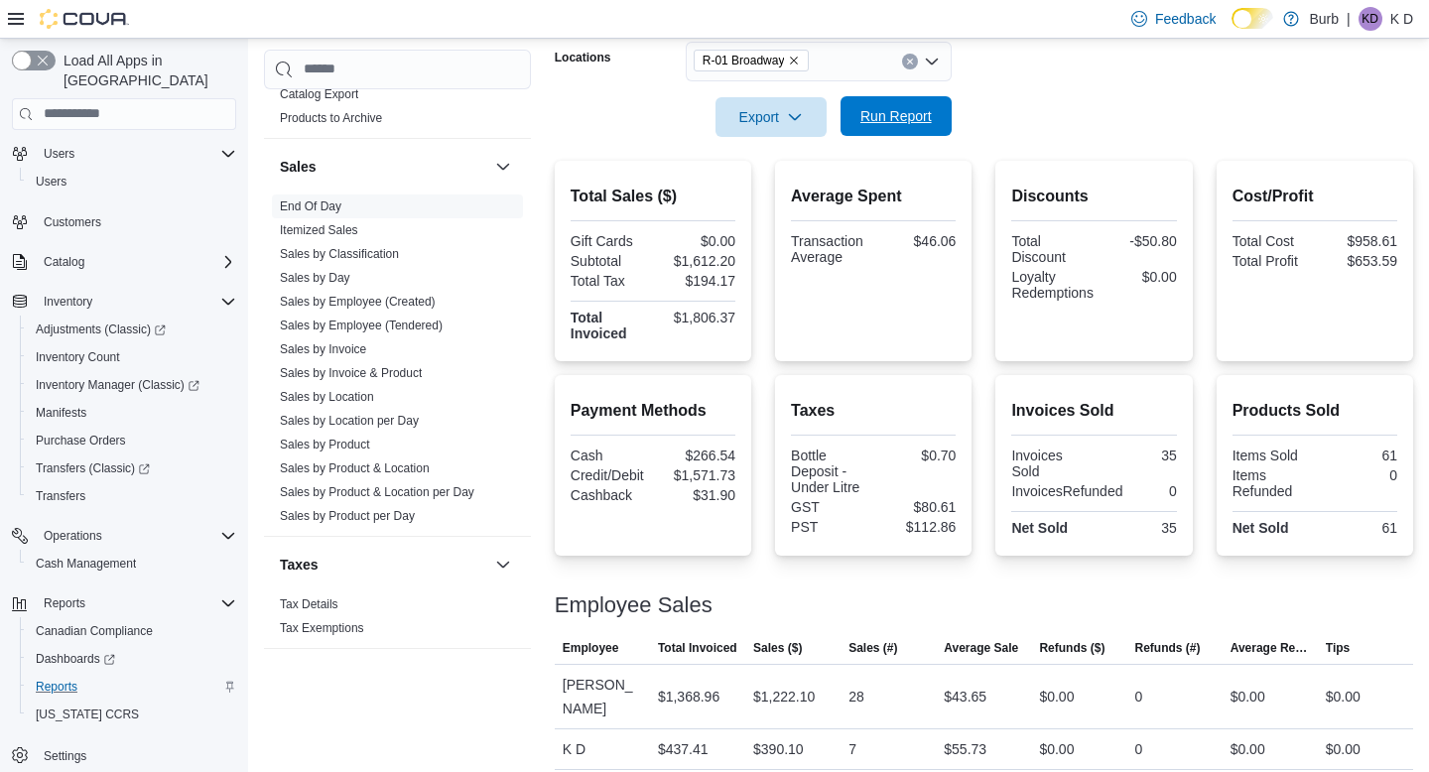
scroll to position [366, 0]
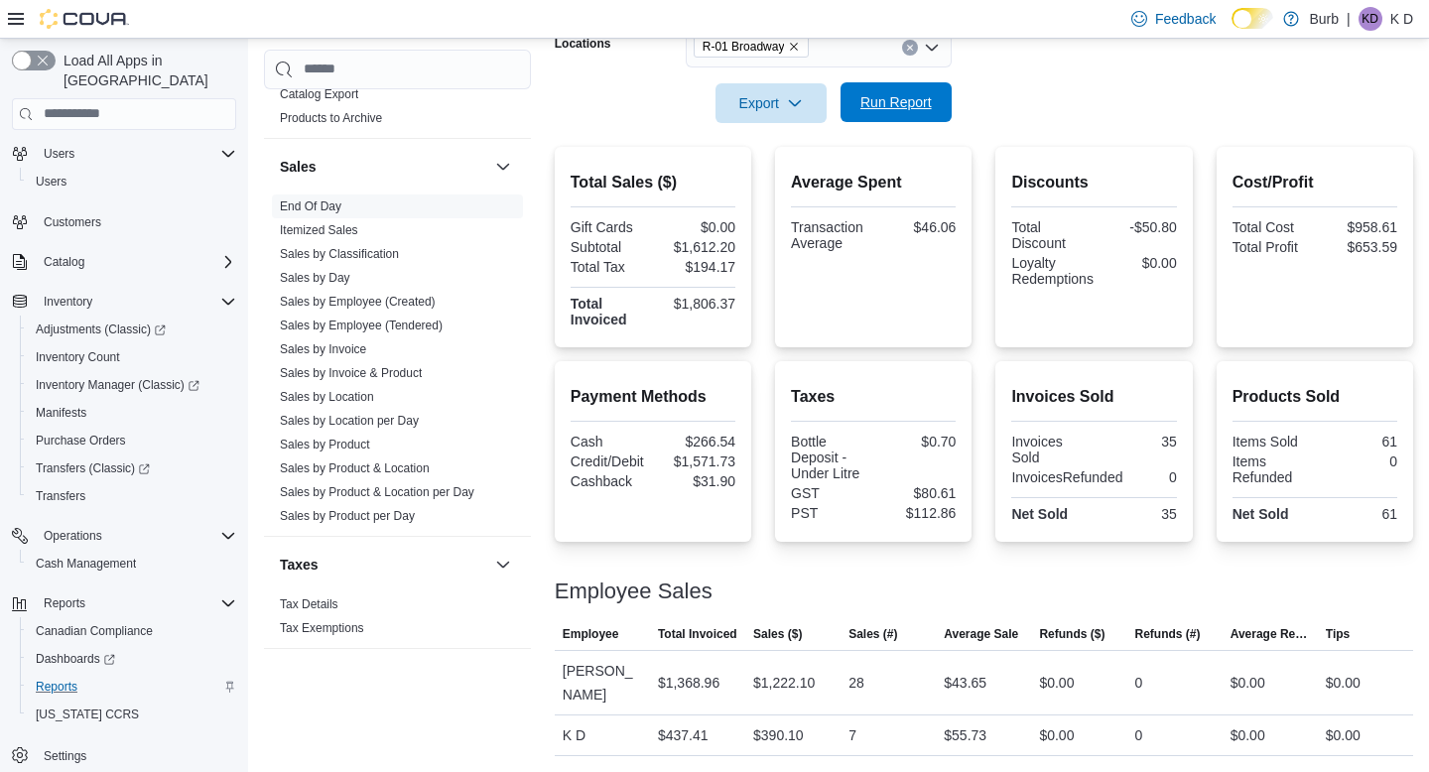
click at [908, 86] on span "Run Report" at bounding box center [896, 102] width 87 height 40
click at [911, 98] on span "Run Report" at bounding box center [896, 102] width 71 height 20
click at [935, 118] on span "Run Report" at bounding box center [896, 102] width 87 height 40
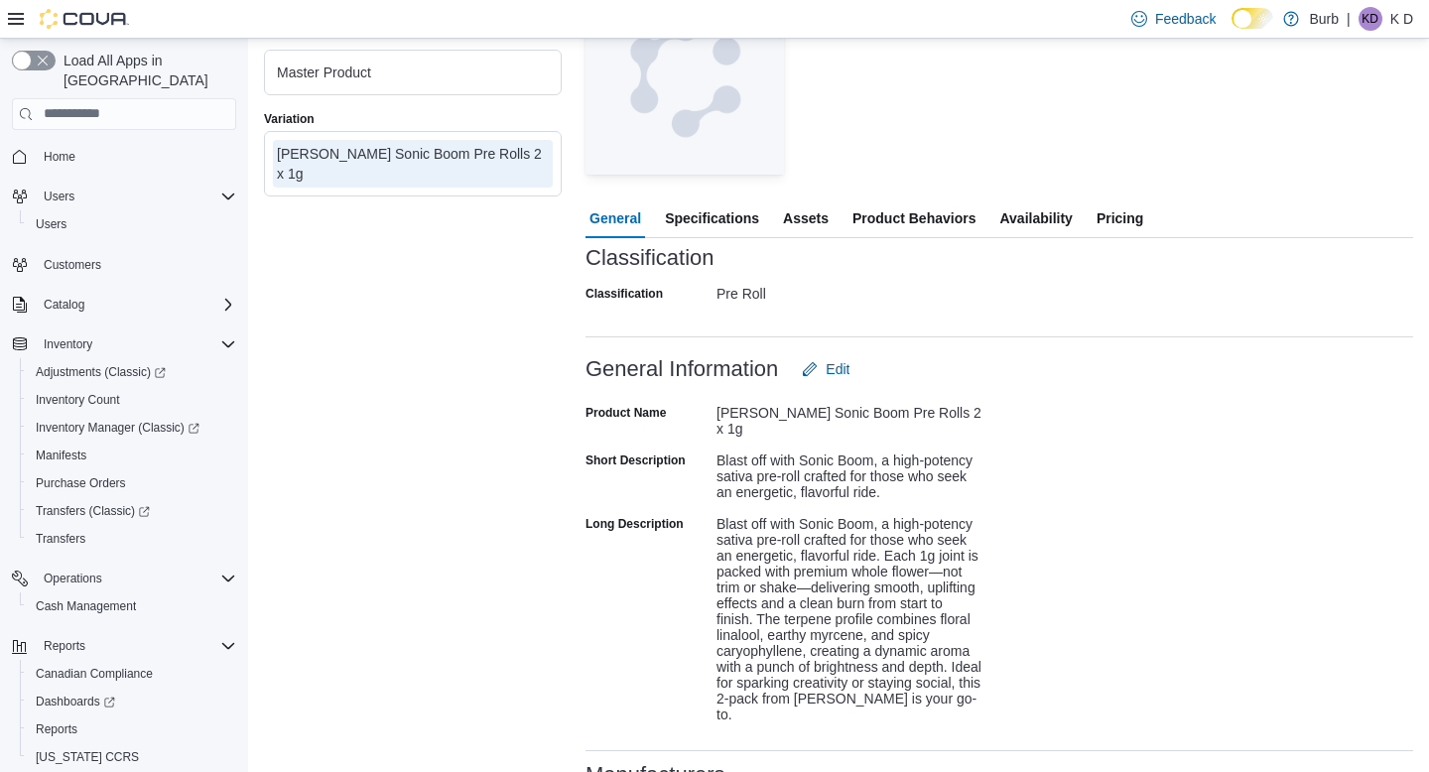
scroll to position [208, 0]
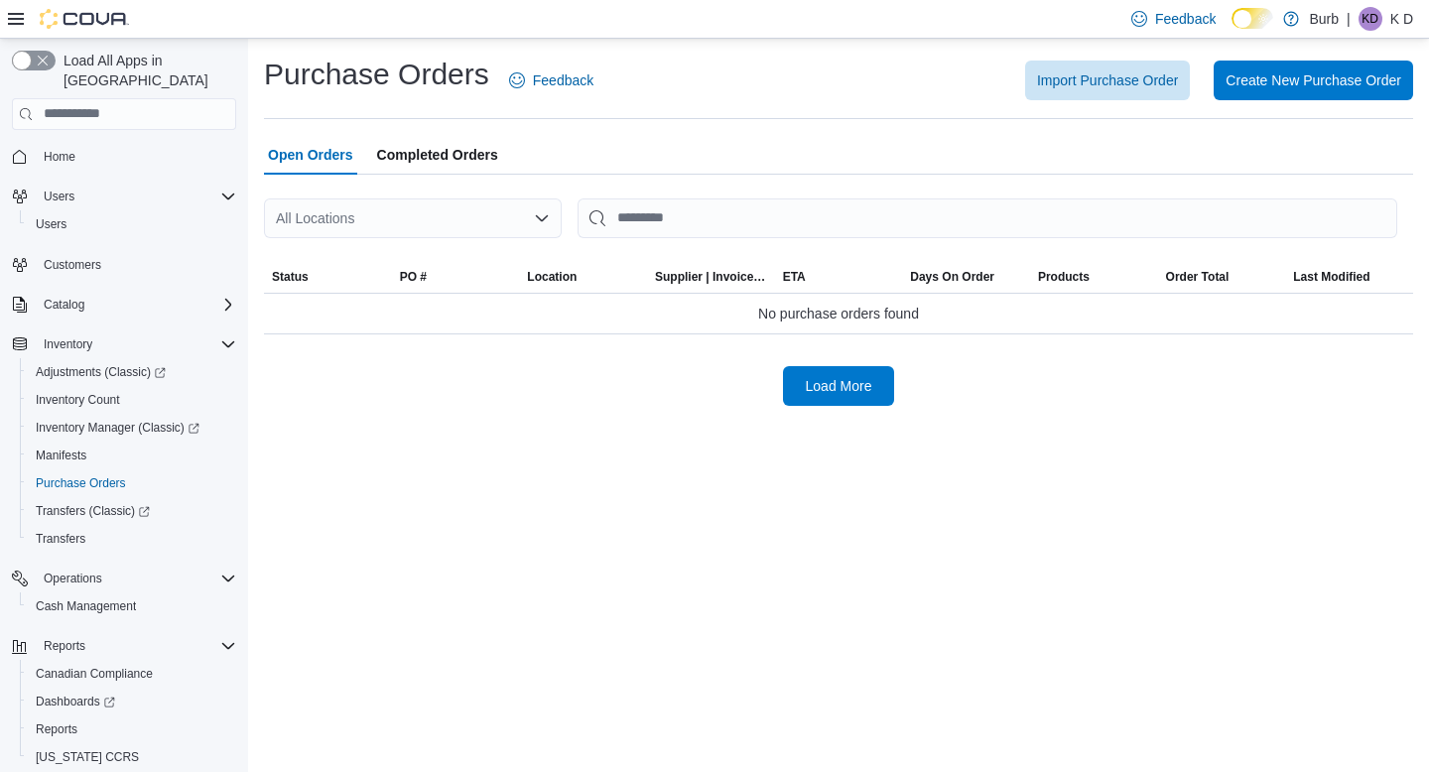
click at [452, 159] on span "Completed Orders" at bounding box center [437, 155] width 121 height 40
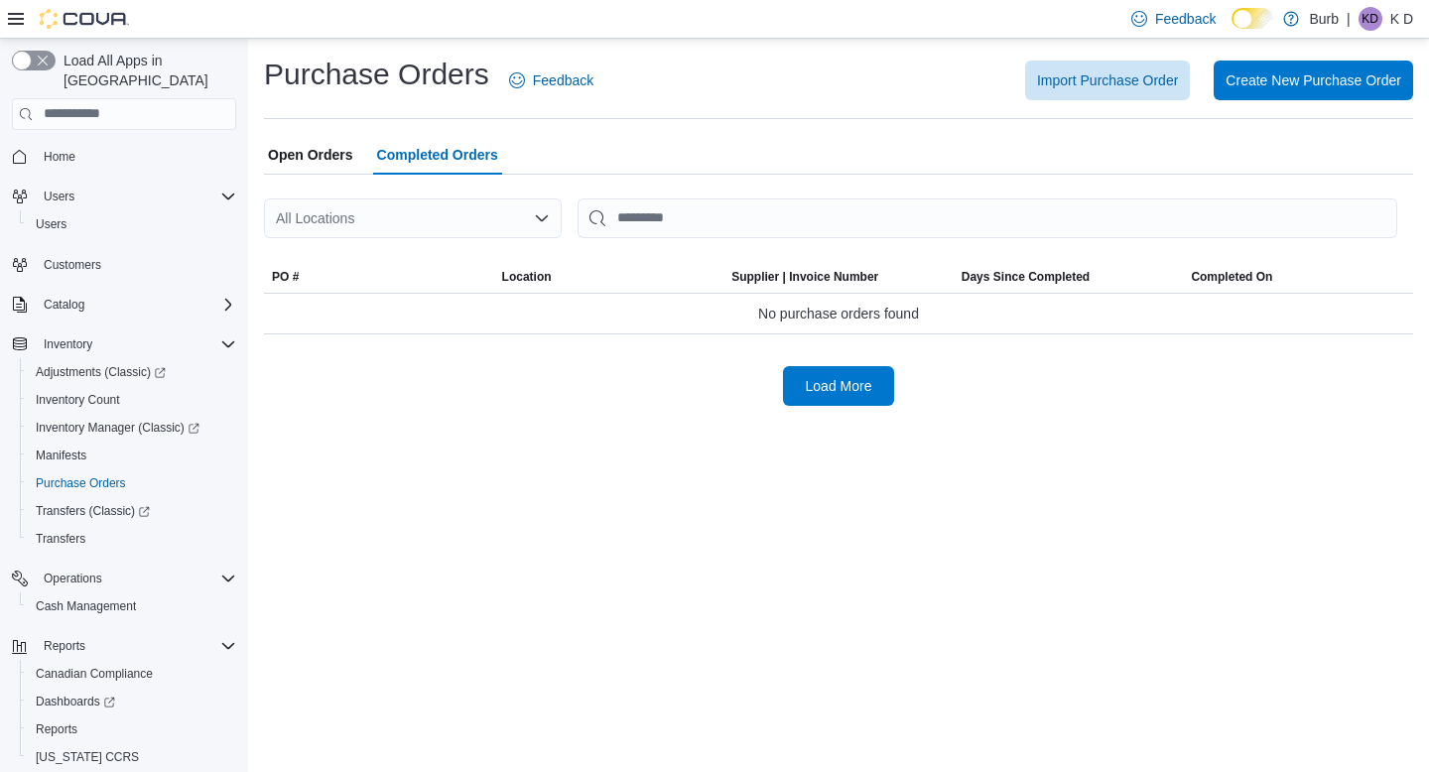
click at [299, 166] on span "Open Orders" at bounding box center [310, 155] width 85 height 40
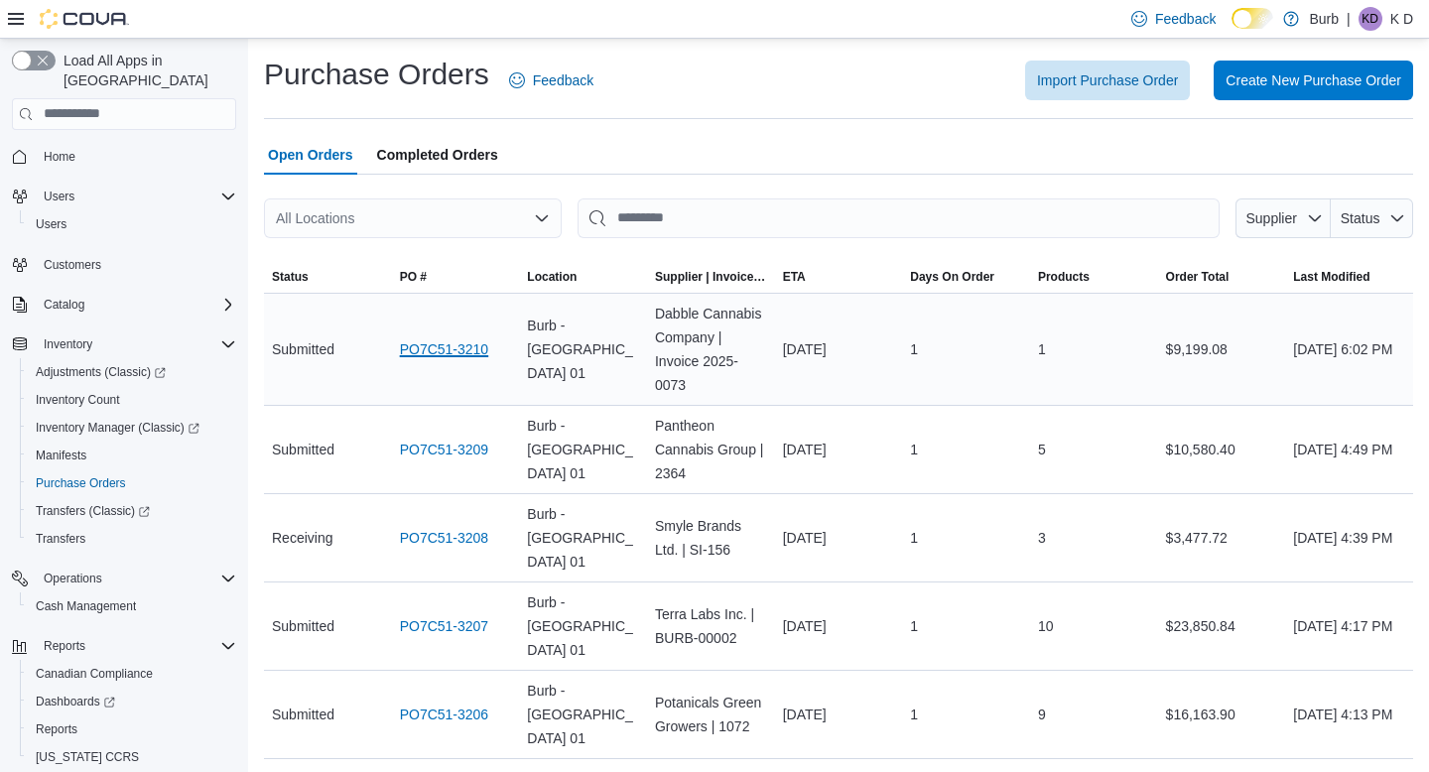
click at [470, 342] on link "PO7C51-3210" at bounding box center [444, 350] width 89 height 24
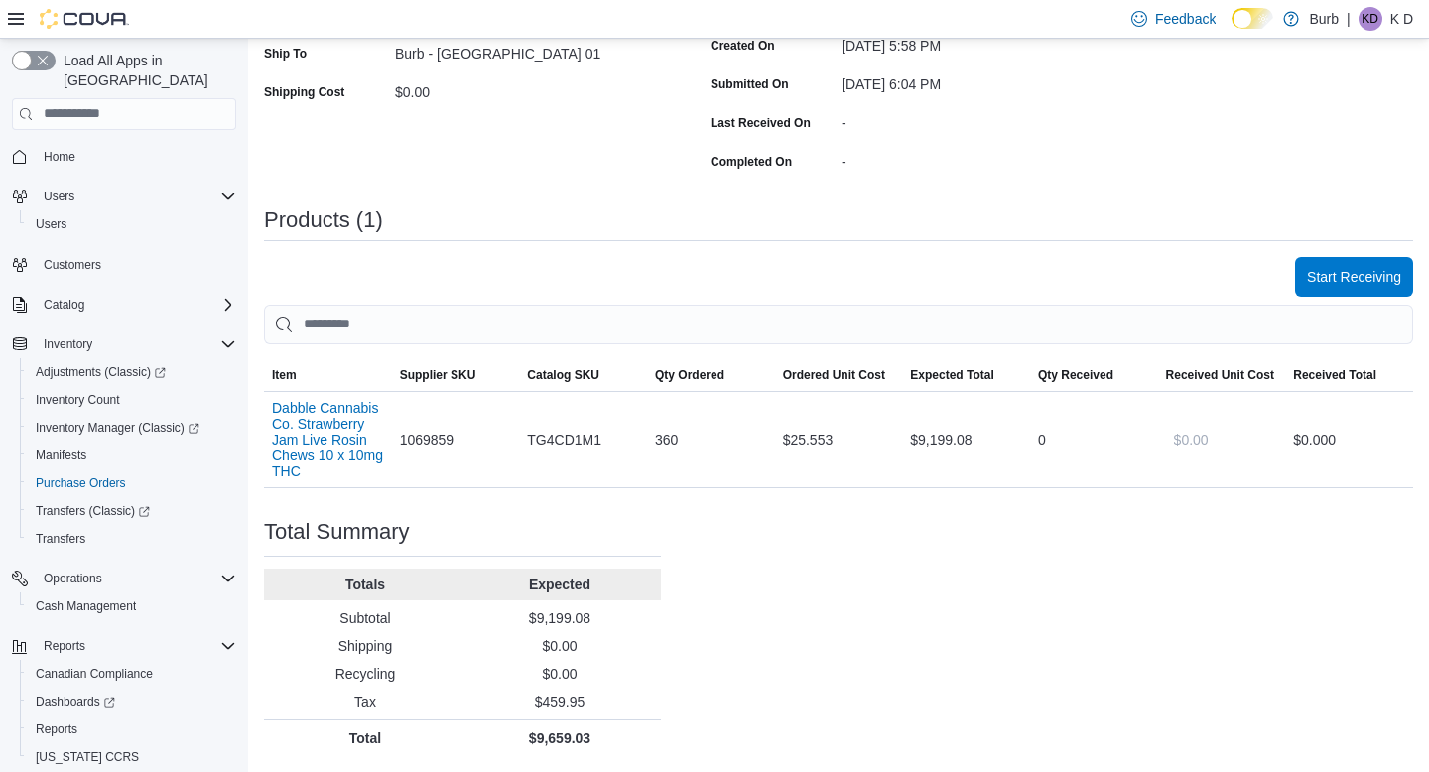
scroll to position [353, 0]
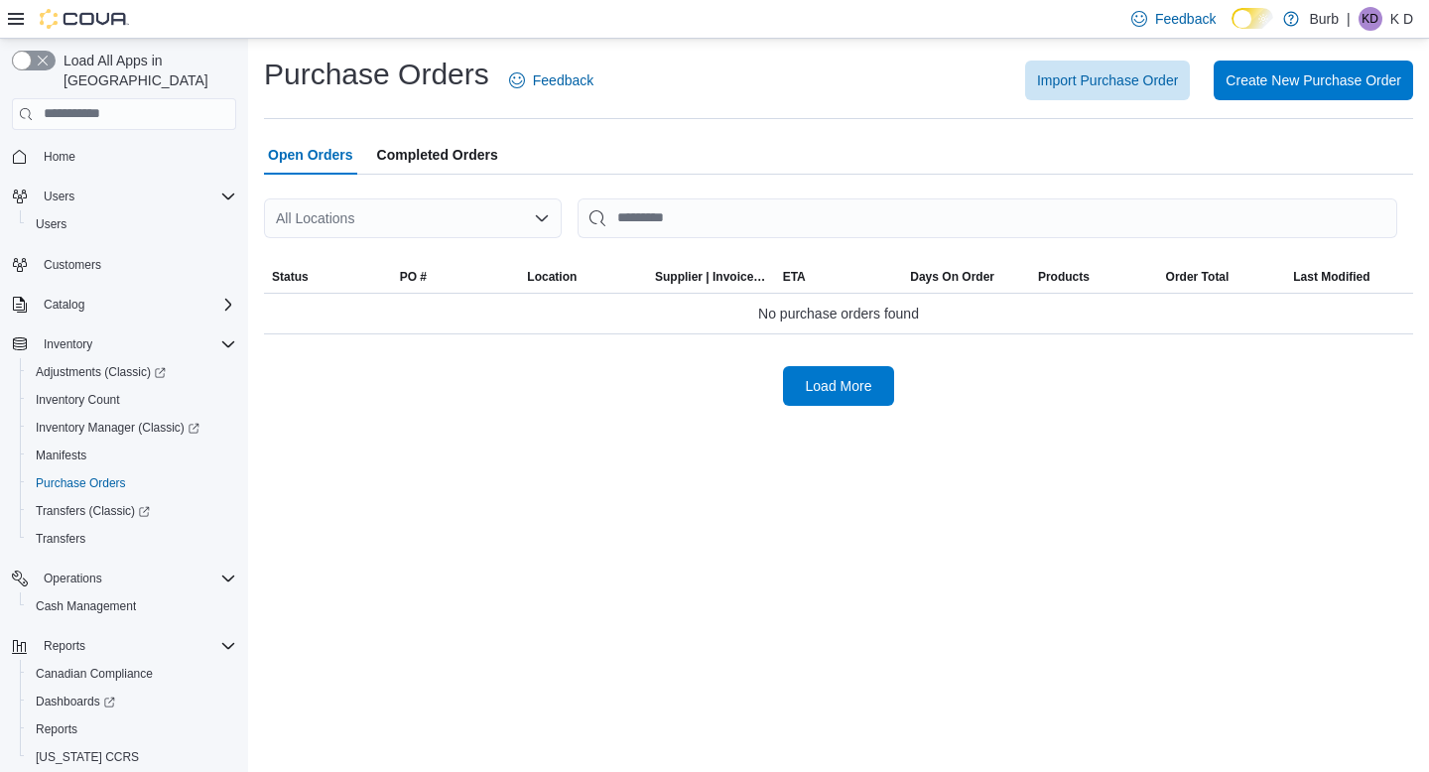
click at [497, 148] on span "Completed Orders" at bounding box center [437, 155] width 121 height 40
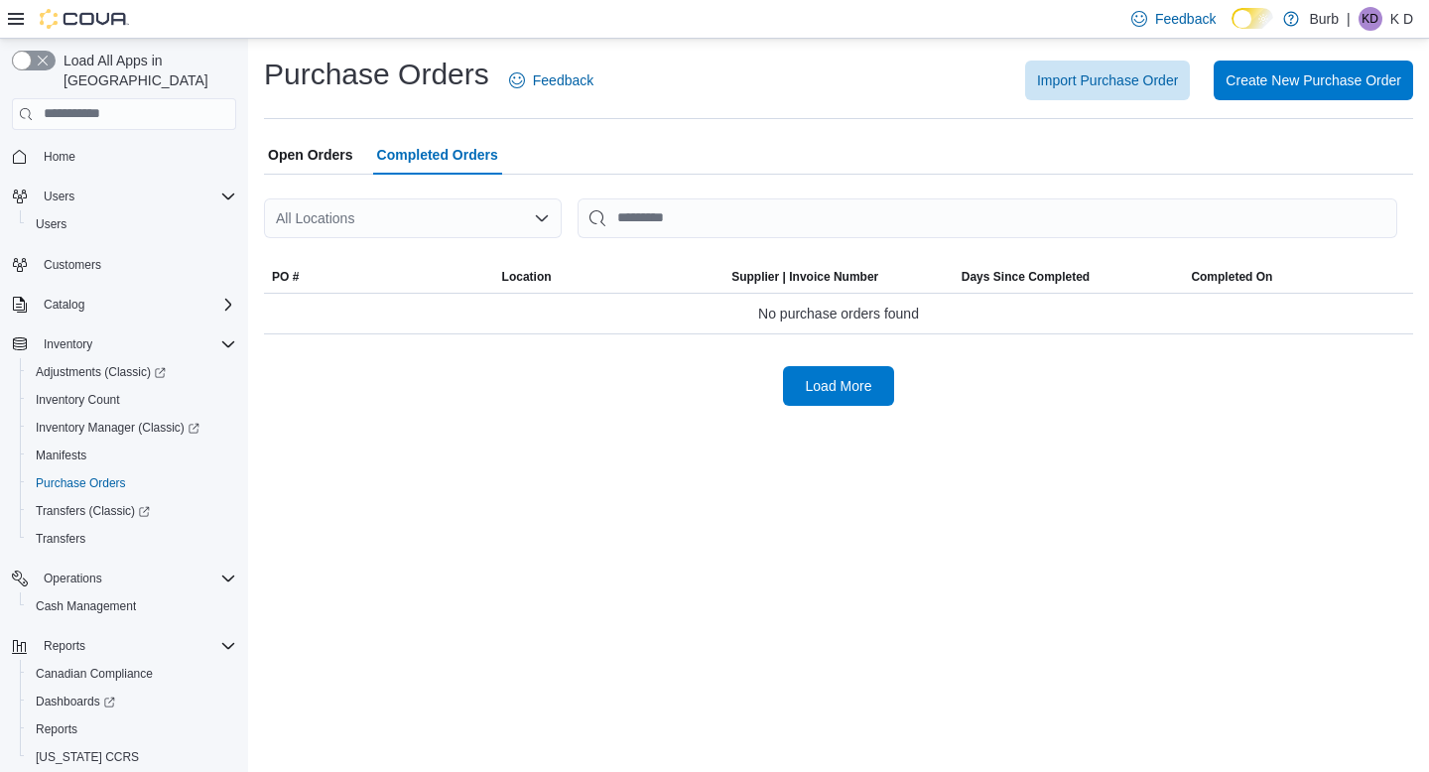
click at [330, 164] on span "Open Orders" at bounding box center [310, 155] width 85 height 40
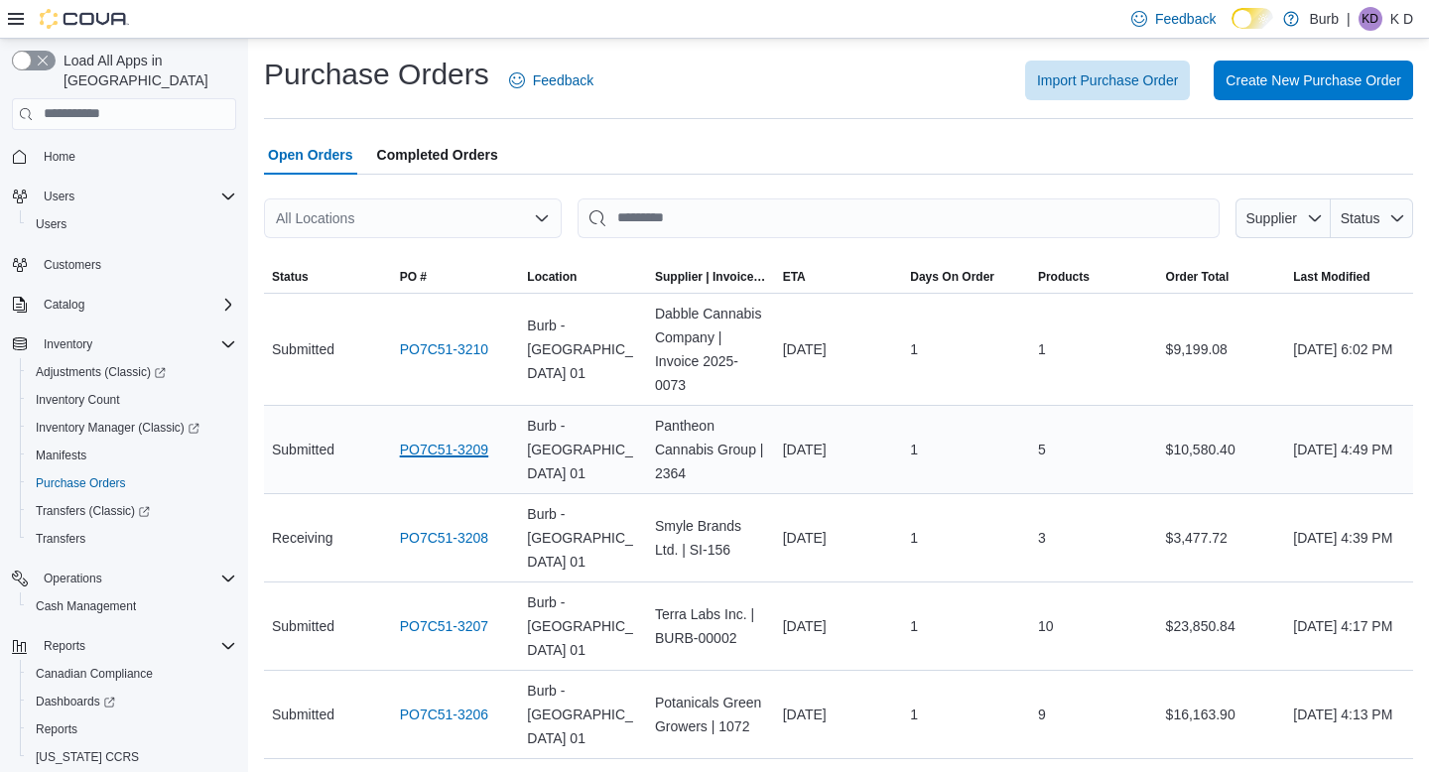
click at [428, 440] on link "PO7C51-3209" at bounding box center [444, 450] width 89 height 24
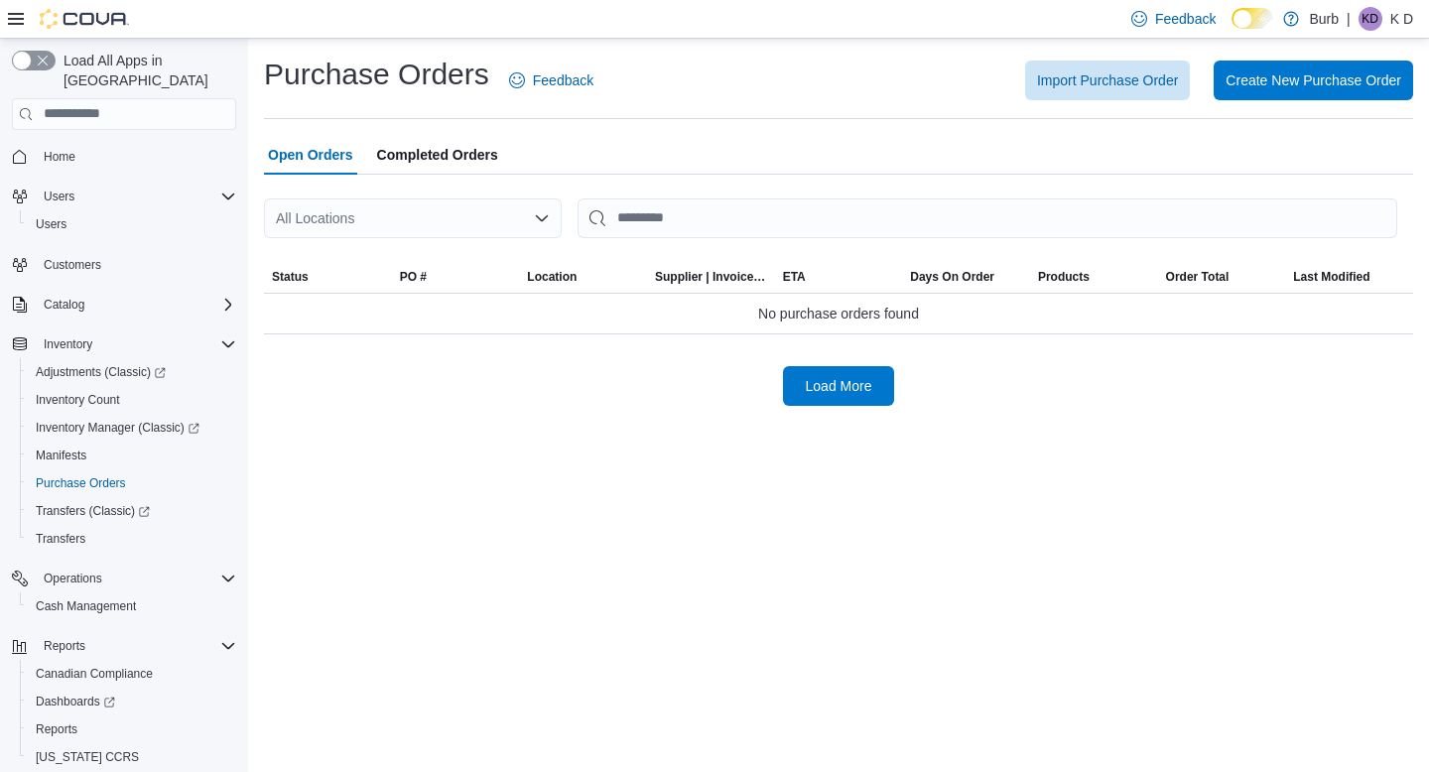
click at [460, 168] on span "Completed Orders" at bounding box center [437, 155] width 121 height 40
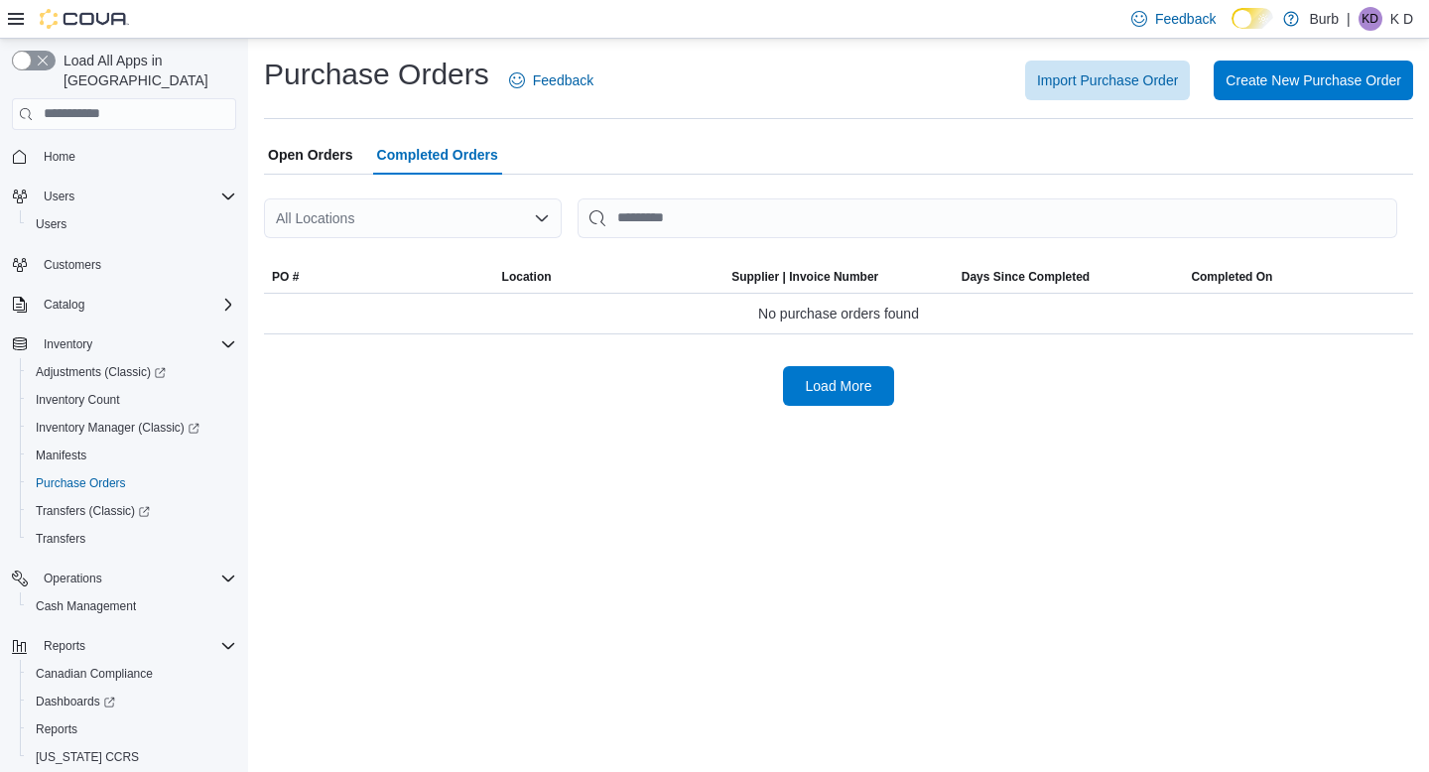
click at [334, 165] on span "Open Orders" at bounding box center [310, 155] width 85 height 40
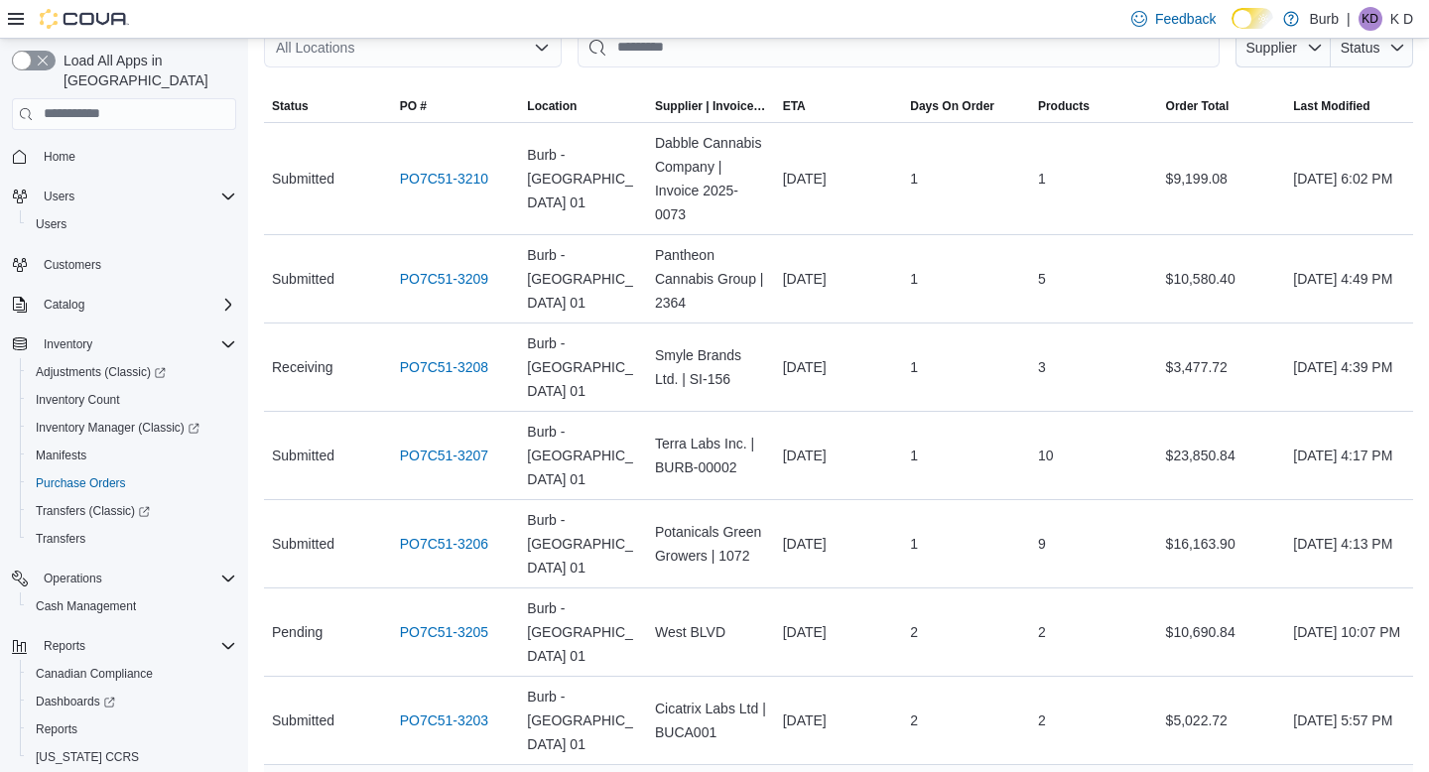
scroll to position [99, 0]
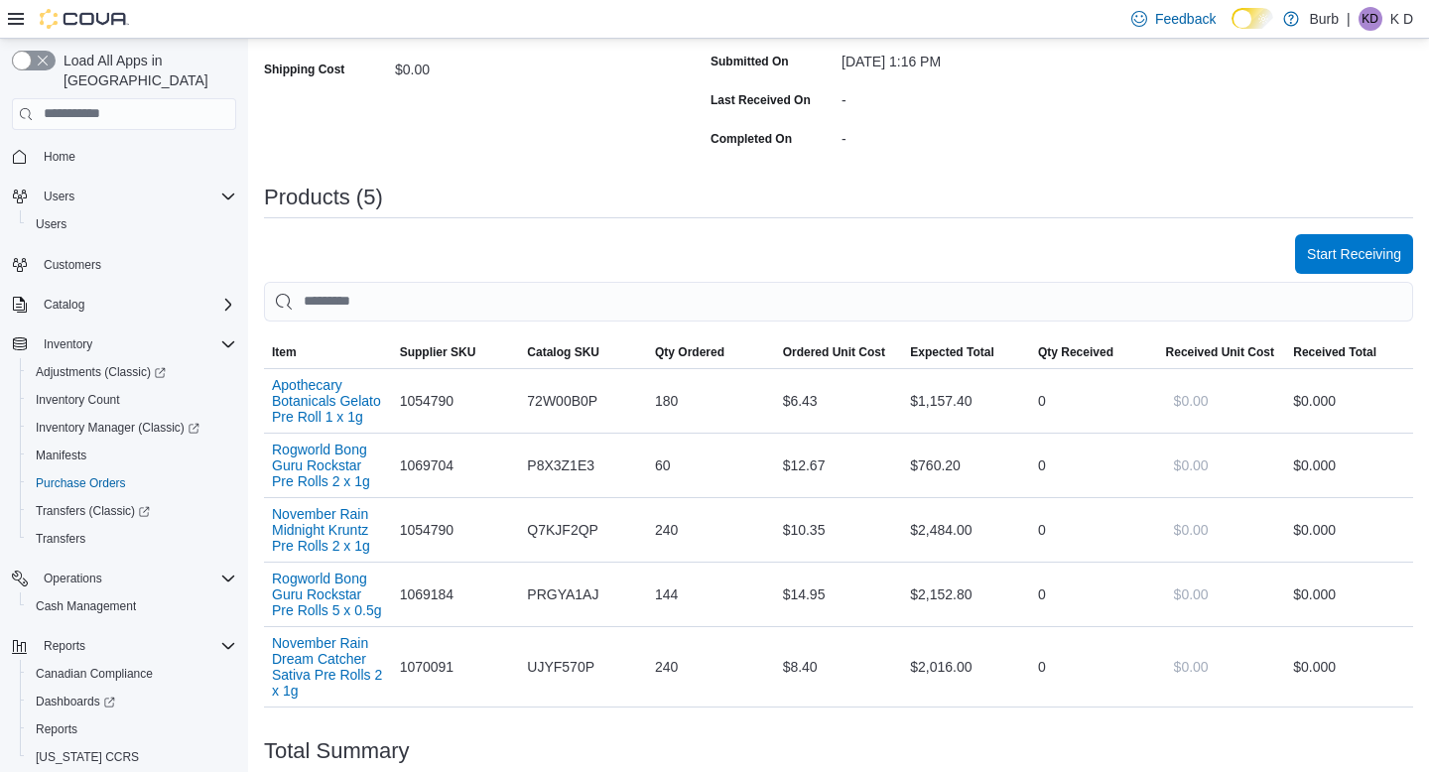
scroll to position [389, 0]
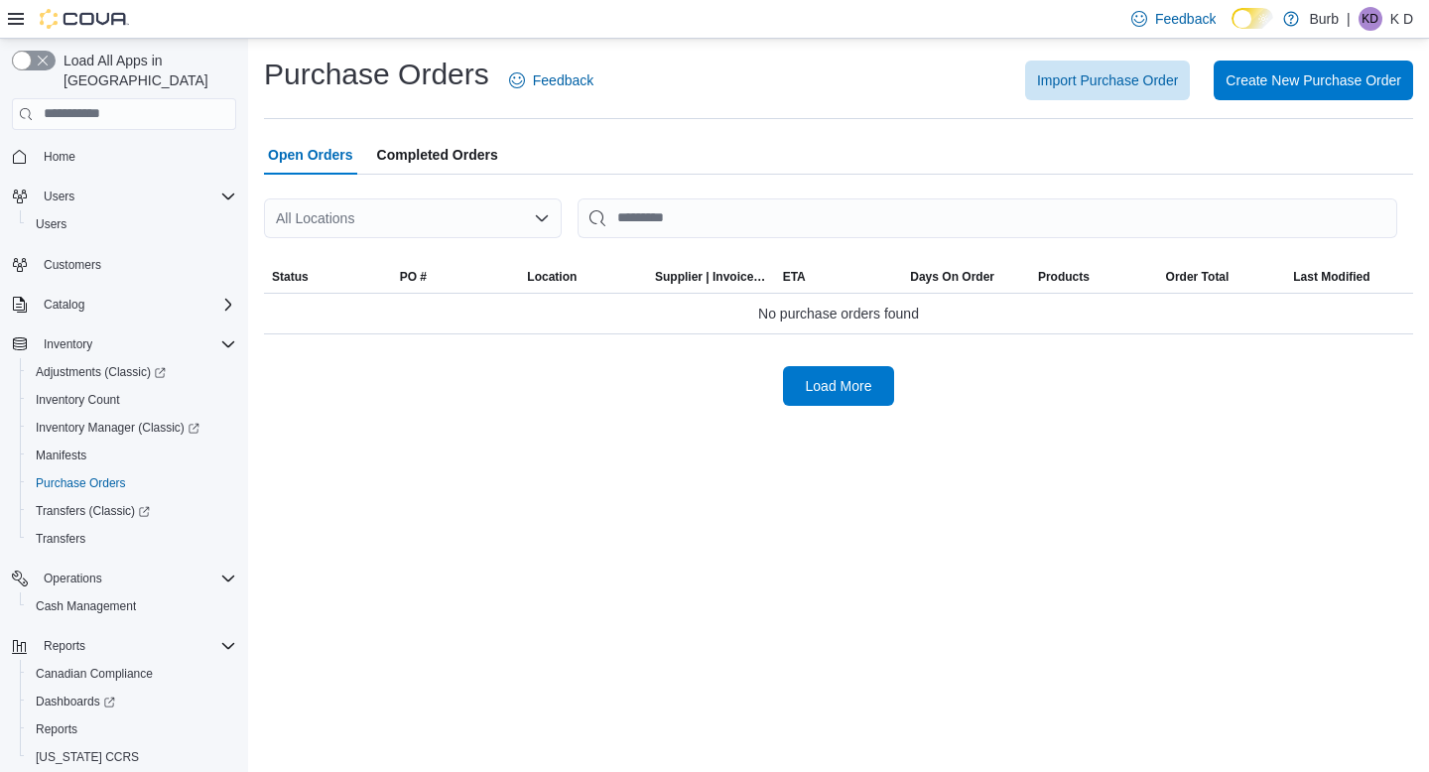
click at [471, 165] on span "Completed Orders" at bounding box center [437, 155] width 121 height 40
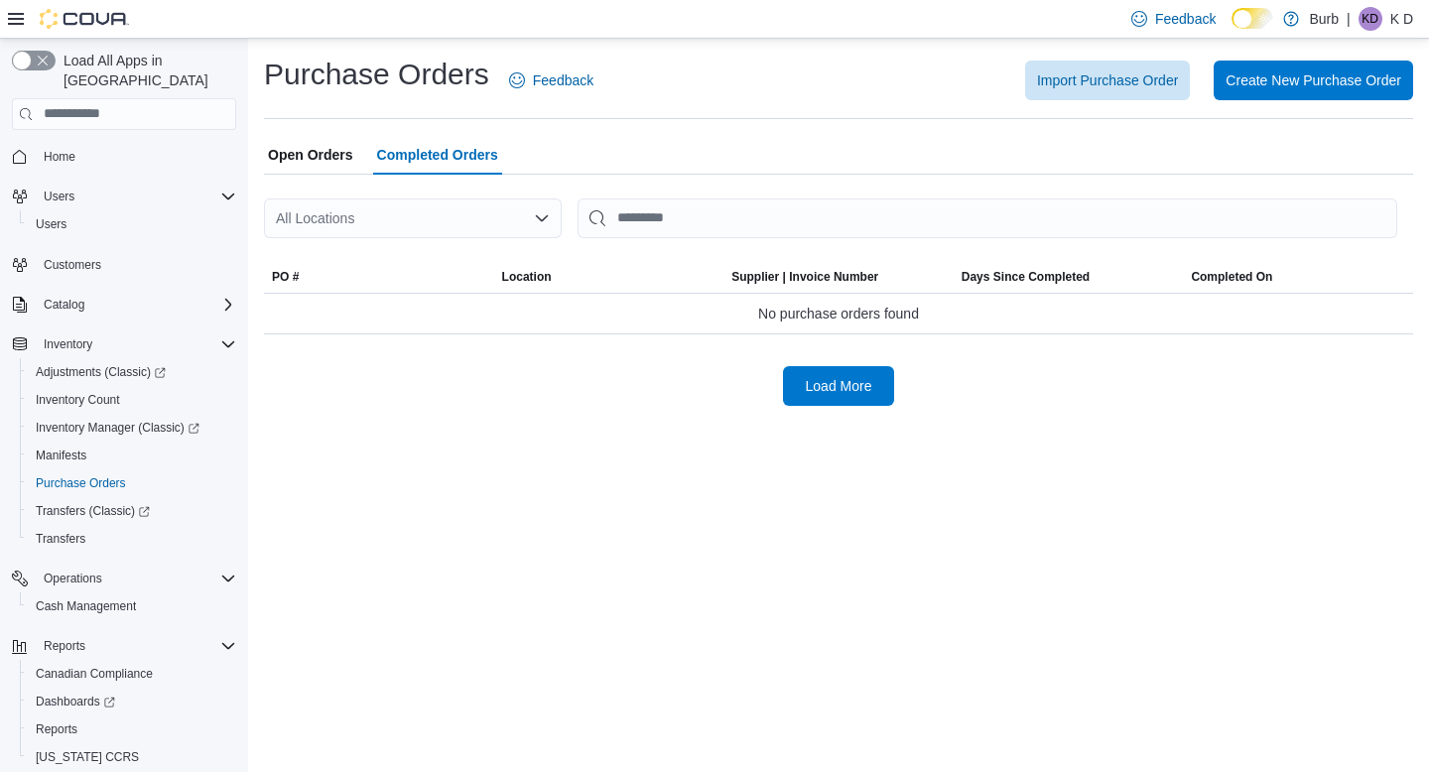
click at [326, 163] on span "Open Orders" at bounding box center [310, 155] width 85 height 40
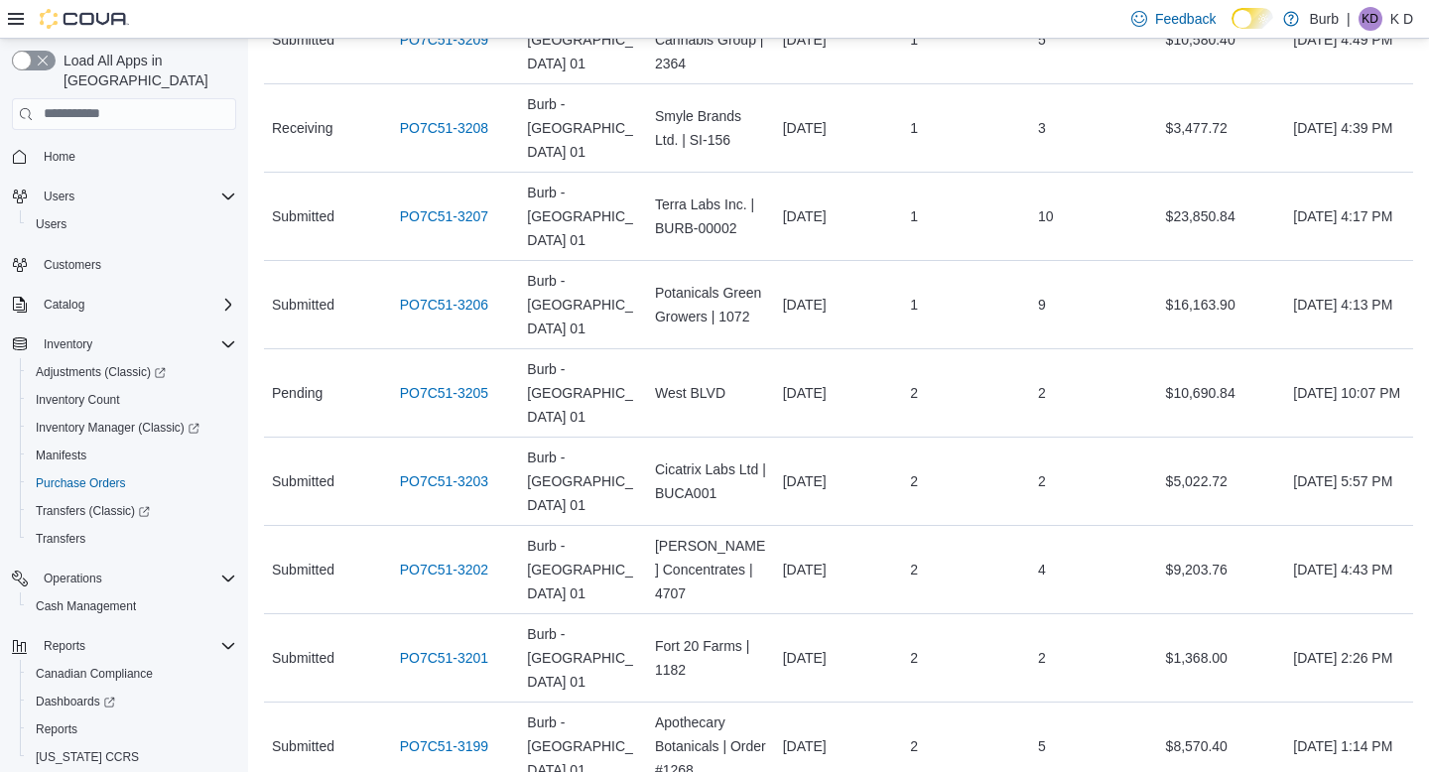
scroll to position [438, 0]
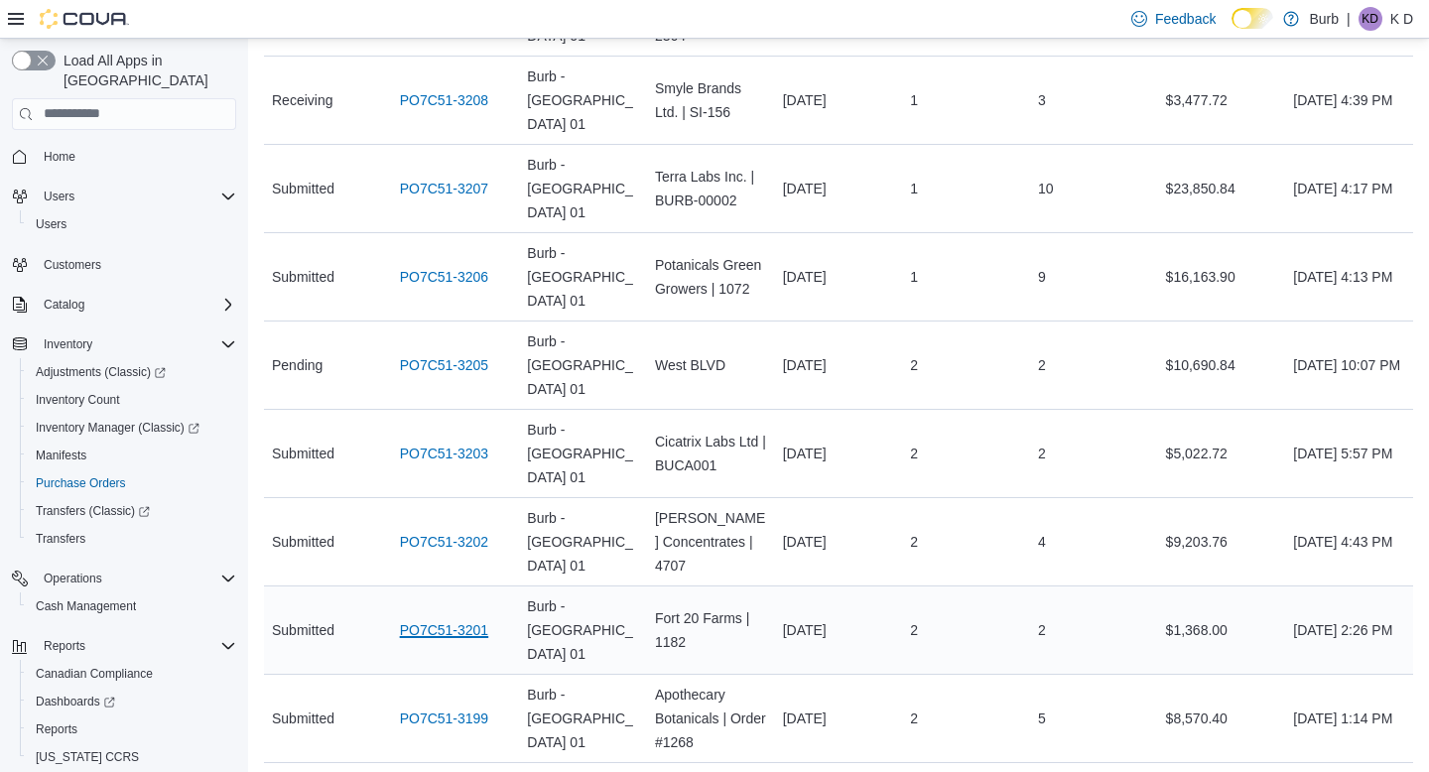
click at [469, 618] on link "PO7C51-3201" at bounding box center [444, 630] width 89 height 24
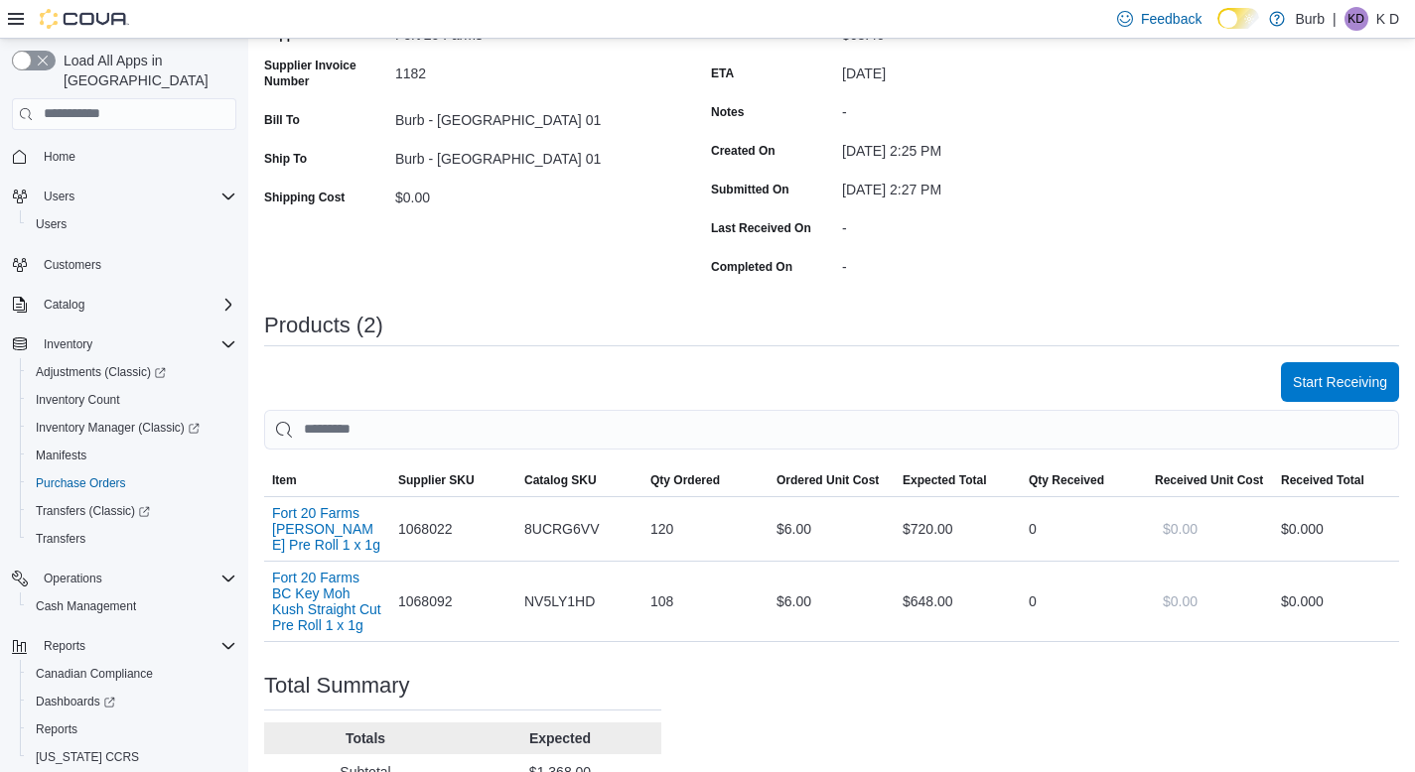
scroll to position [248, 0]
